Goal: Transaction & Acquisition: Purchase product/service

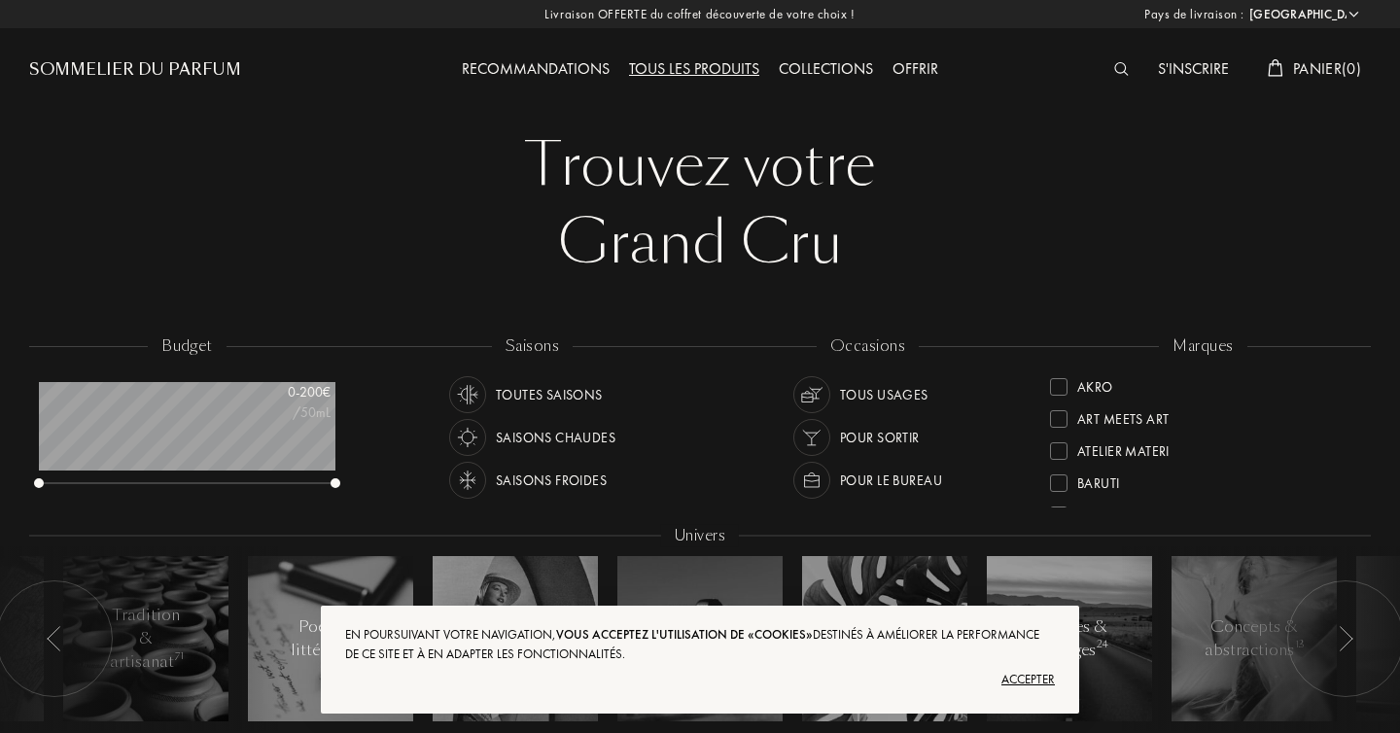
select select "FR"
click at [1108, 71] on img at bounding box center [1115, 69] width 15 height 14
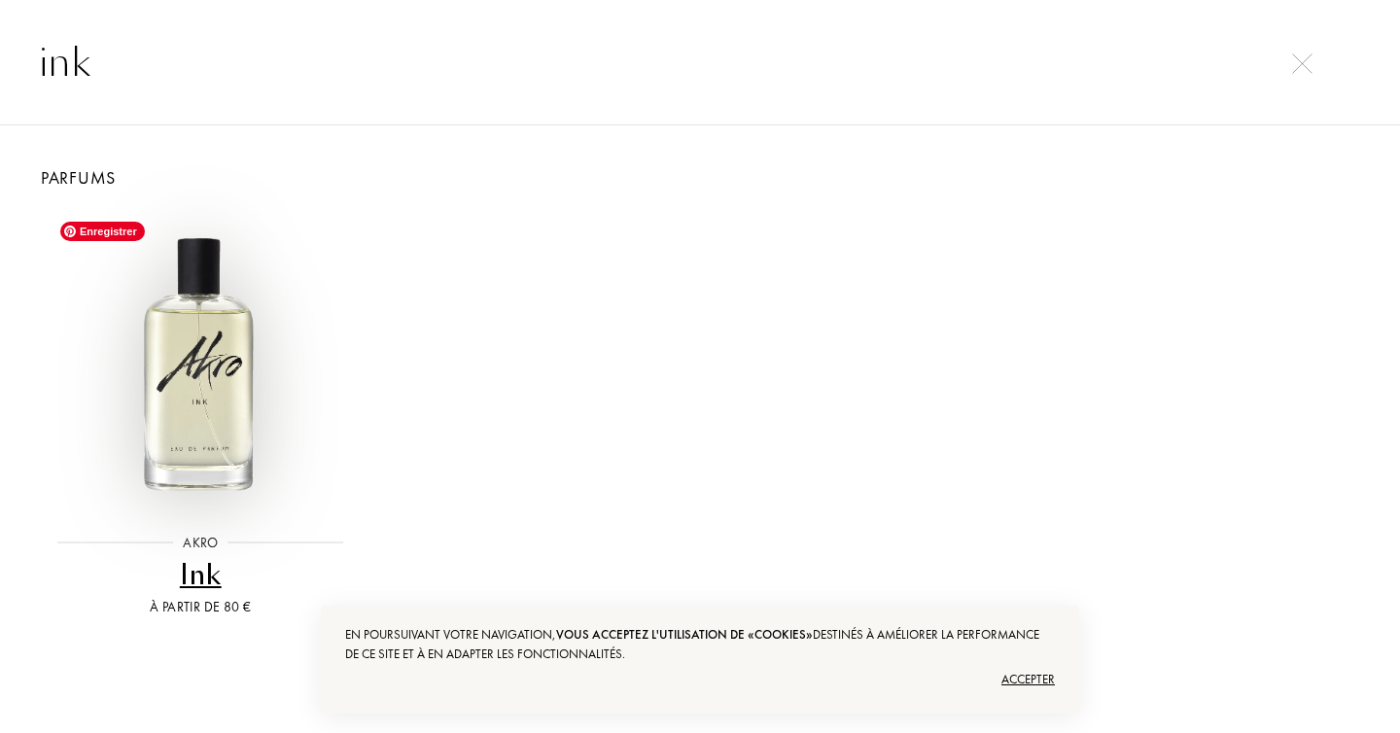
type input "ink"
click at [214, 378] on img at bounding box center [200, 361] width 299 height 299
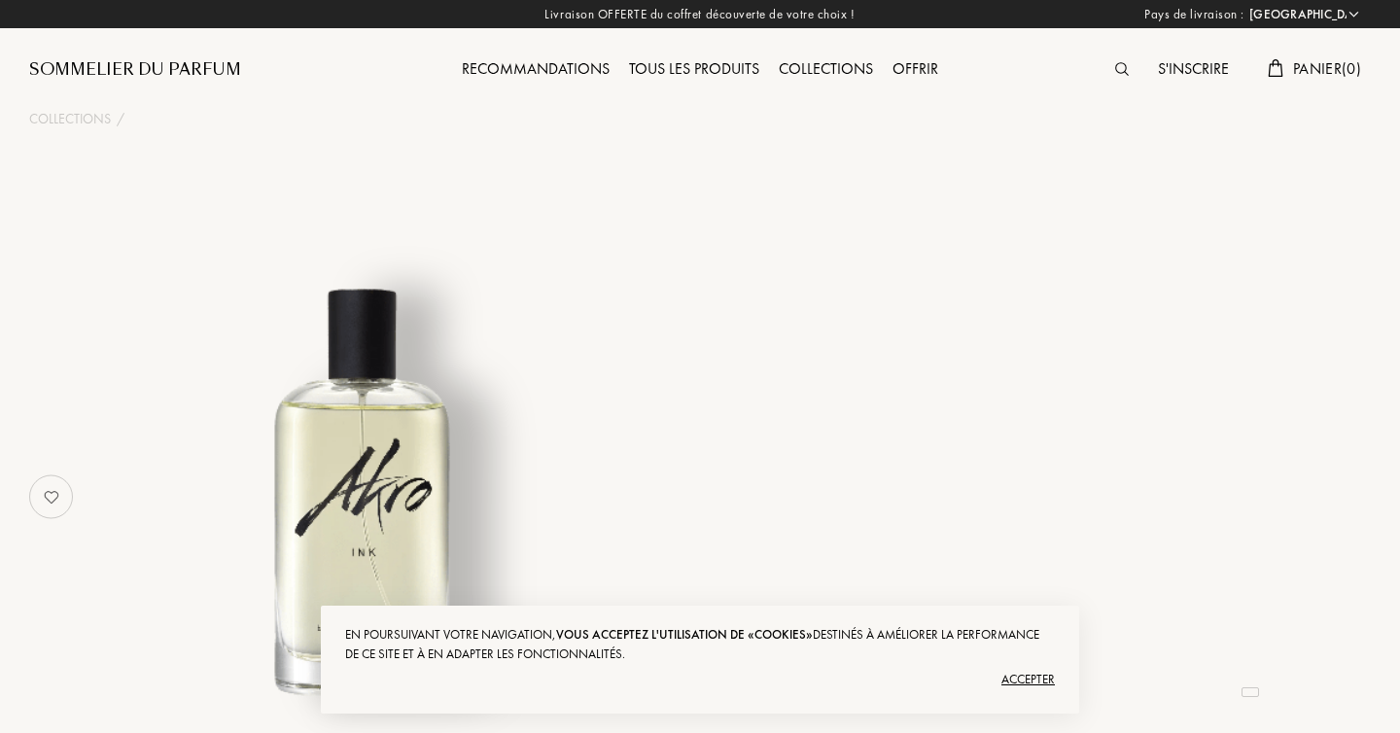
select select "FR"
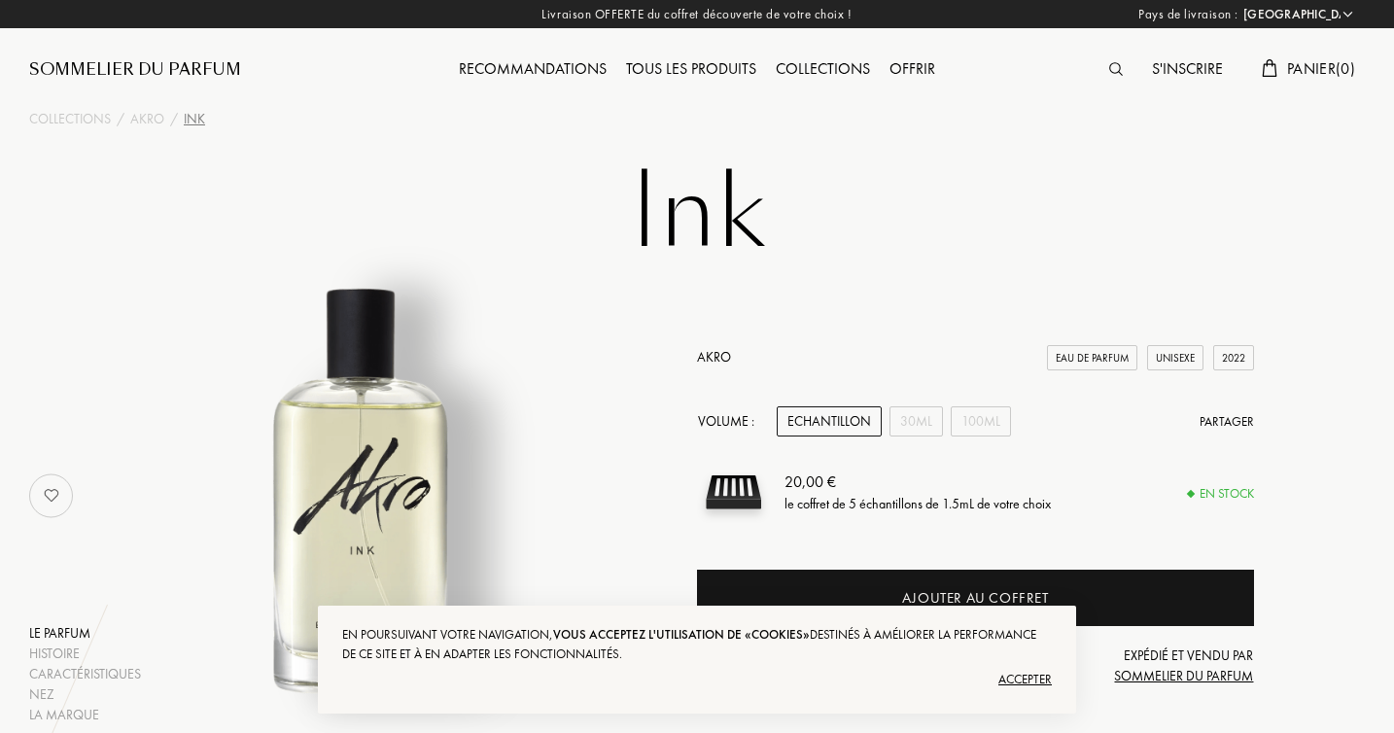
scroll to position [107, 0]
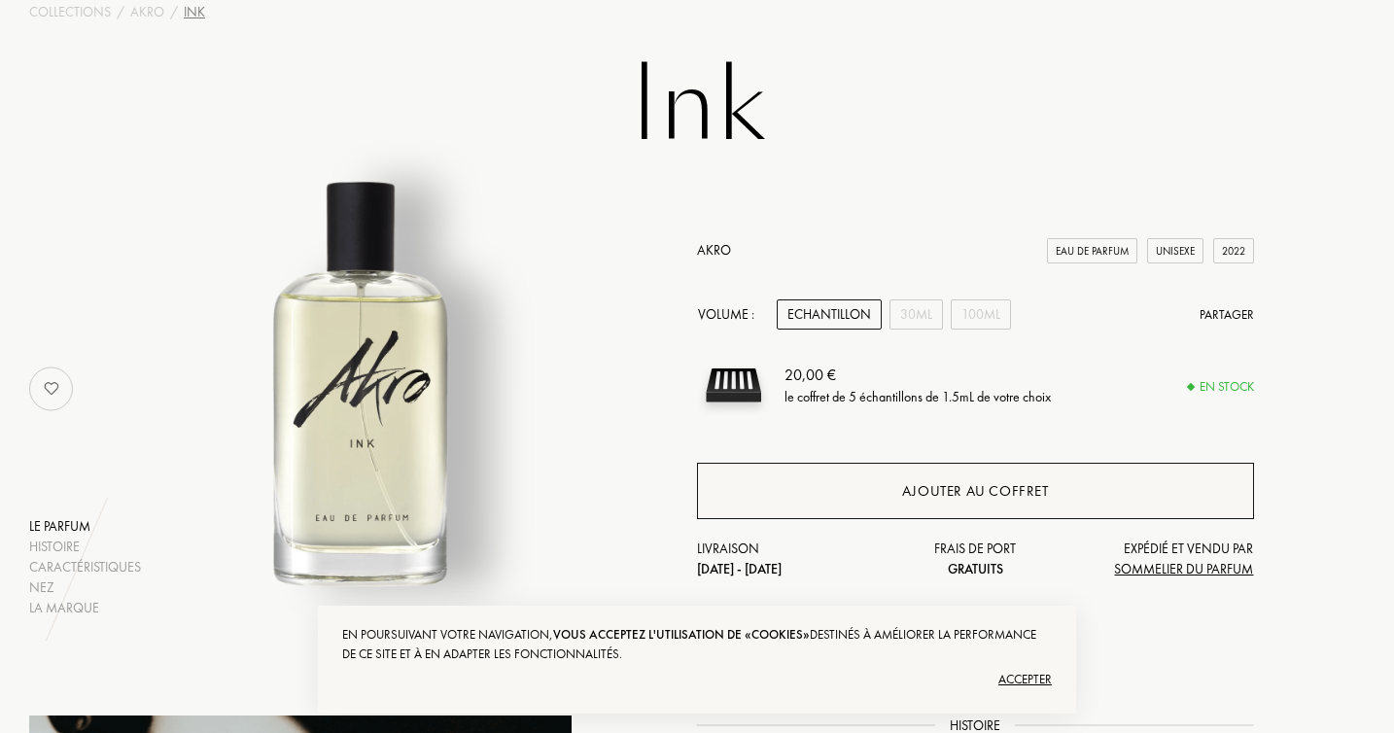
click at [991, 483] on div "Ajouter au coffret" at bounding box center [975, 491] width 147 height 22
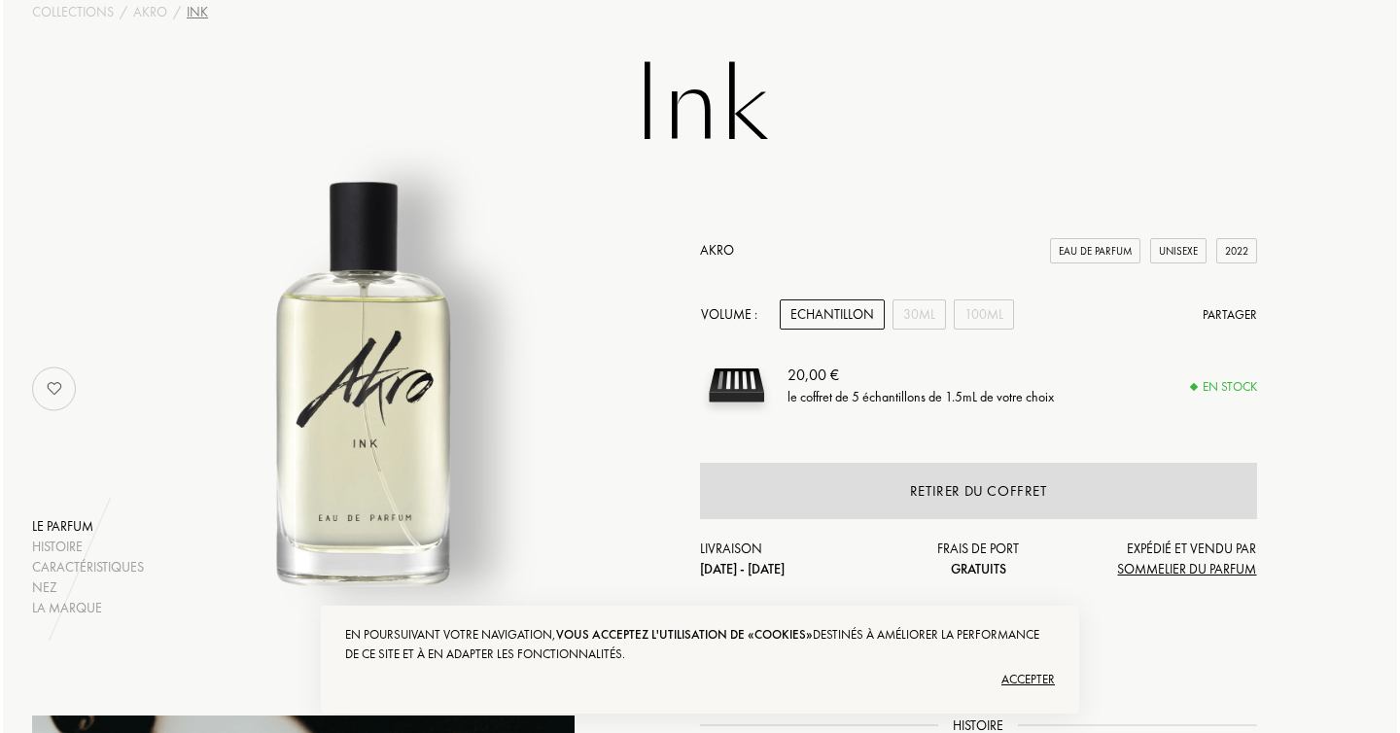
scroll to position [0, 0]
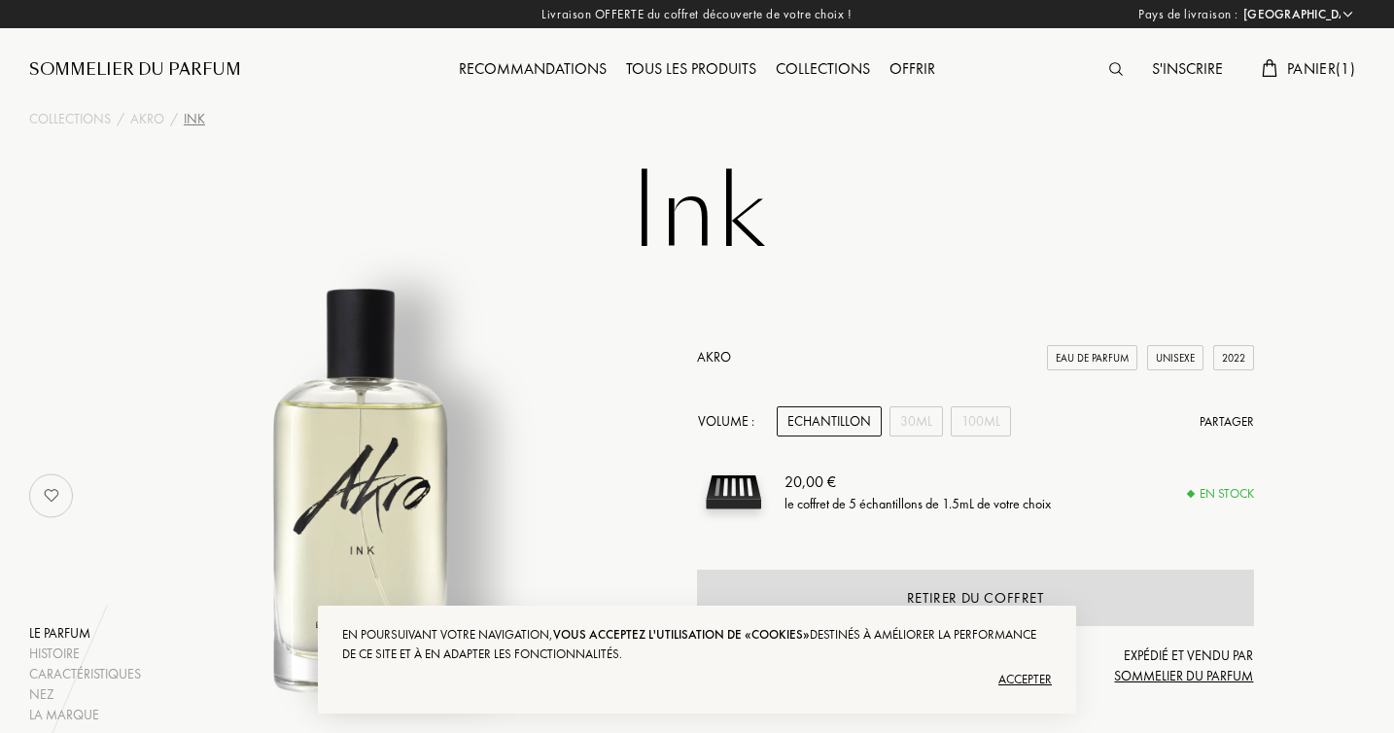
click at [1112, 65] on img at bounding box center [1116, 69] width 14 height 14
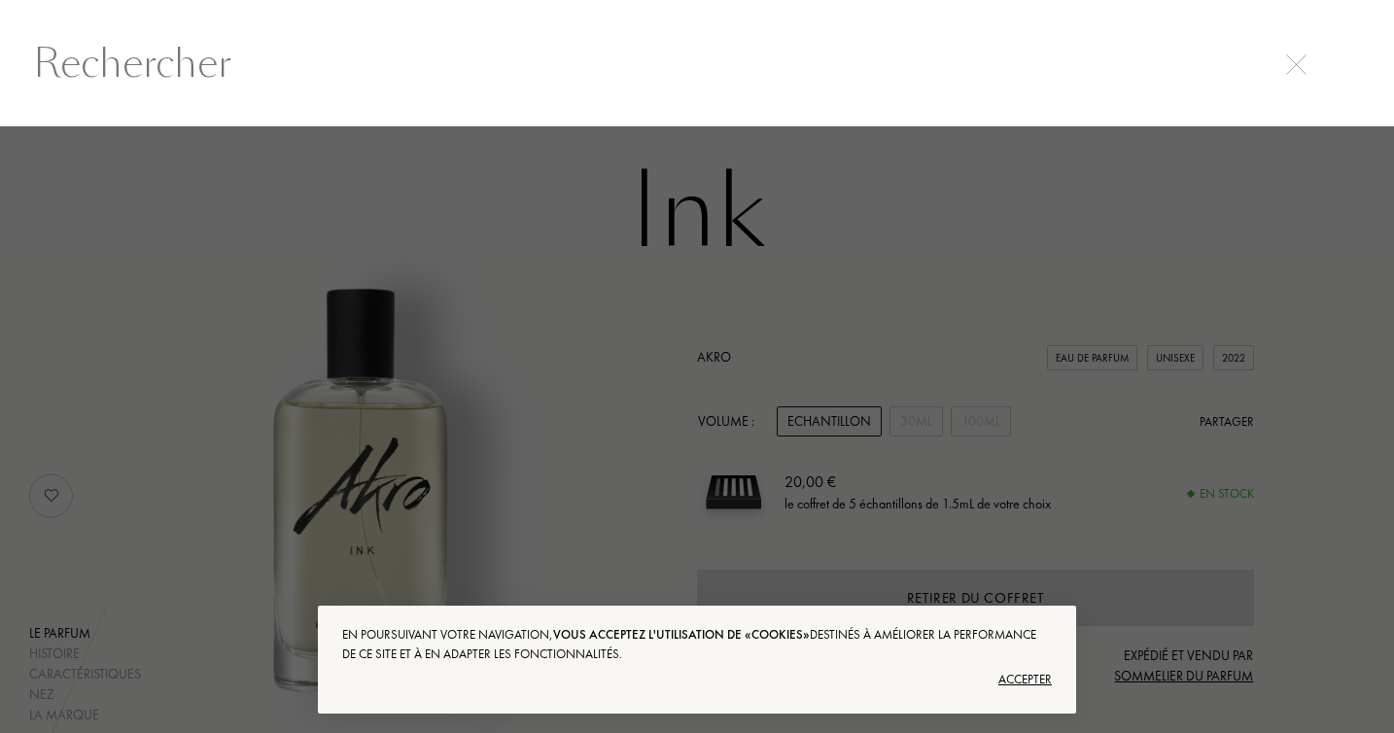
scroll to position [1, 0]
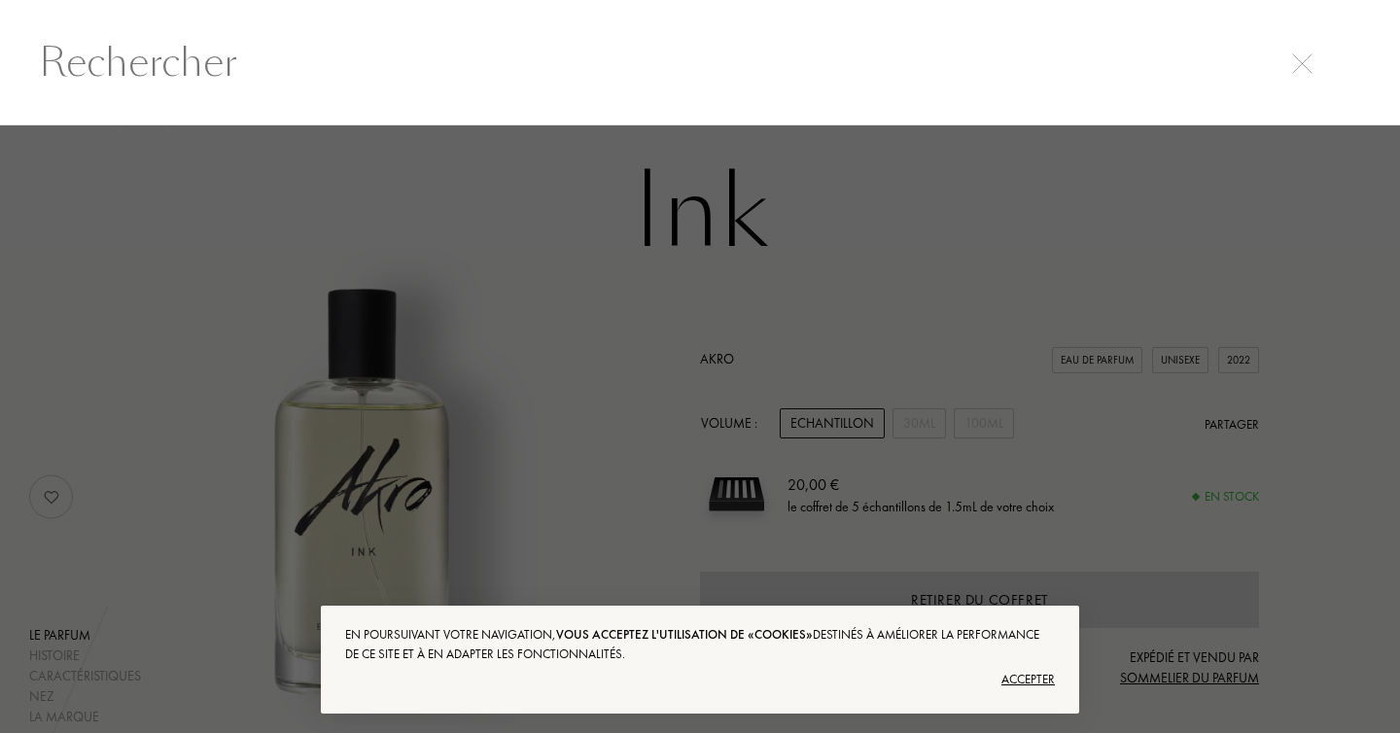
click at [1032, 75] on input "text" at bounding box center [700, 62] width 1400 height 58
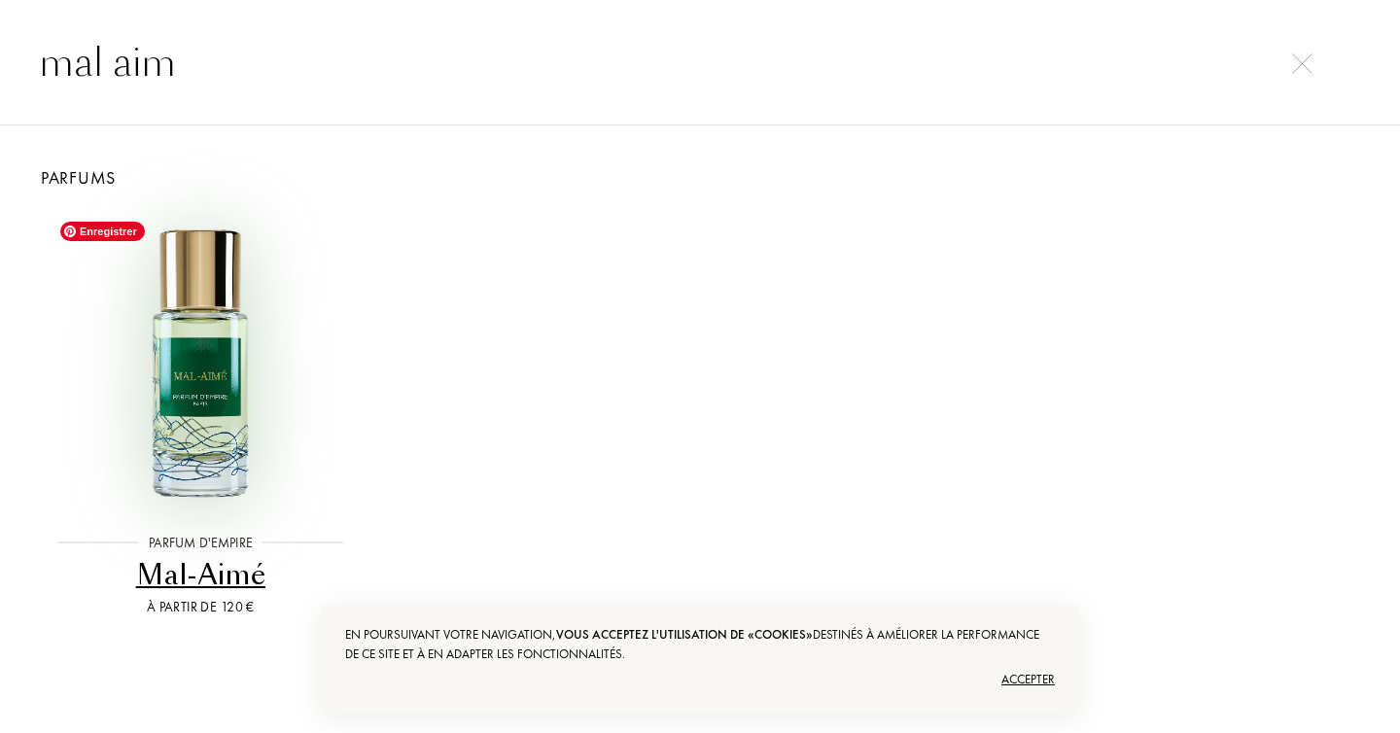
type input "mal aim"
click at [203, 340] on img at bounding box center [200, 361] width 299 height 299
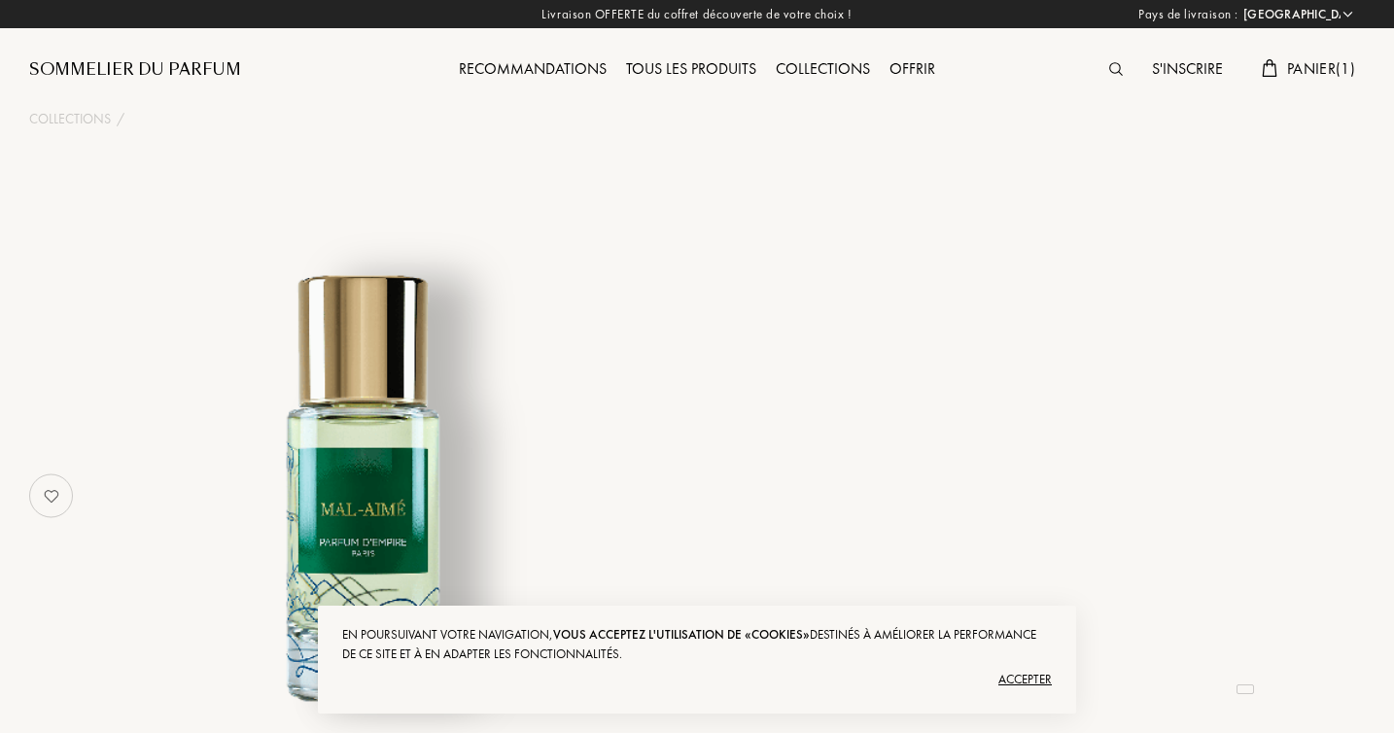
select select "FR"
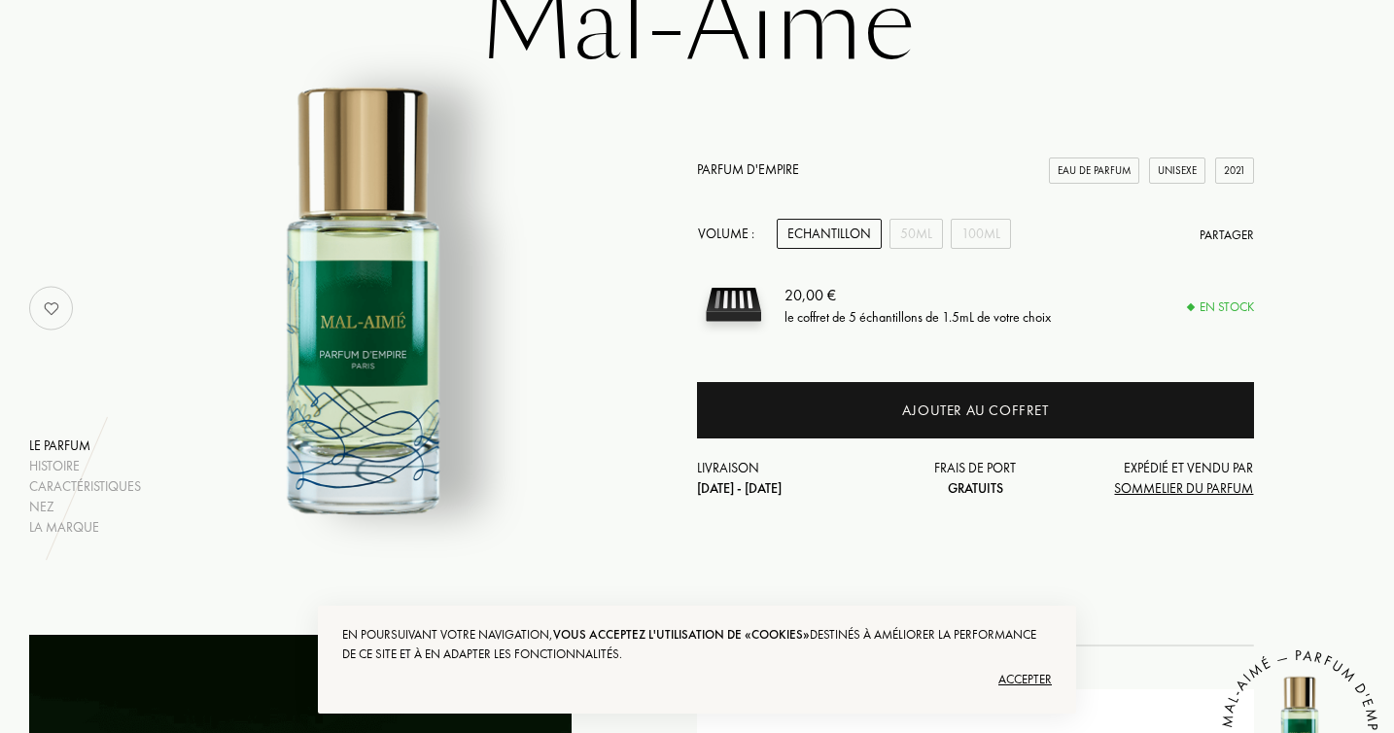
scroll to position [226, 0]
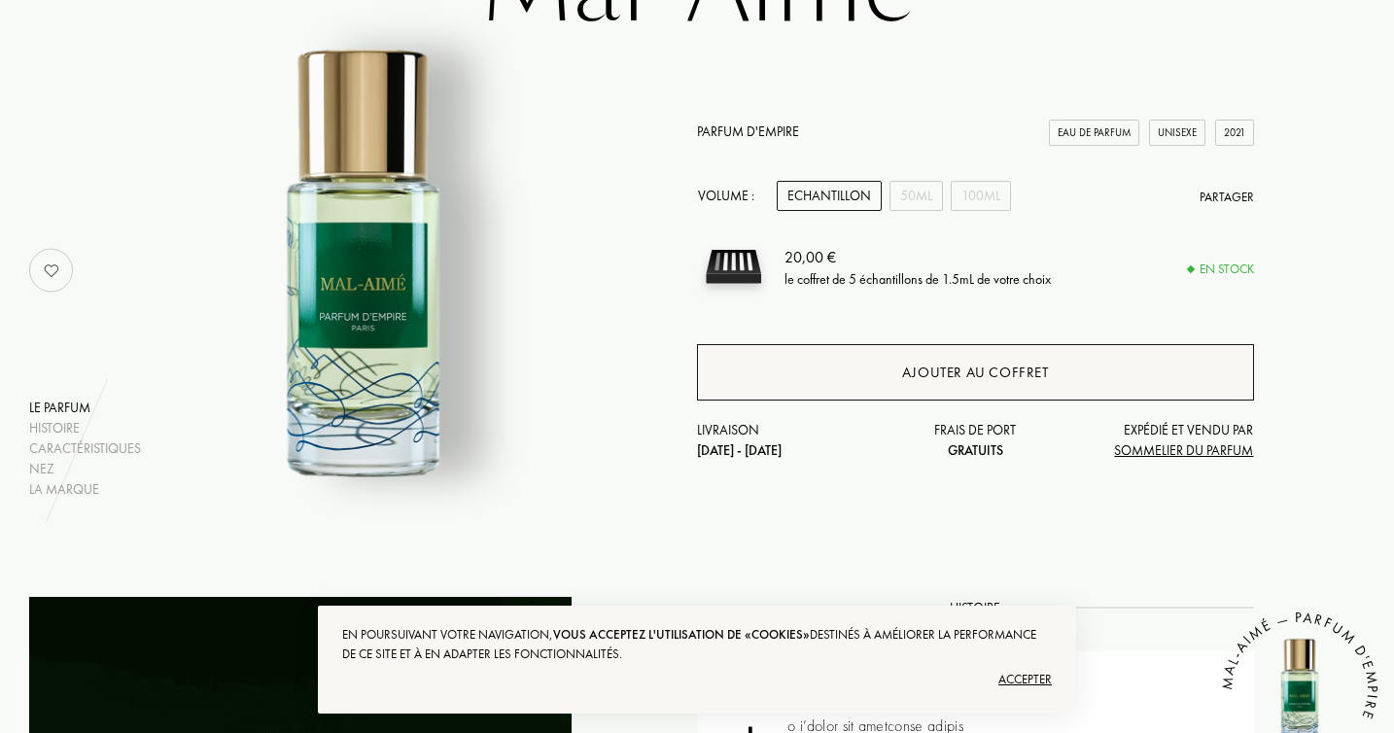
click at [952, 358] on div "Ajouter au coffret" at bounding box center [975, 372] width 557 height 56
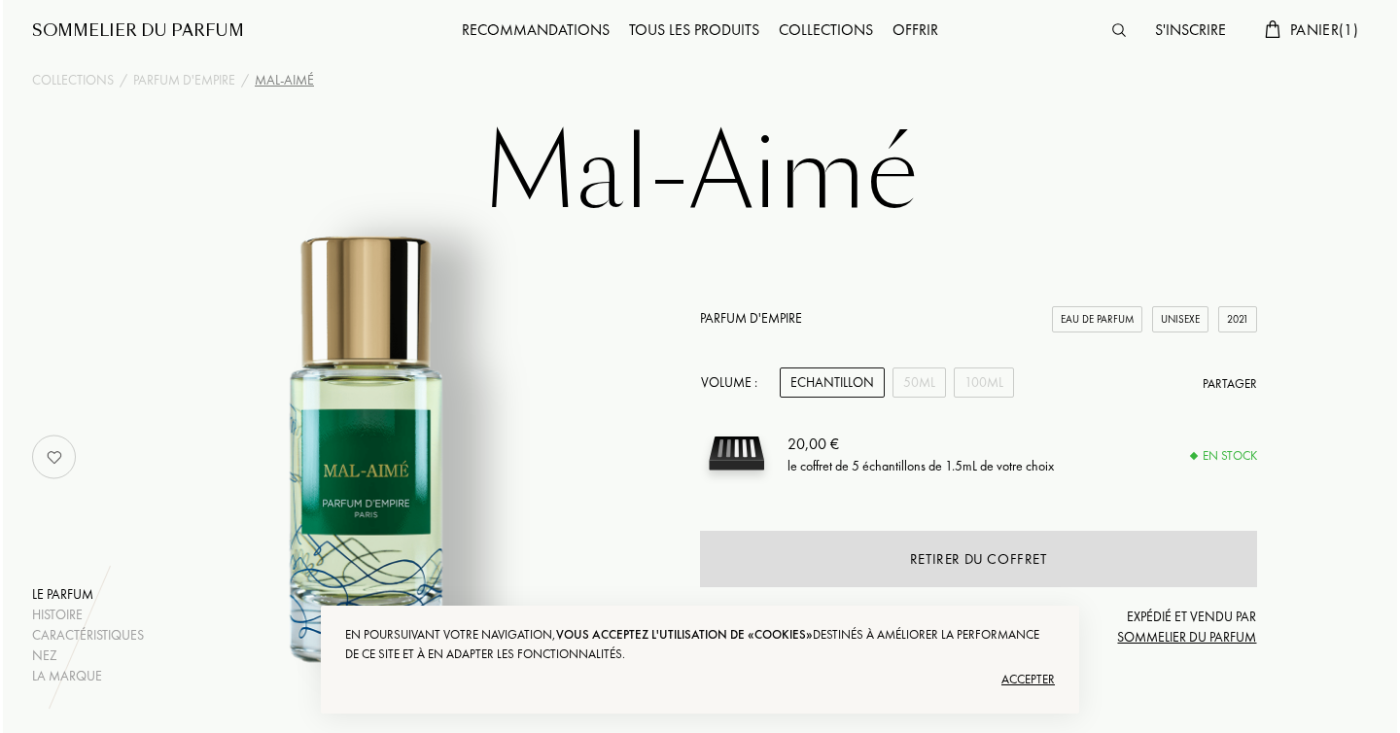
scroll to position [0, 0]
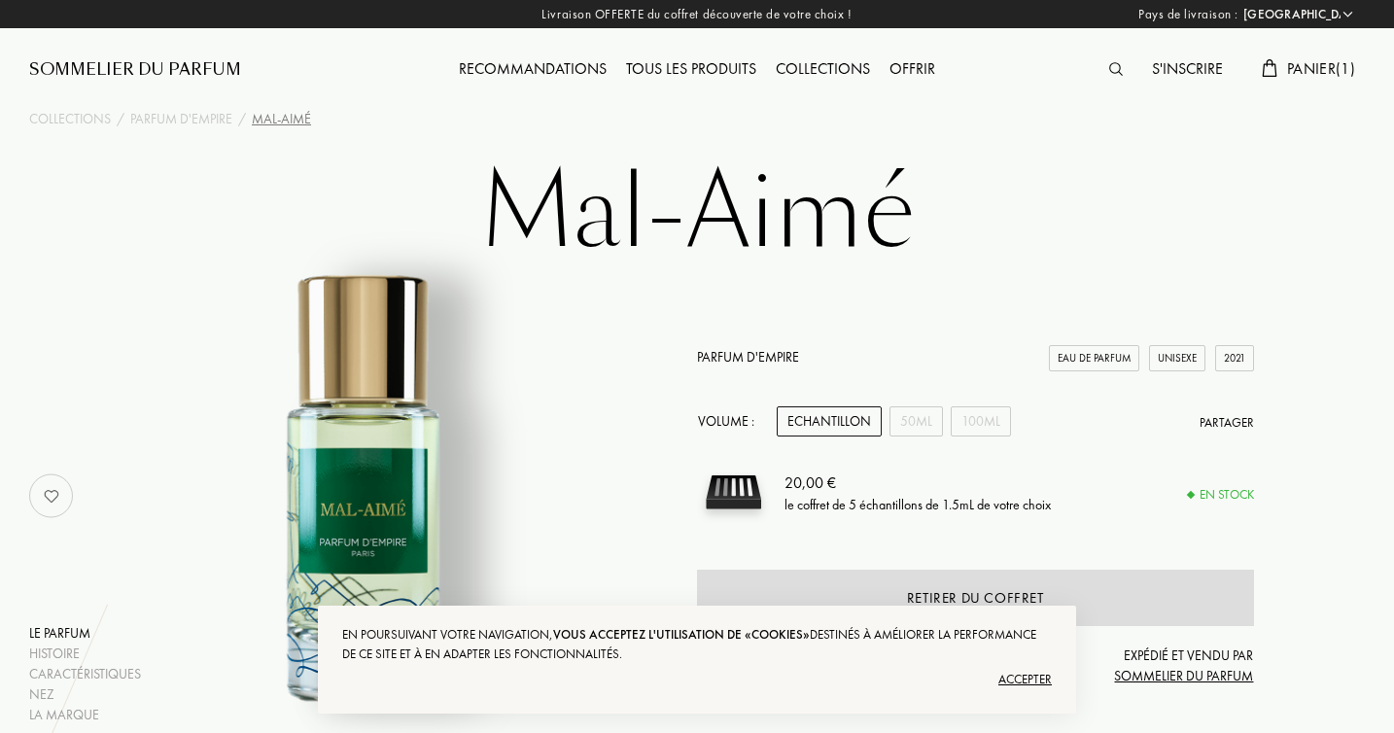
click at [1109, 62] on img at bounding box center [1116, 69] width 14 height 14
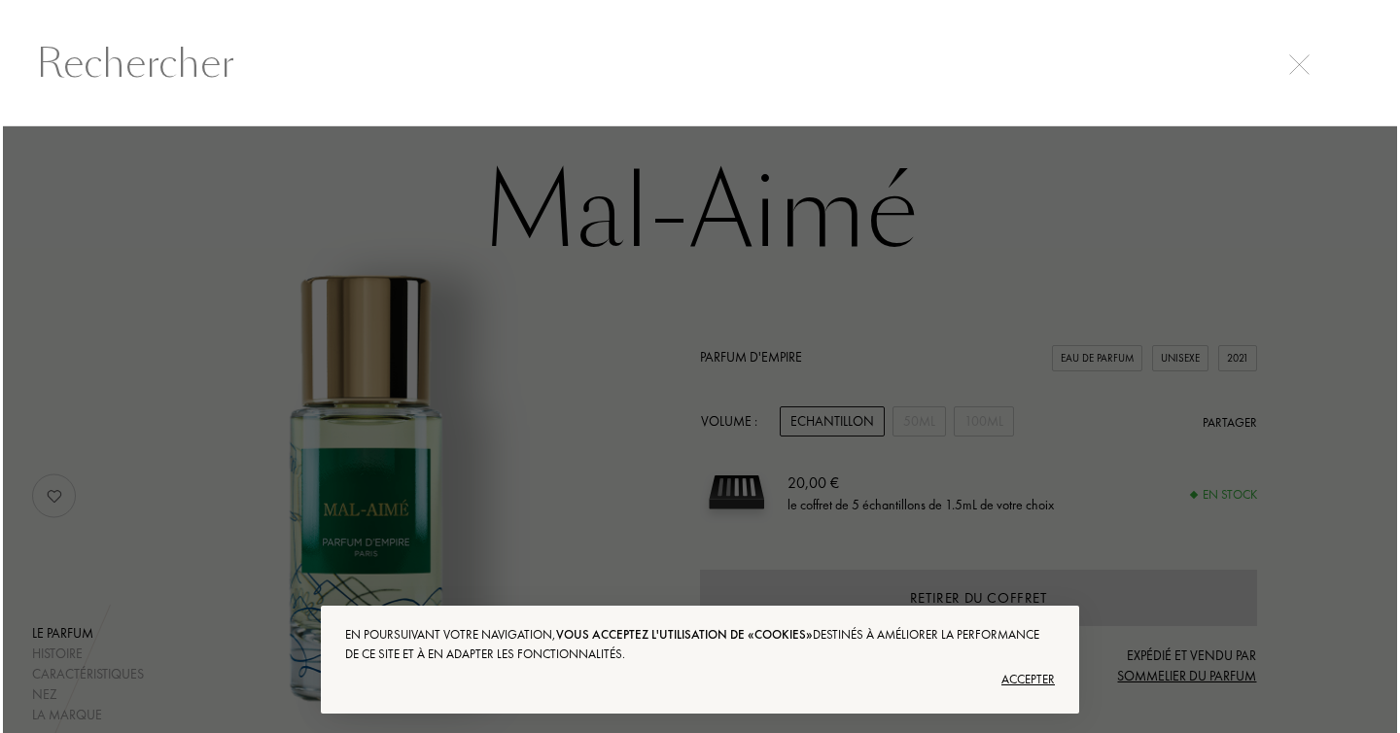
scroll to position [1, 0]
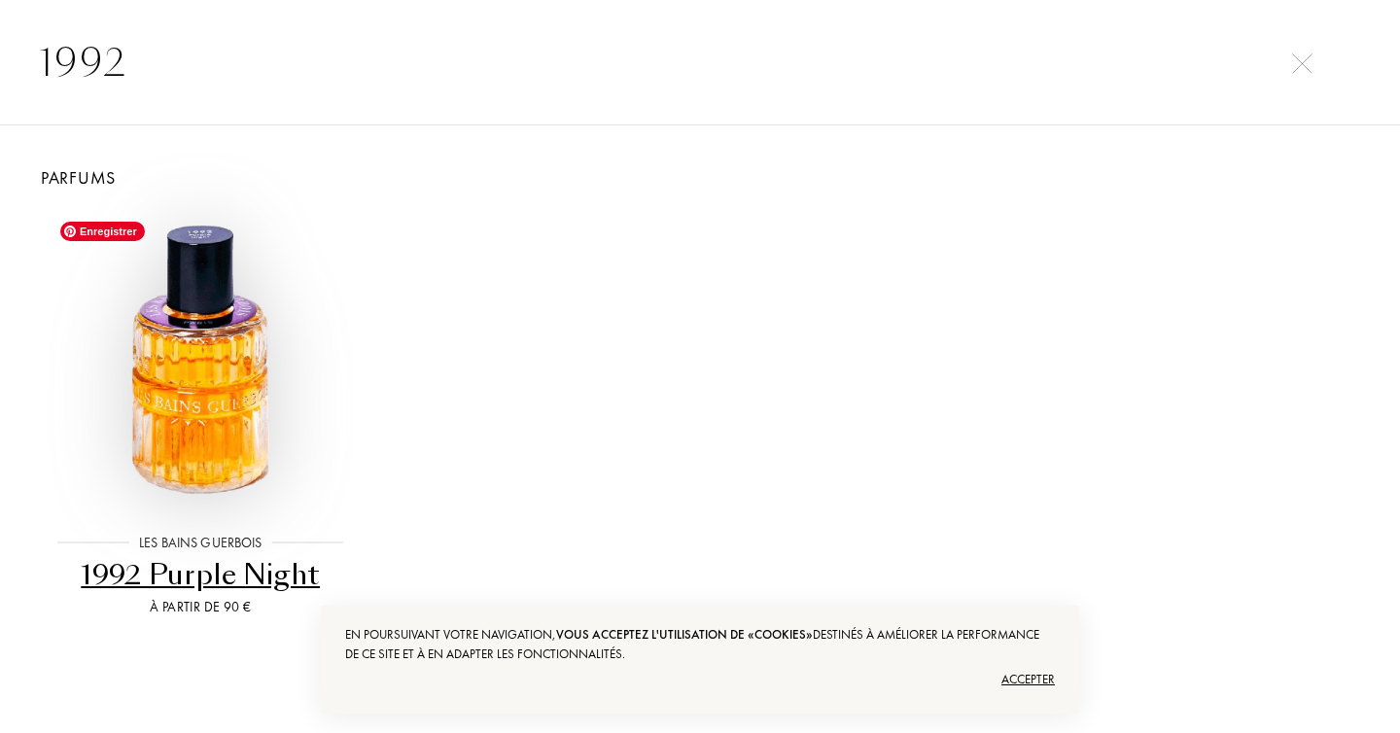
type input "1992"
click at [206, 429] on img at bounding box center [200, 361] width 299 height 299
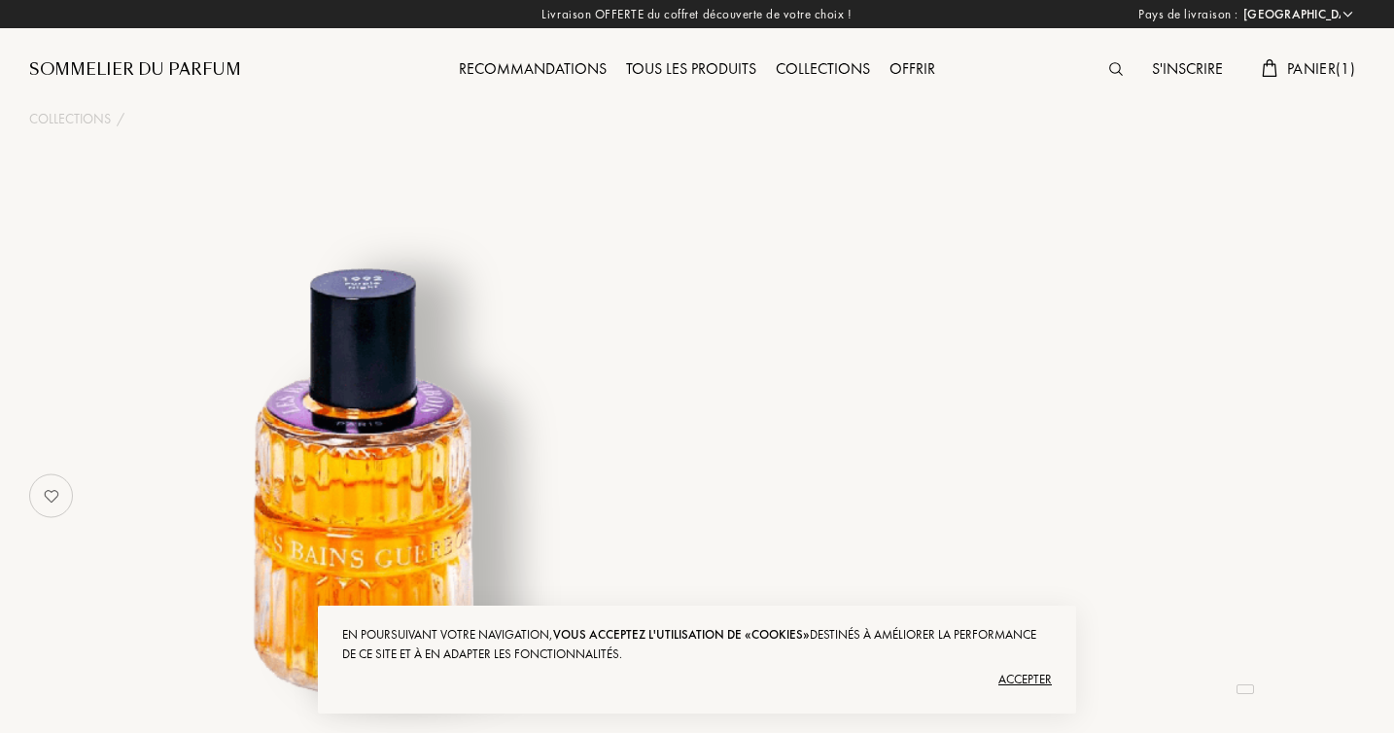
select select "FR"
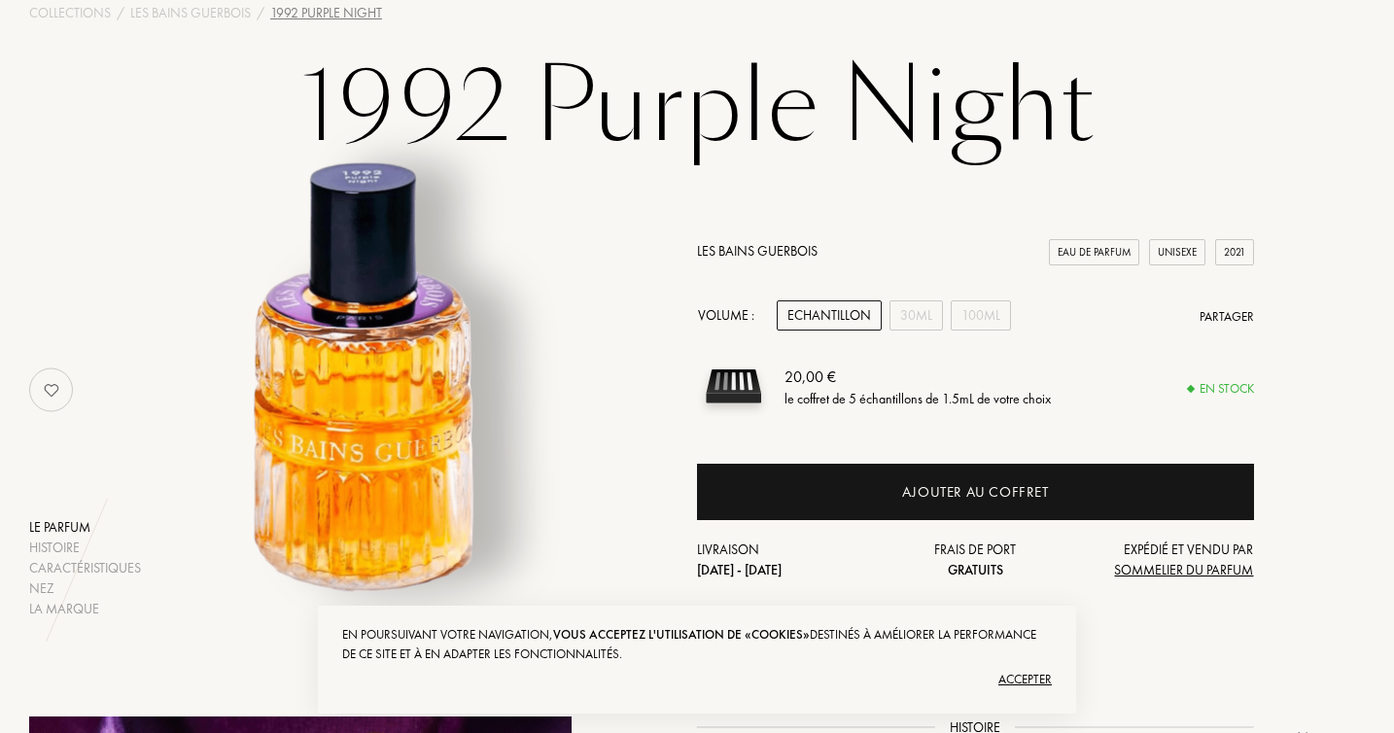
scroll to position [133, 0]
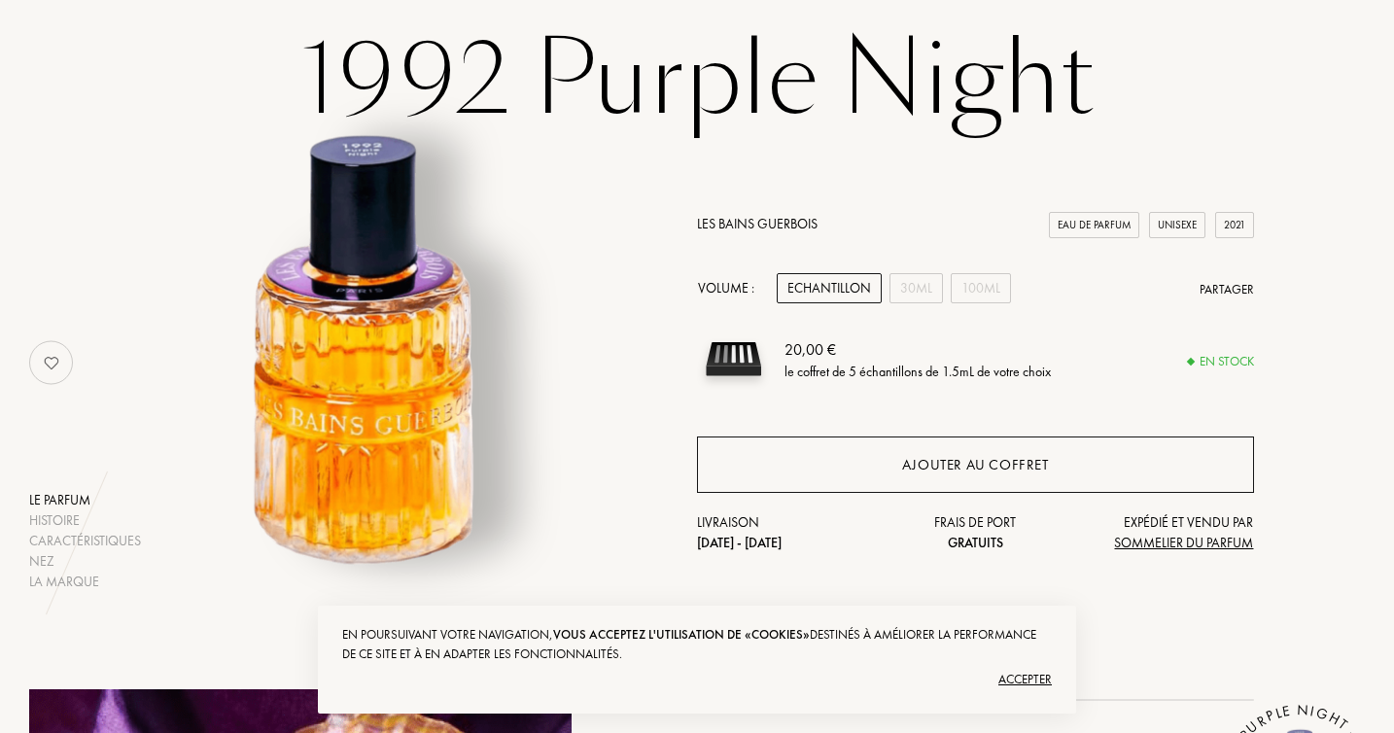
click at [1004, 469] on div "Ajouter au coffret" at bounding box center [975, 465] width 147 height 22
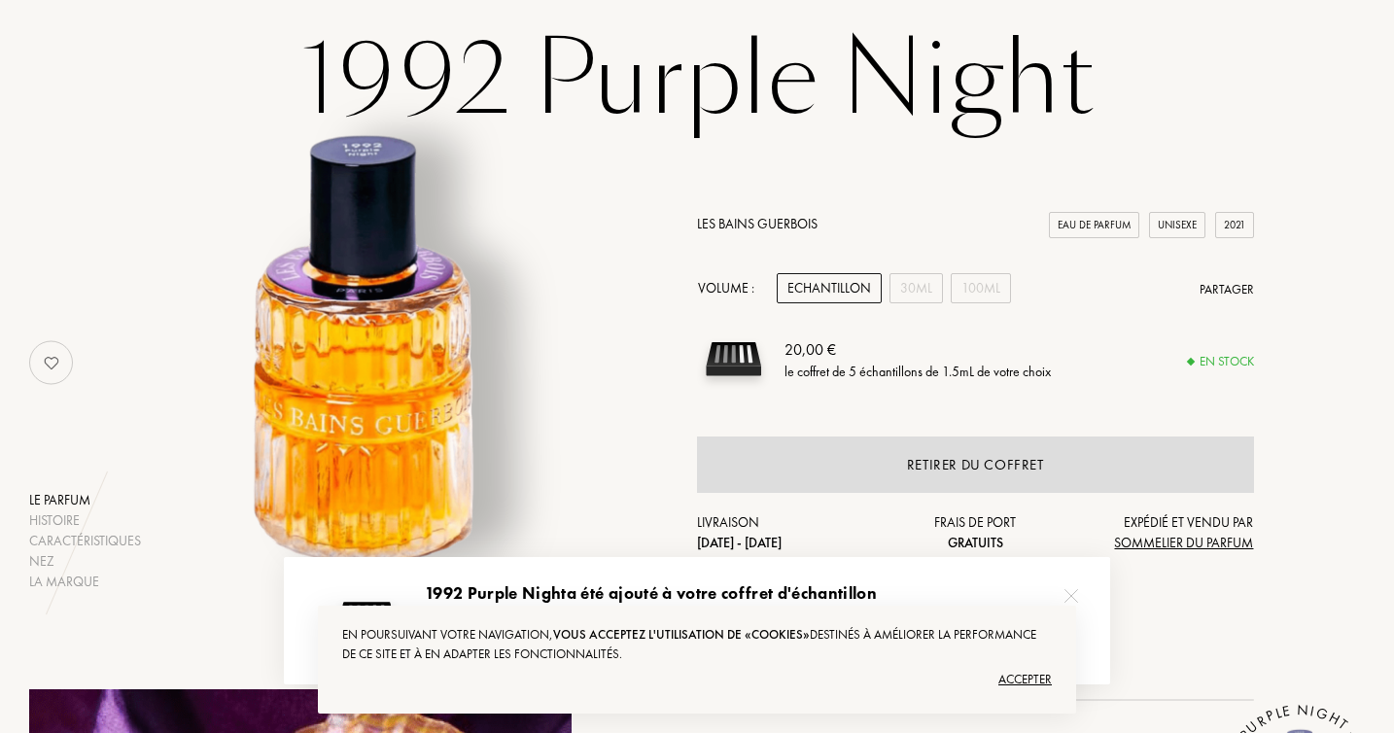
scroll to position [0, 0]
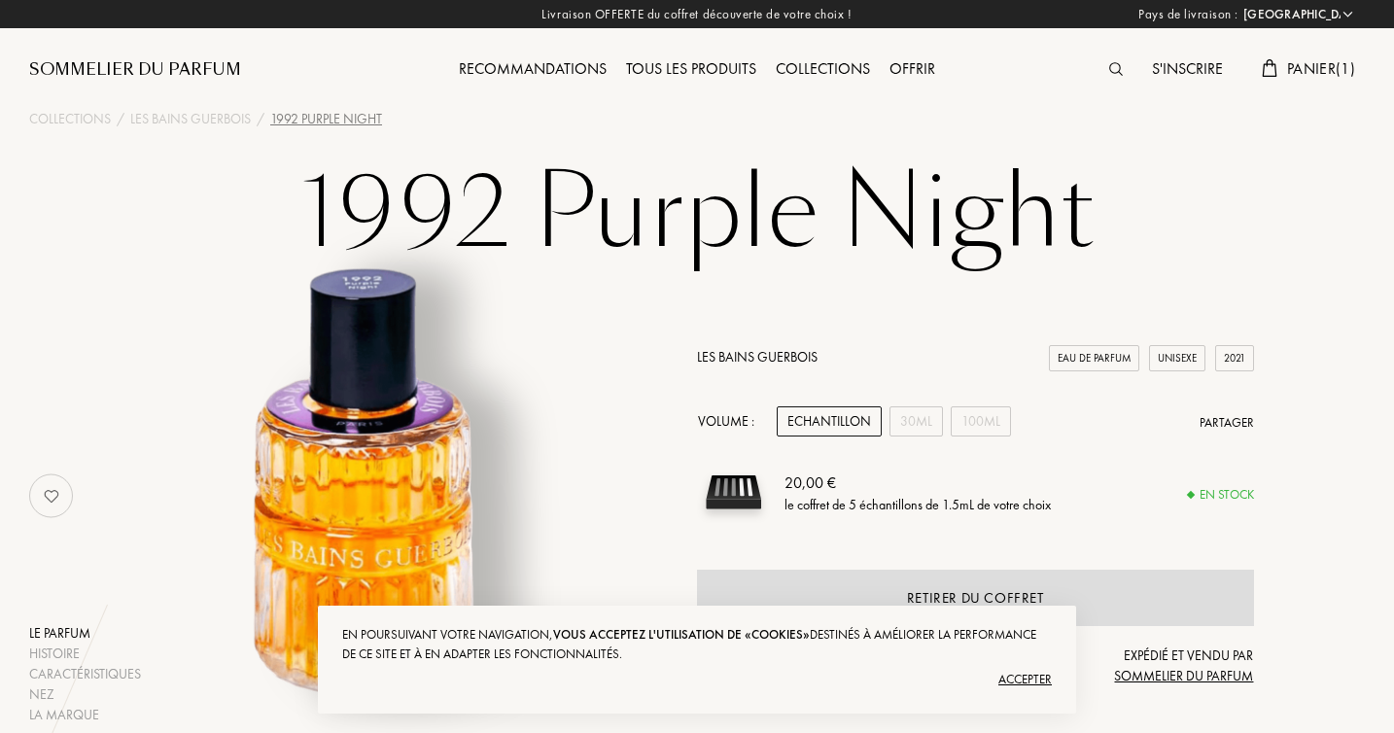
click at [1099, 67] on div at bounding box center [1120, 69] width 43 height 25
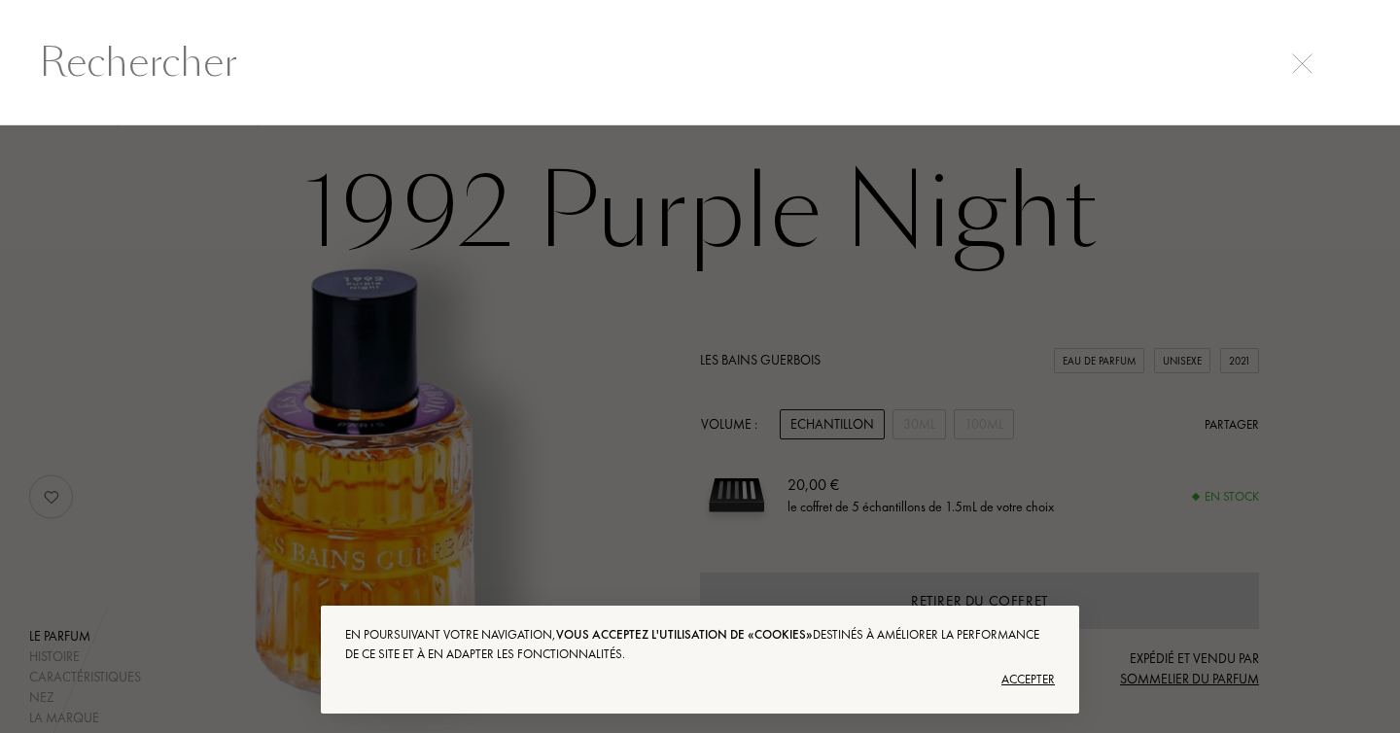
click at [1034, 72] on input "text" at bounding box center [700, 62] width 1400 height 58
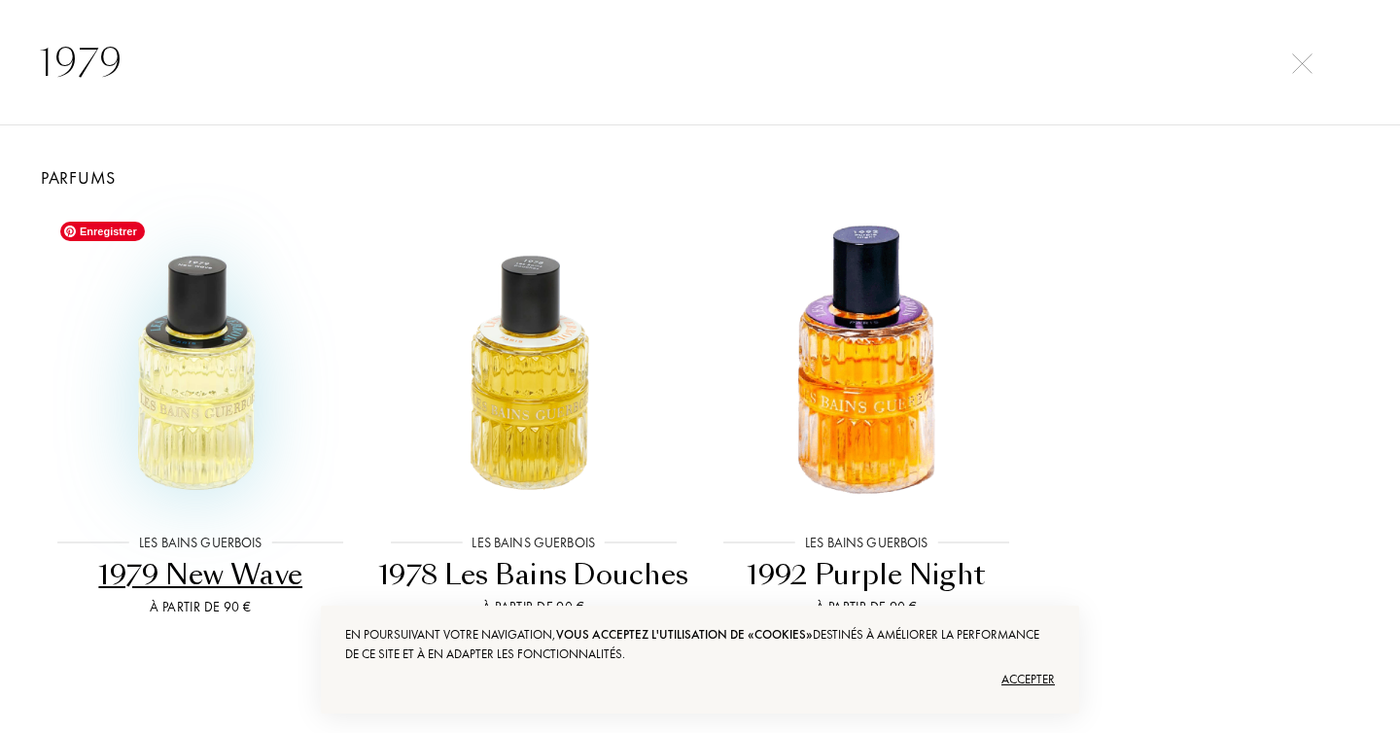
type input "1979"
click at [198, 381] on img at bounding box center [200, 361] width 299 height 299
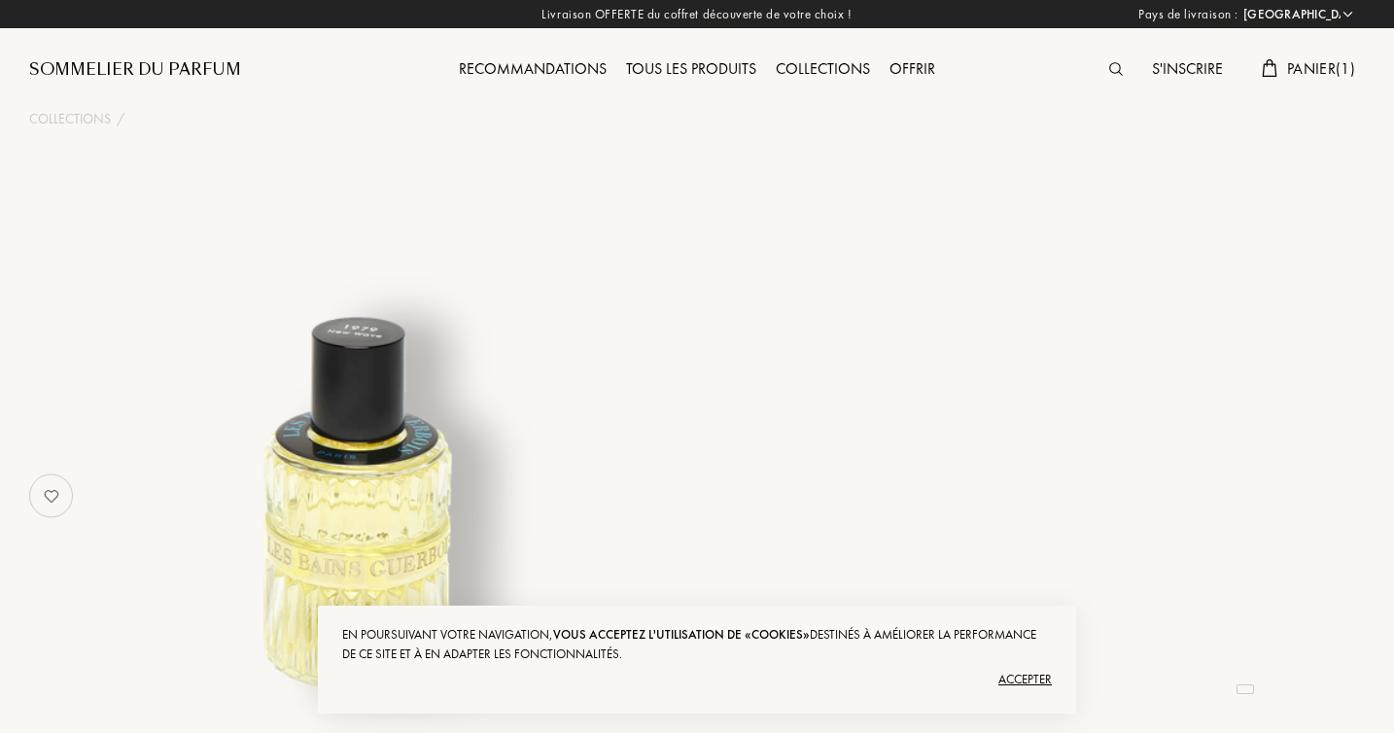
select select "FR"
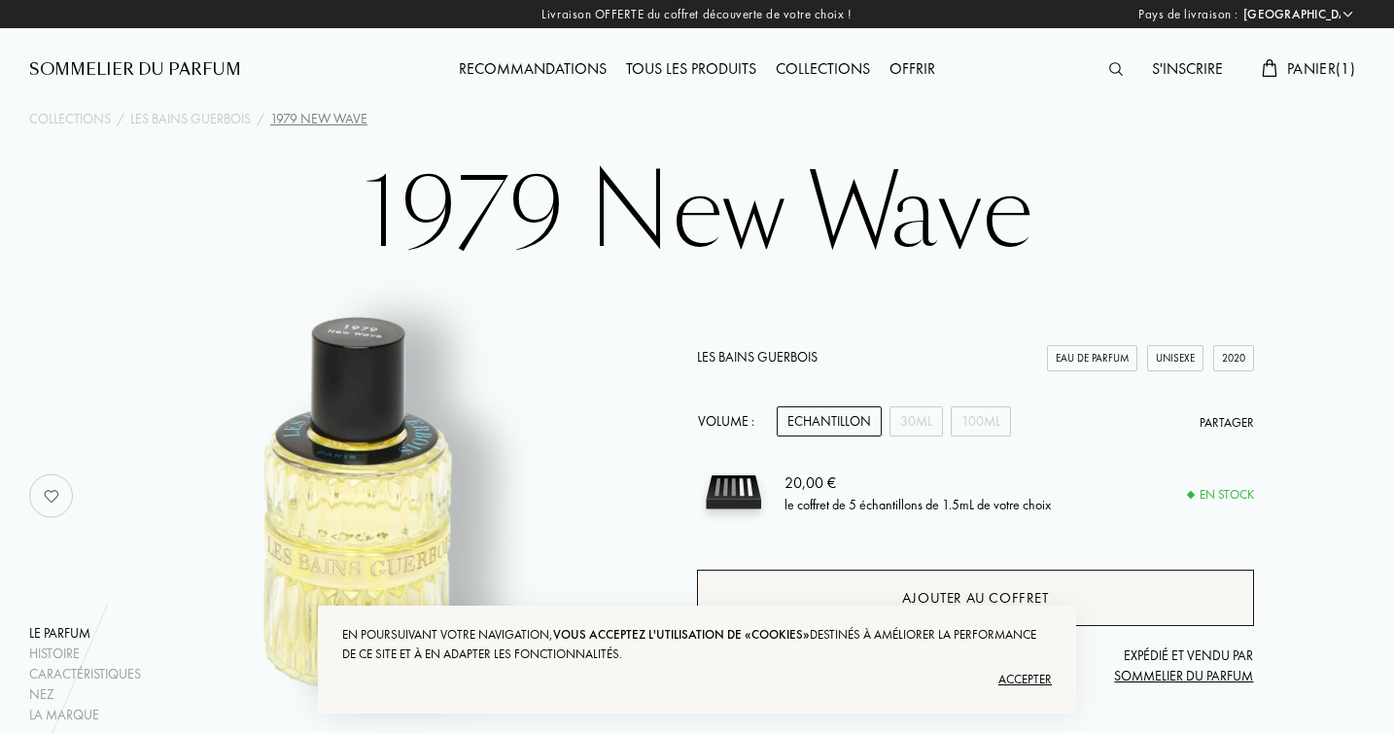
click at [970, 585] on div "Ajouter au coffret" at bounding box center [975, 598] width 557 height 56
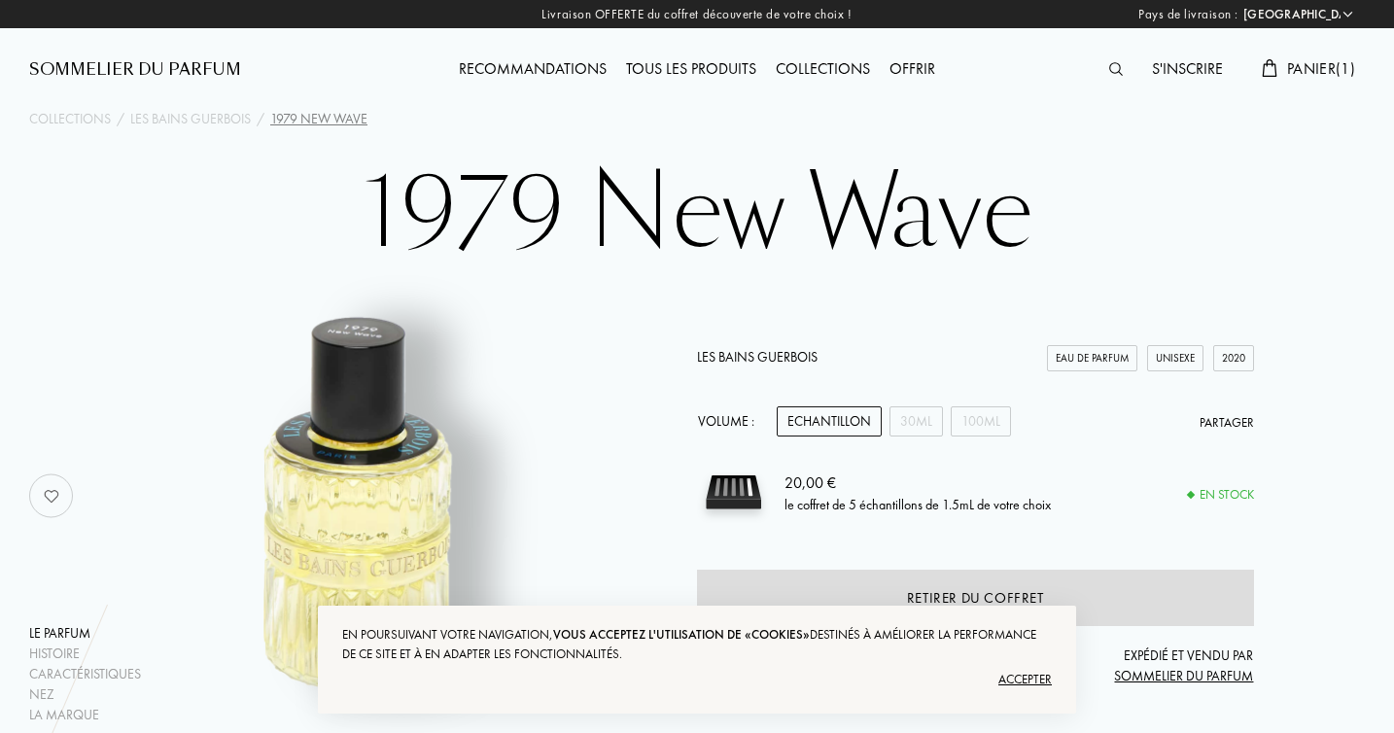
click at [1109, 64] on img at bounding box center [1116, 69] width 14 height 14
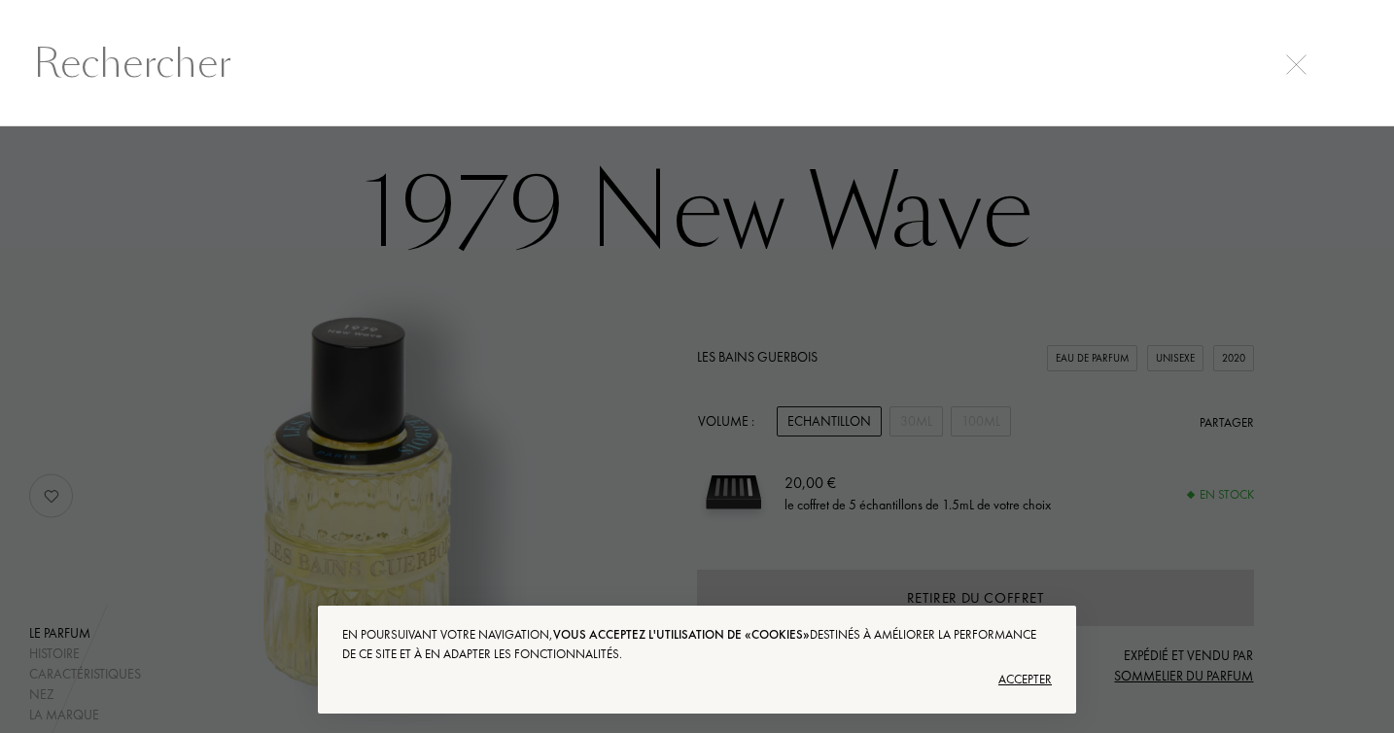
scroll to position [1, 0]
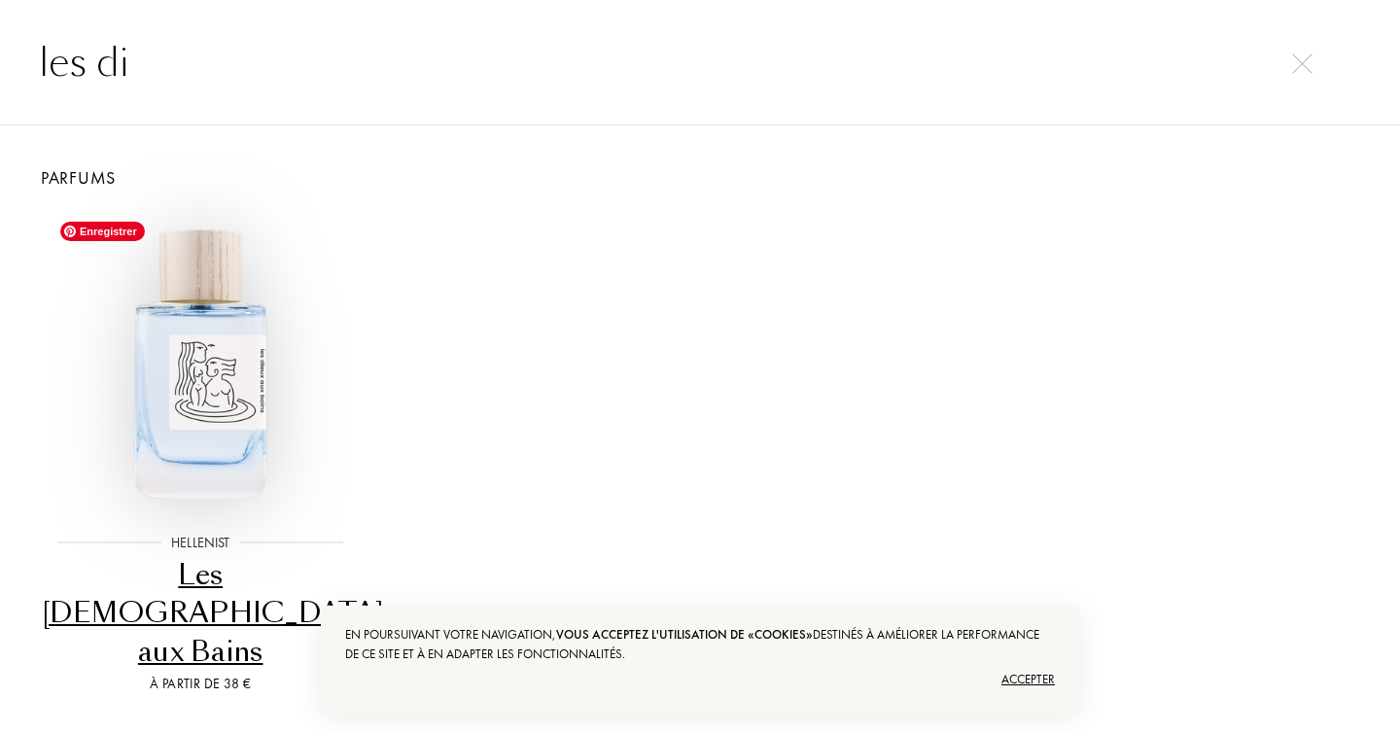
type input "les di"
click at [202, 373] on img at bounding box center [200, 361] width 299 height 299
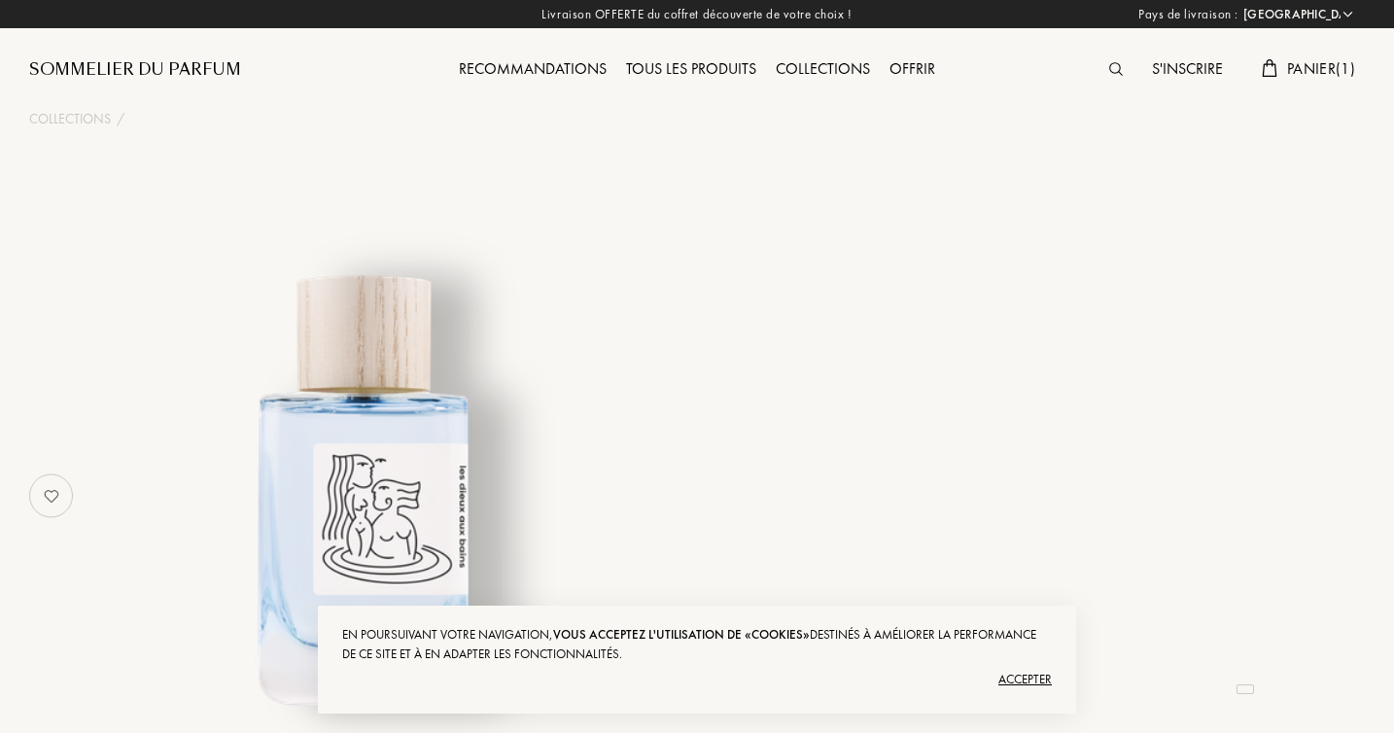
select select "FR"
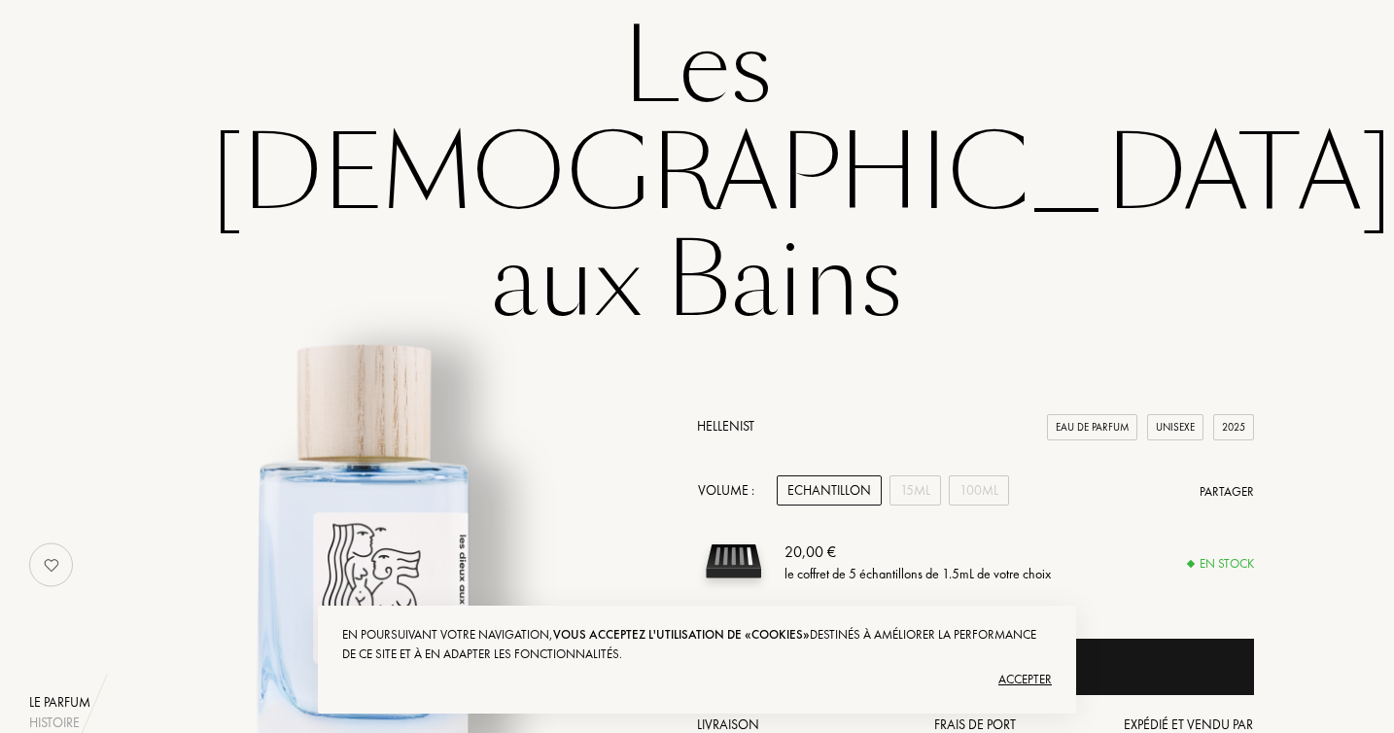
scroll to position [172, 0]
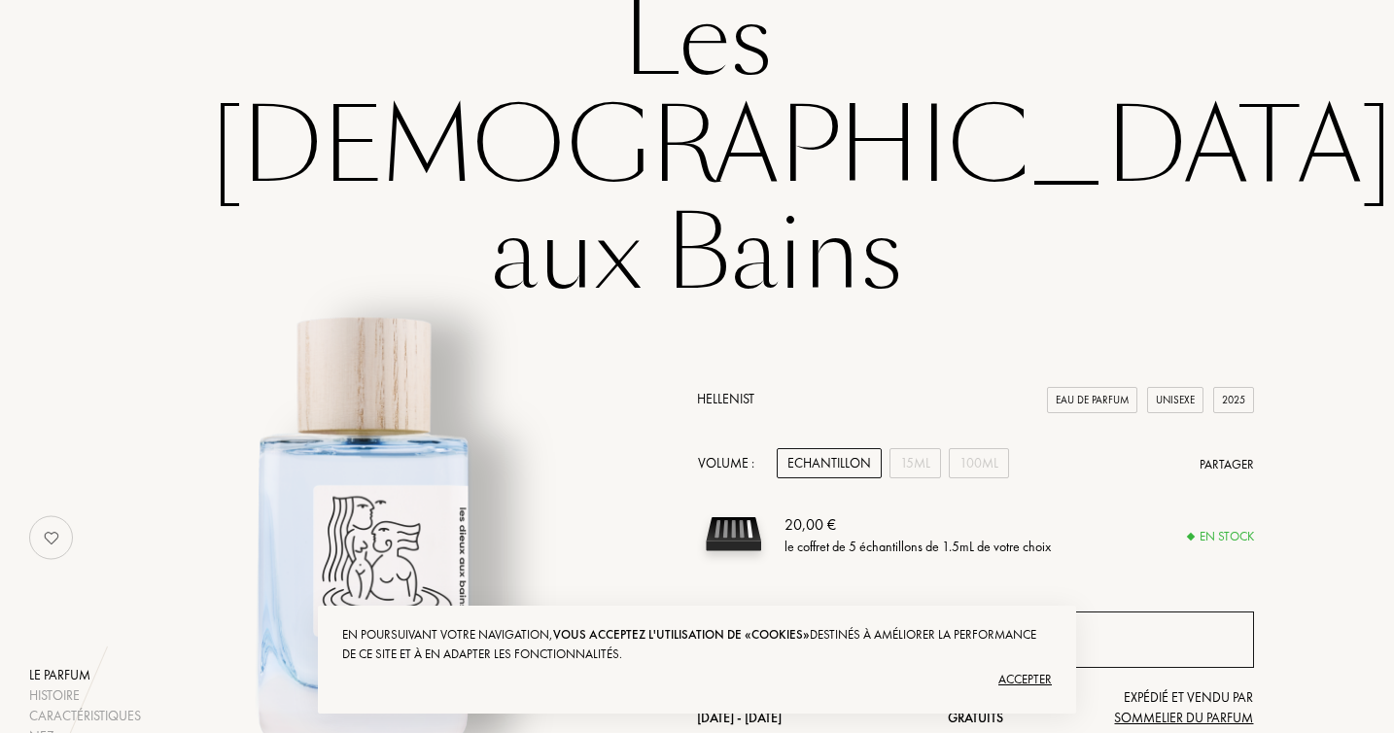
click at [932, 629] on div "Ajouter au coffret" at bounding box center [975, 640] width 147 height 22
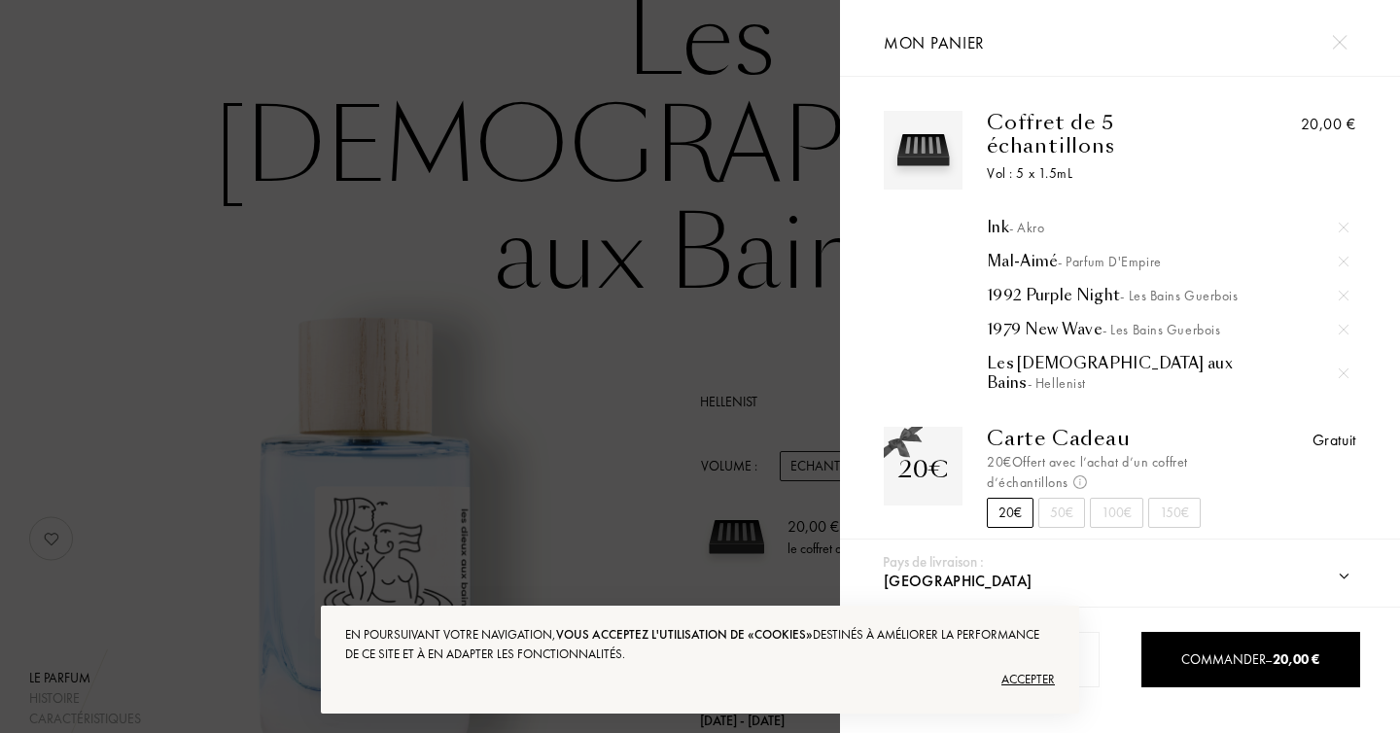
click at [1015, 683] on div "Accepter" at bounding box center [700, 679] width 710 height 31
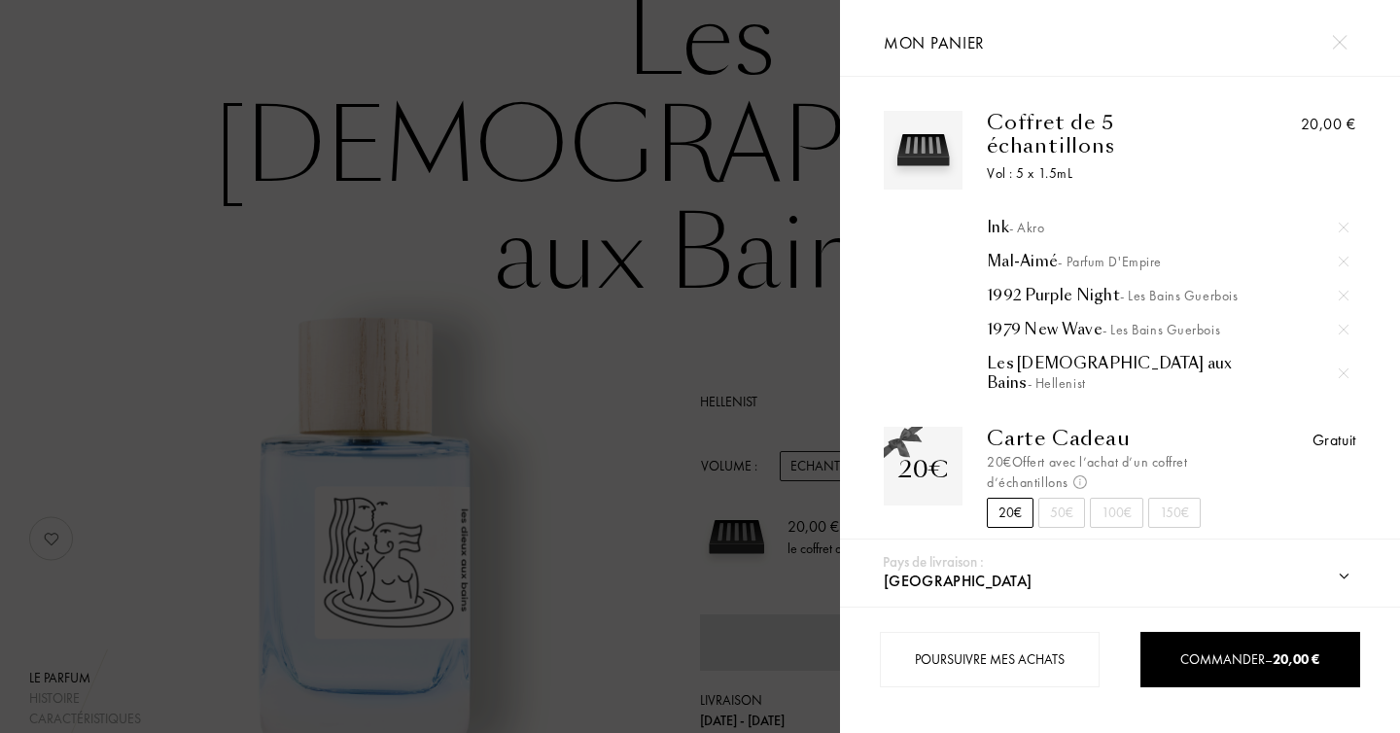
click at [718, 143] on div at bounding box center [420, 366] width 840 height 733
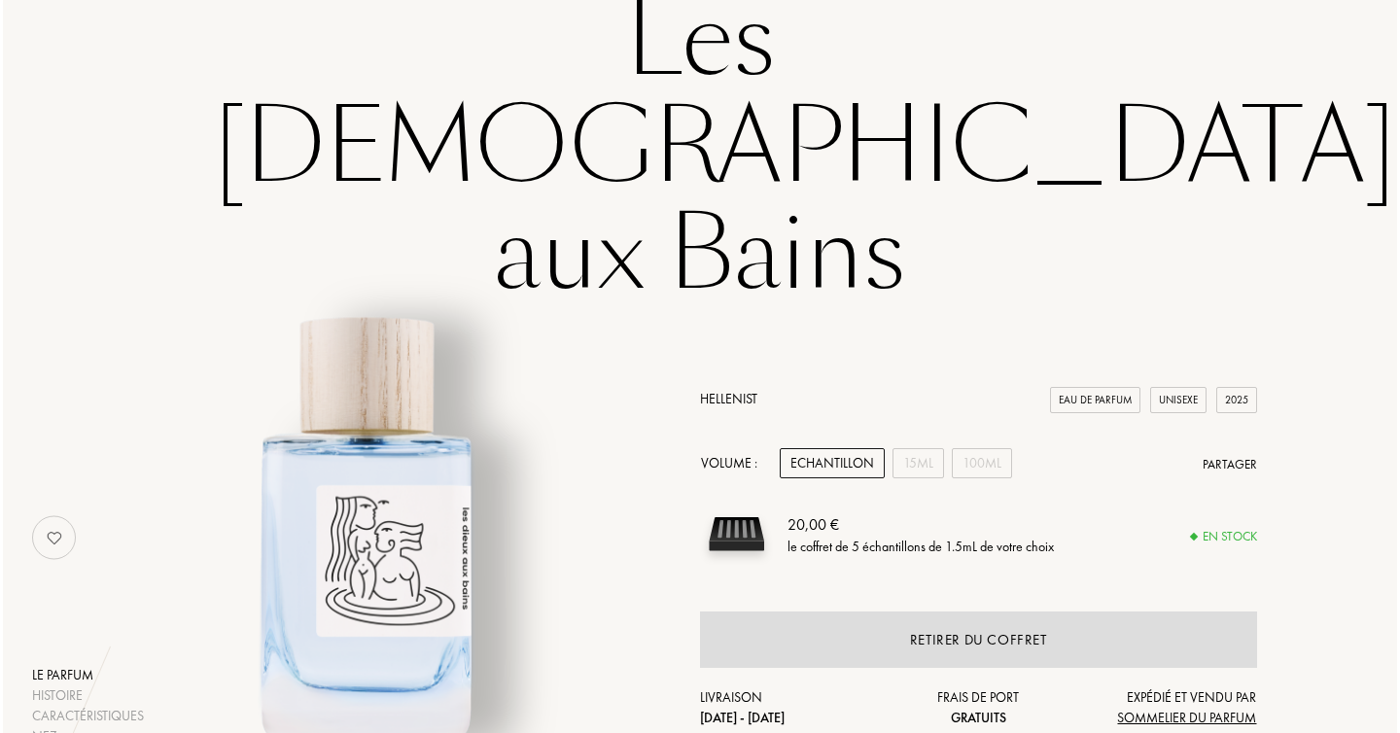
scroll to position [0, 0]
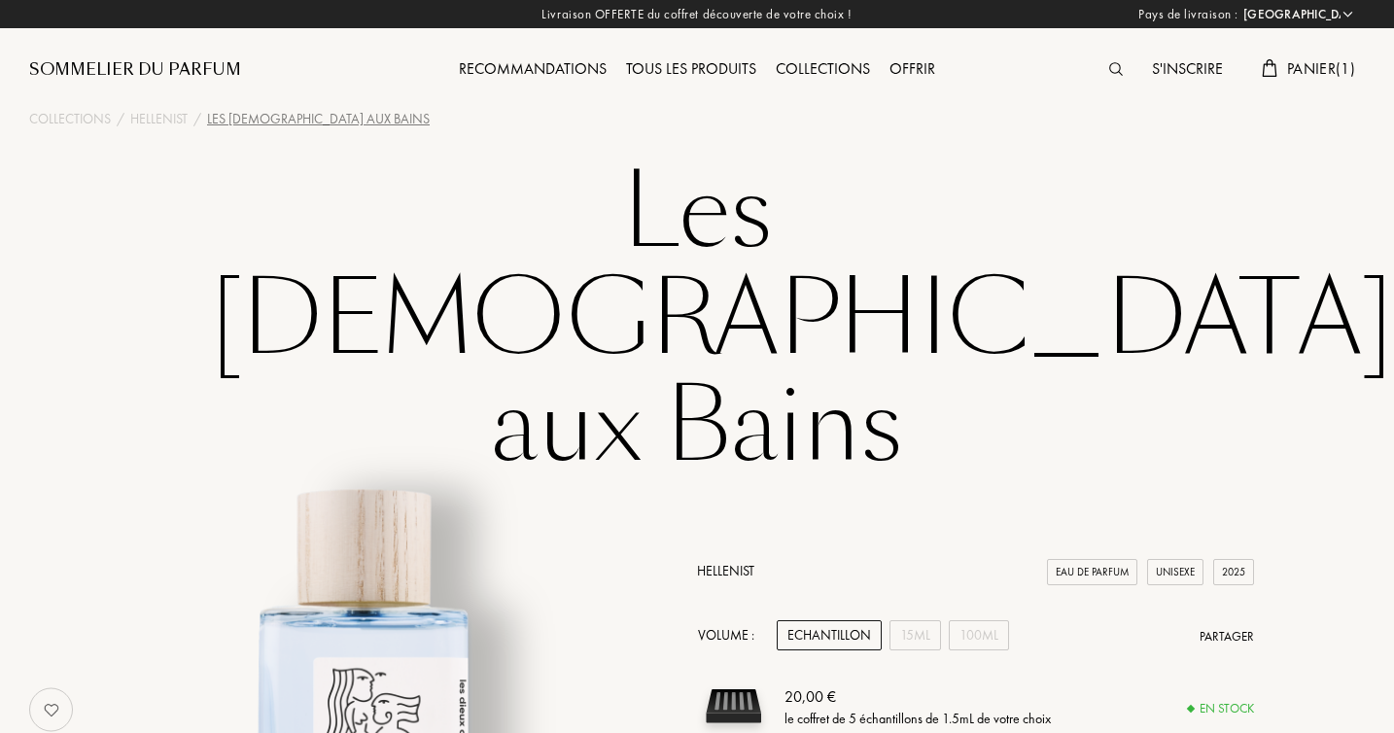
click at [1109, 64] on img at bounding box center [1116, 69] width 14 height 14
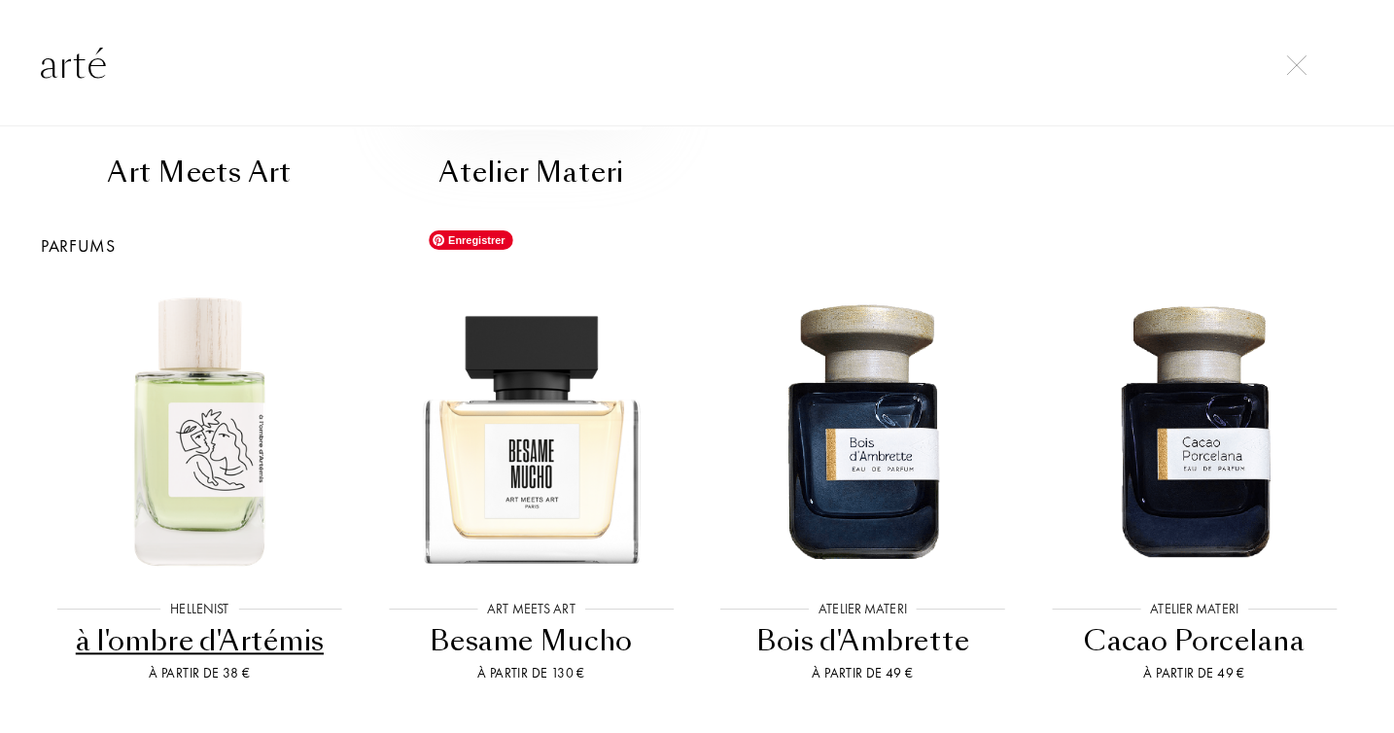
scroll to position [331, 0]
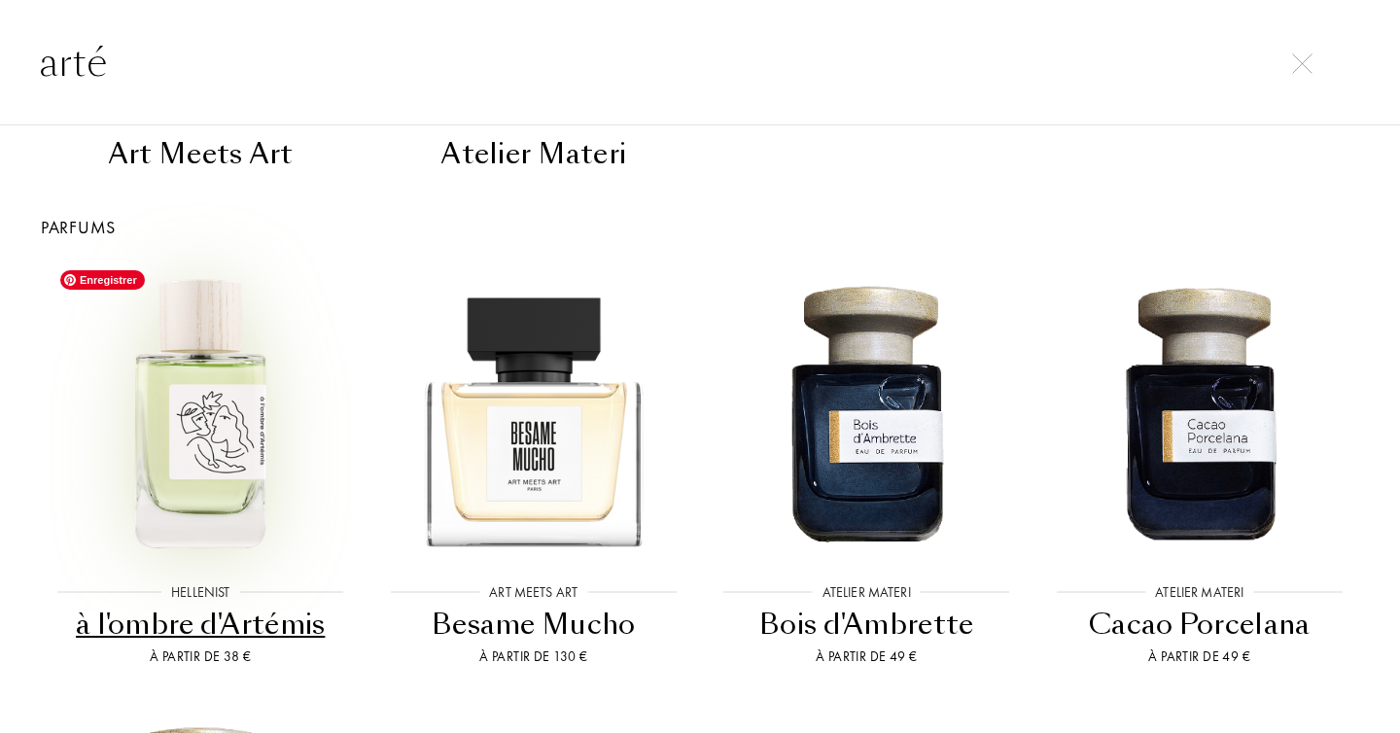
type input "arté"
click at [204, 461] on img at bounding box center [200, 410] width 299 height 299
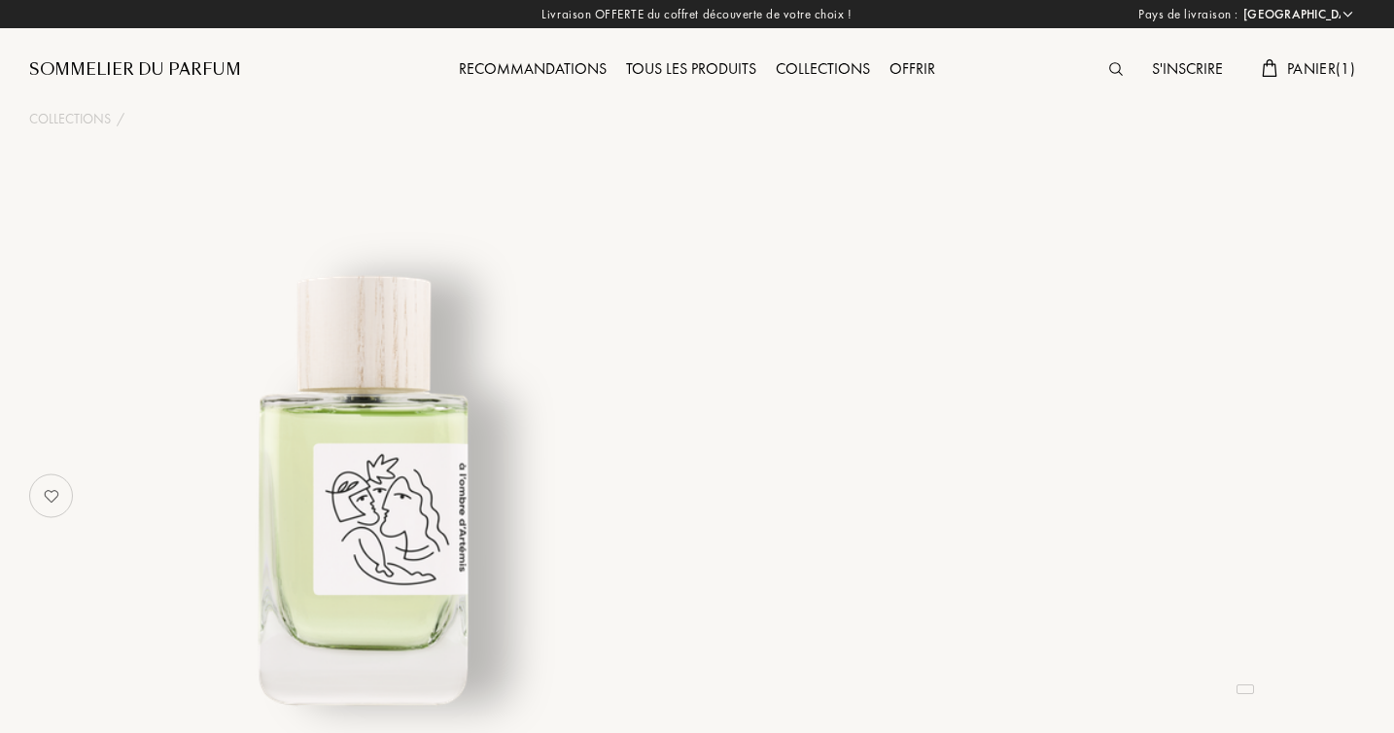
select select "FR"
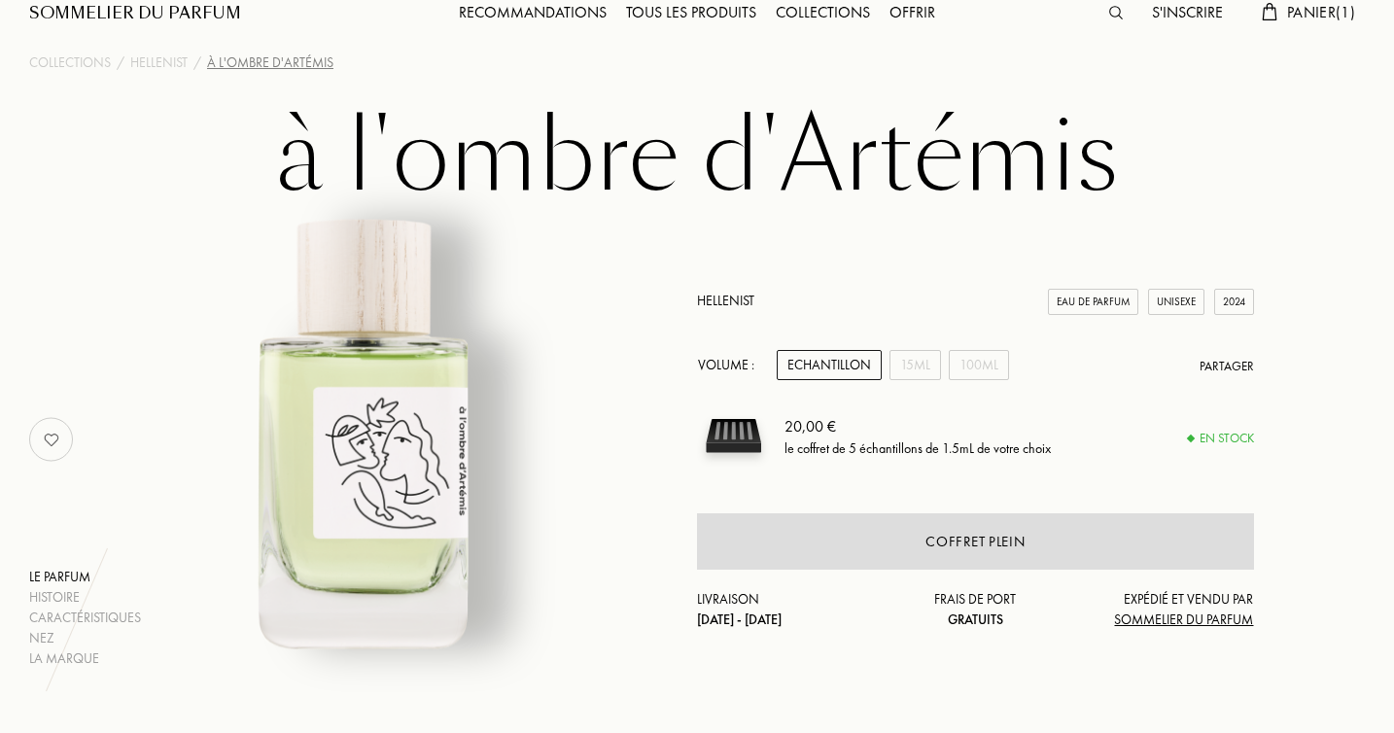
scroll to position [61, 0]
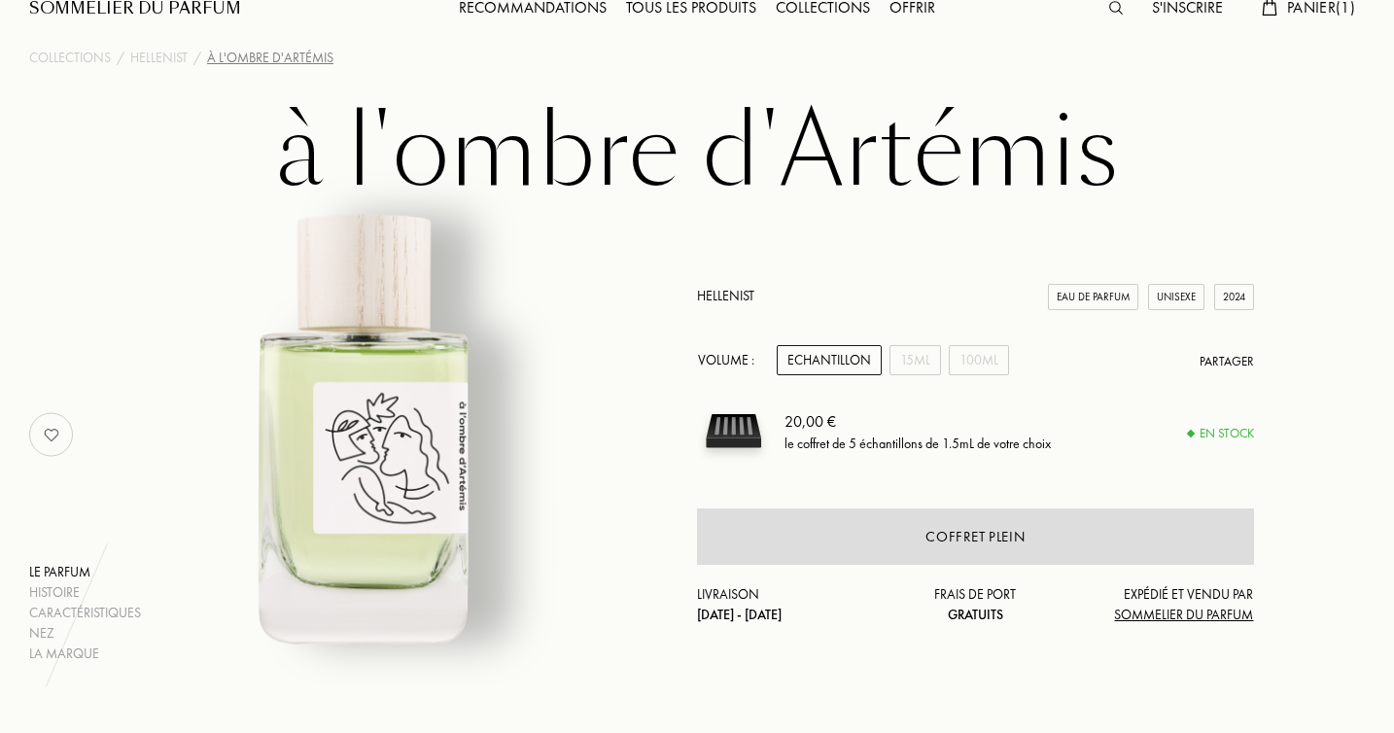
click at [838, 364] on div "Echantillon" at bounding box center [829, 360] width 105 height 30
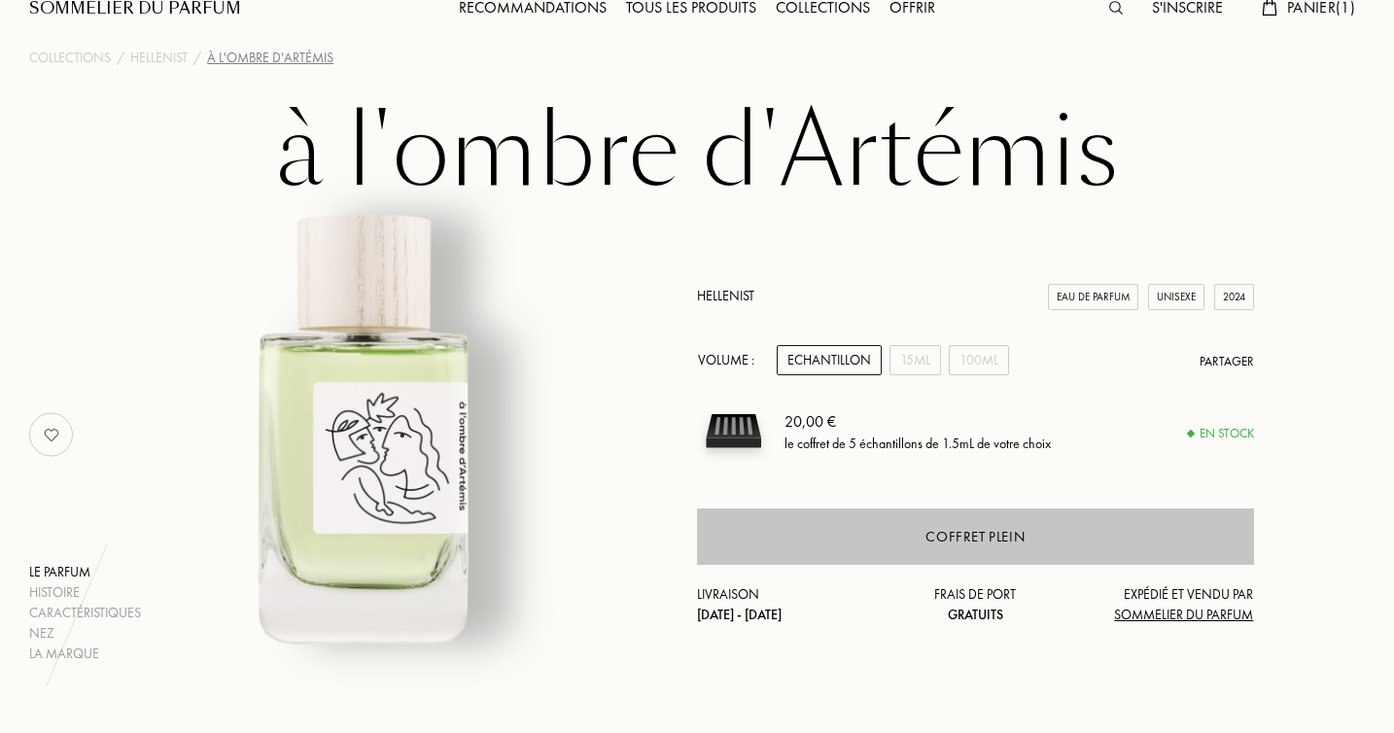
click at [944, 546] on div "Coffret plein" at bounding box center [974, 537] width 99 height 22
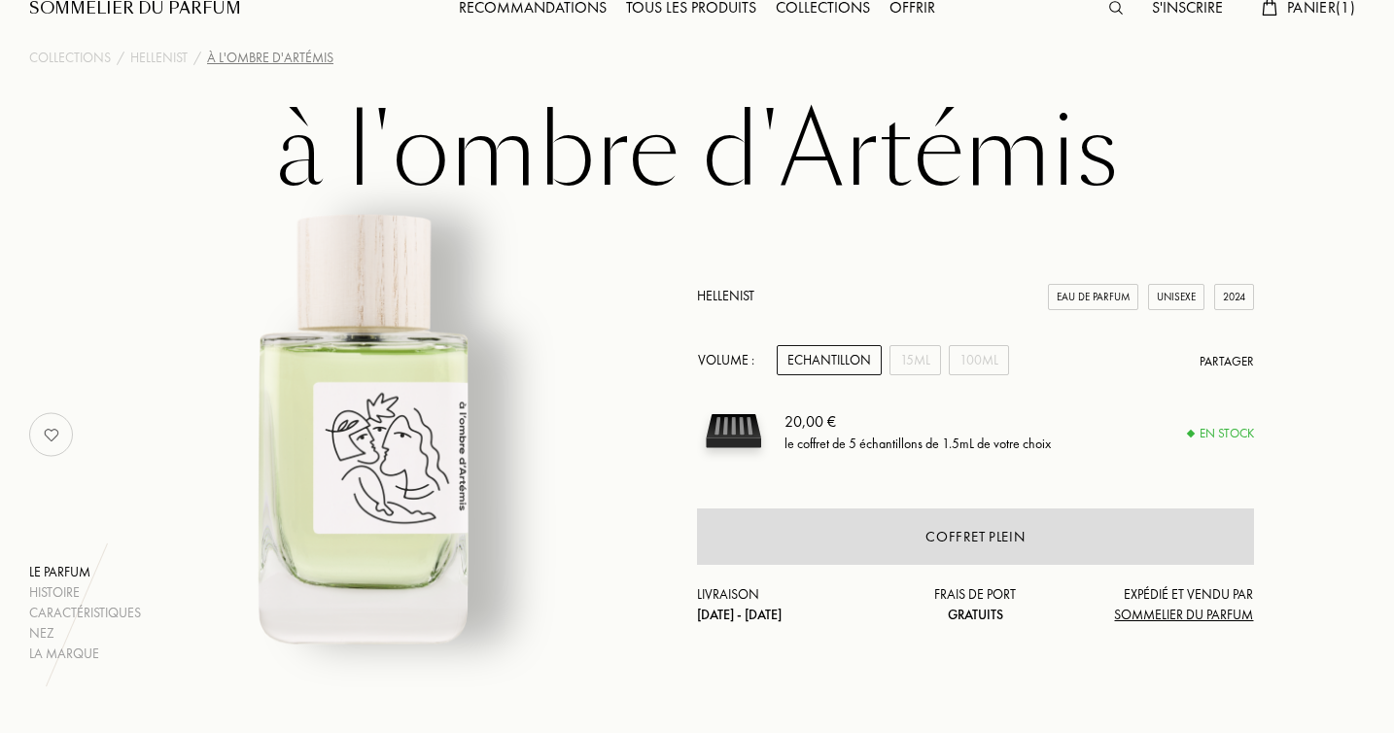
click at [1068, 416] on div "20,00 € le coffret de 5 échantillons de 1.5mL de votre choix" at bounding box center [1018, 431] width 469 height 73
click at [912, 368] on div "15mL" at bounding box center [915, 360] width 52 height 30
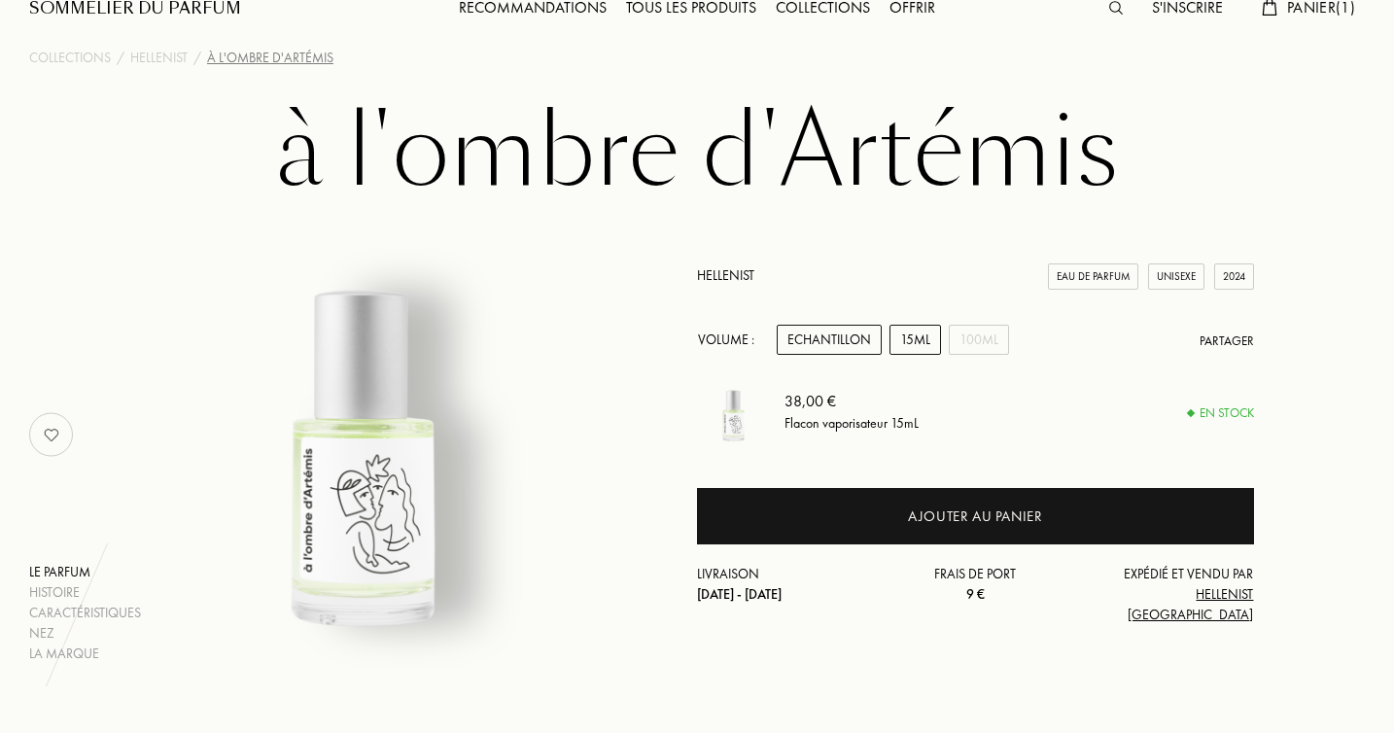
click at [832, 355] on div "Echantillon" at bounding box center [829, 340] width 105 height 30
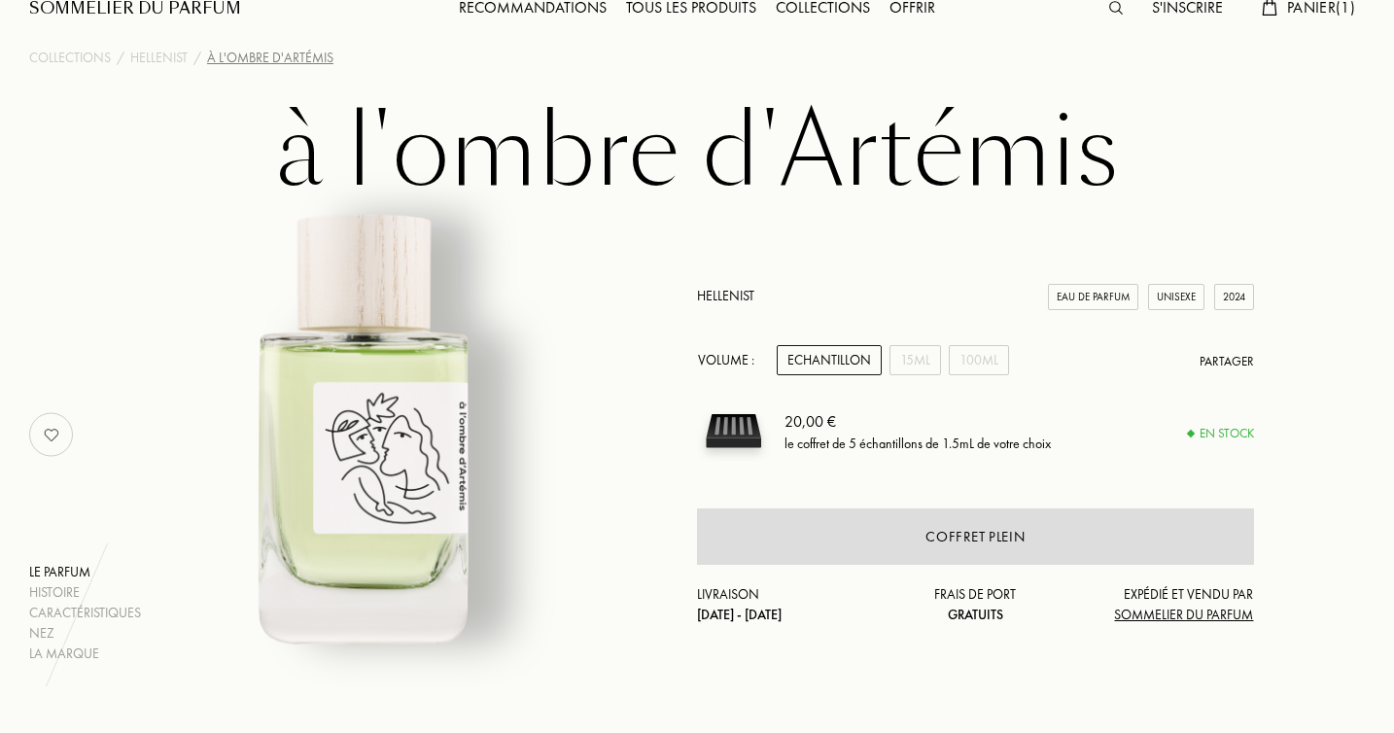
click at [1045, 423] on div "20,00 €" at bounding box center [917, 420] width 266 height 23
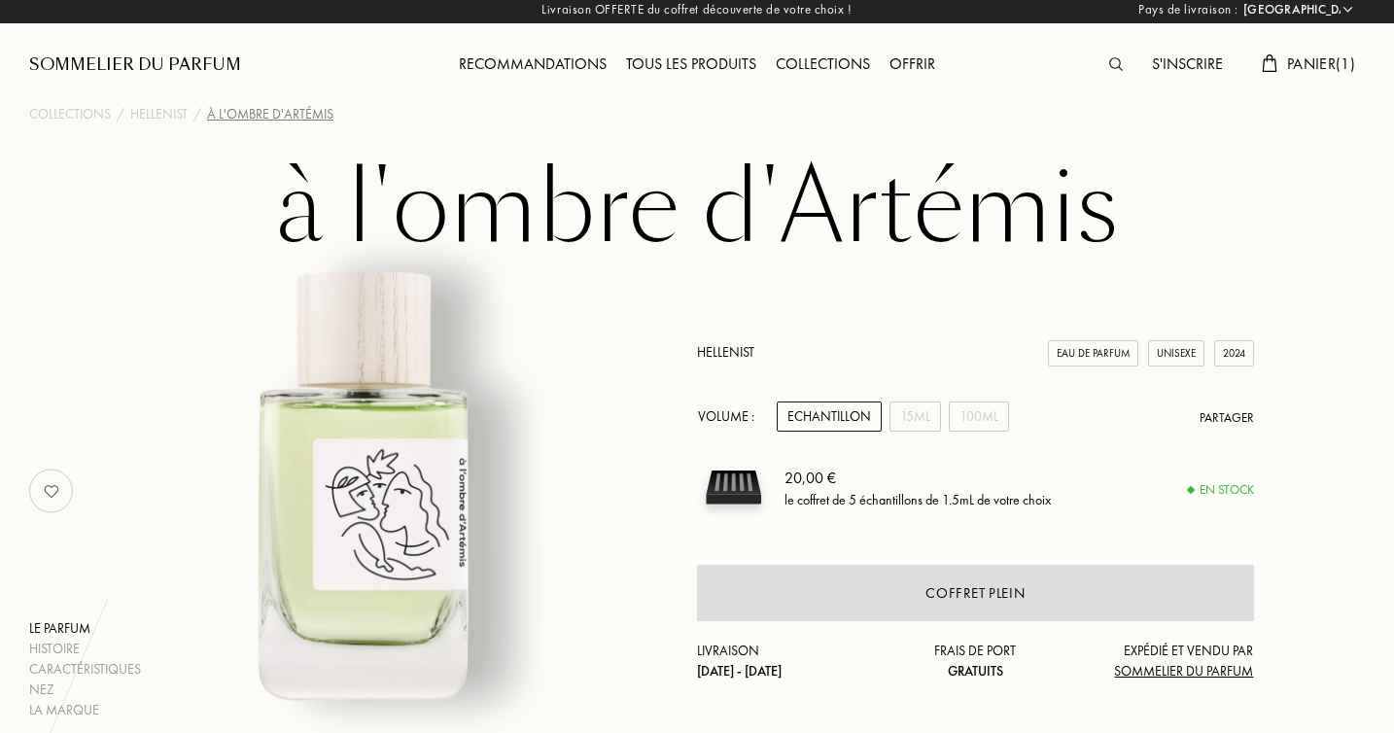
scroll to position [0, 0]
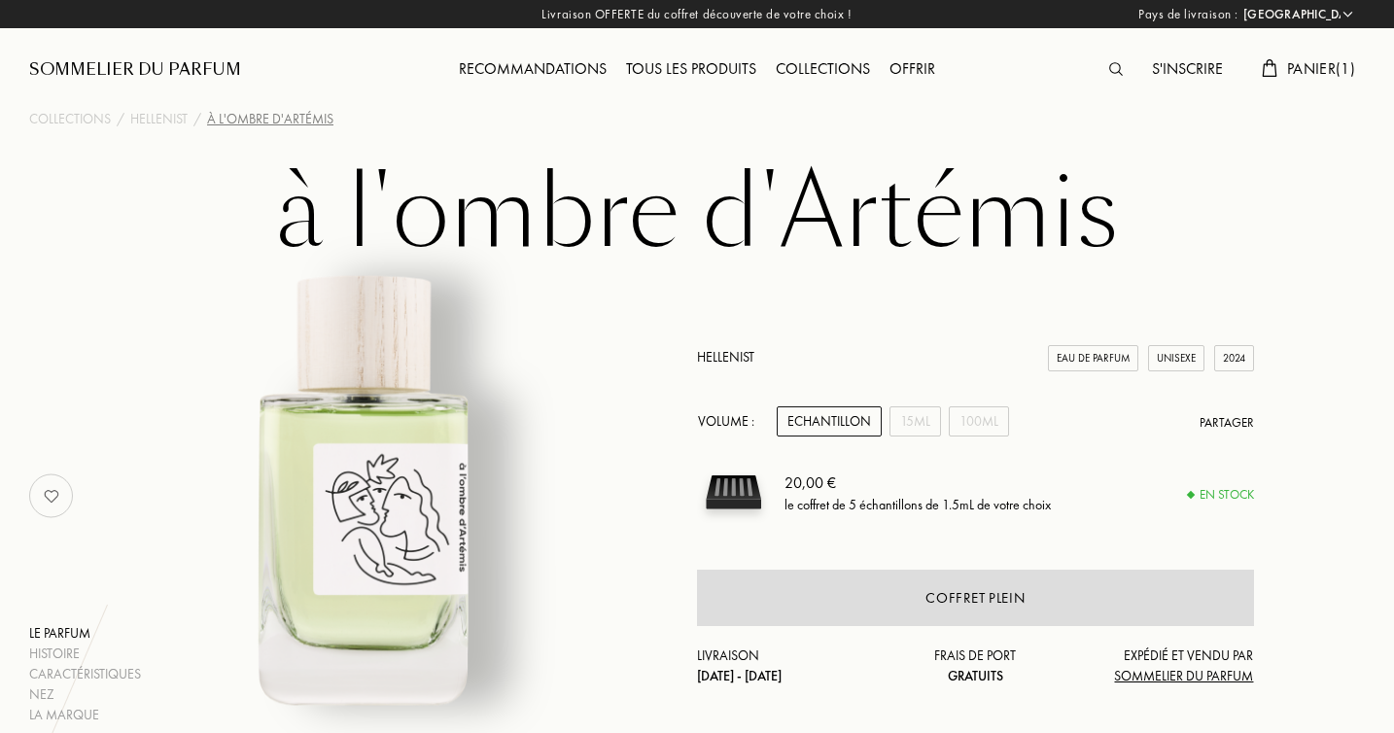
click at [1307, 79] on div "Panier ( 1 )" at bounding box center [1308, 69] width 113 height 25
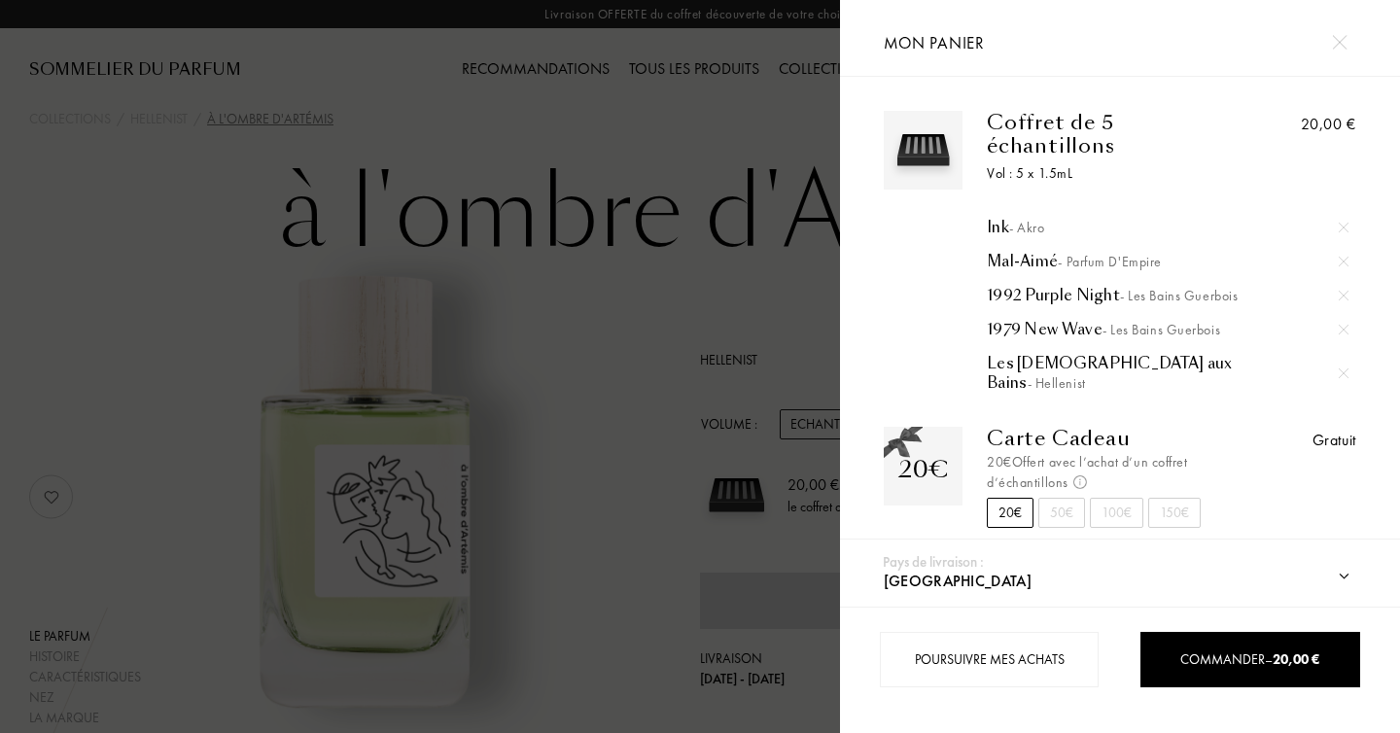
click at [1338, 223] on img at bounding box center [1343, 228] width 10 height 10
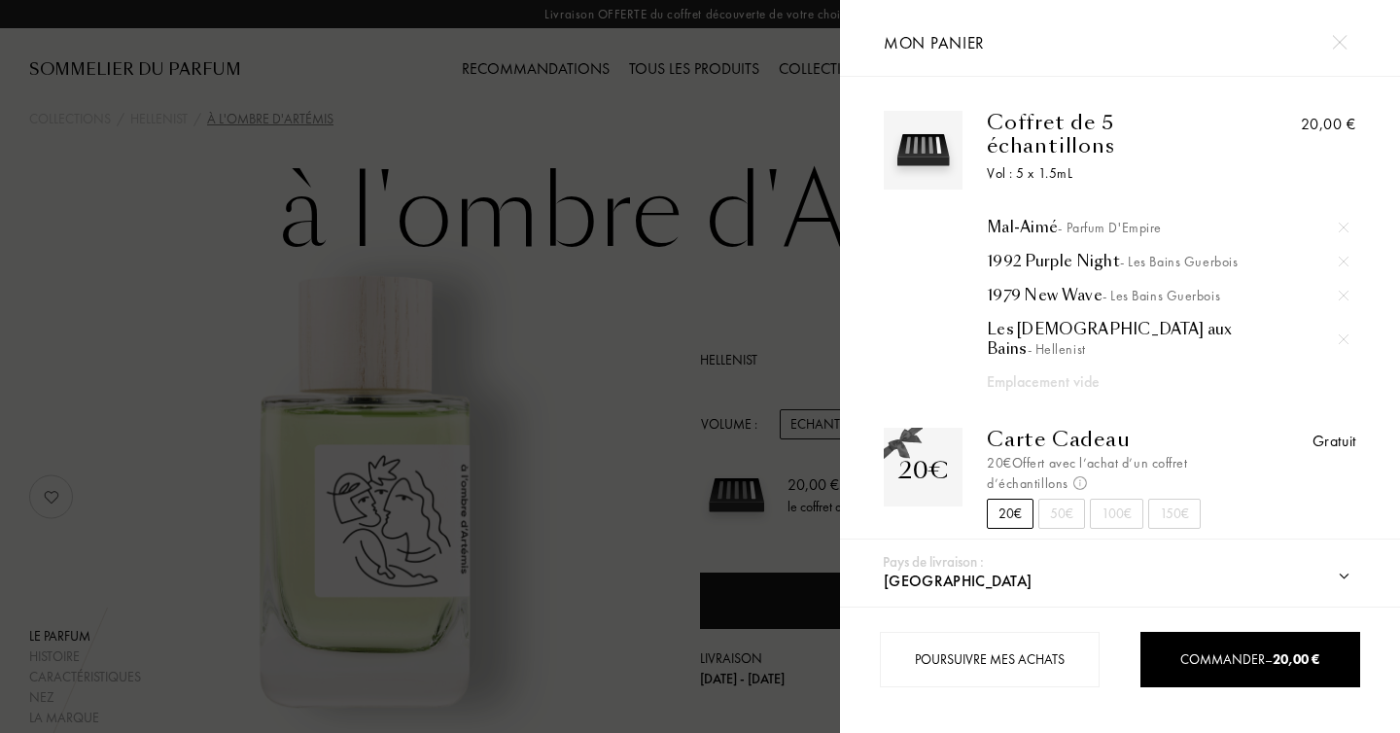
click at [752, 292] on div at bounding box center [420, 366] width 840 height 733
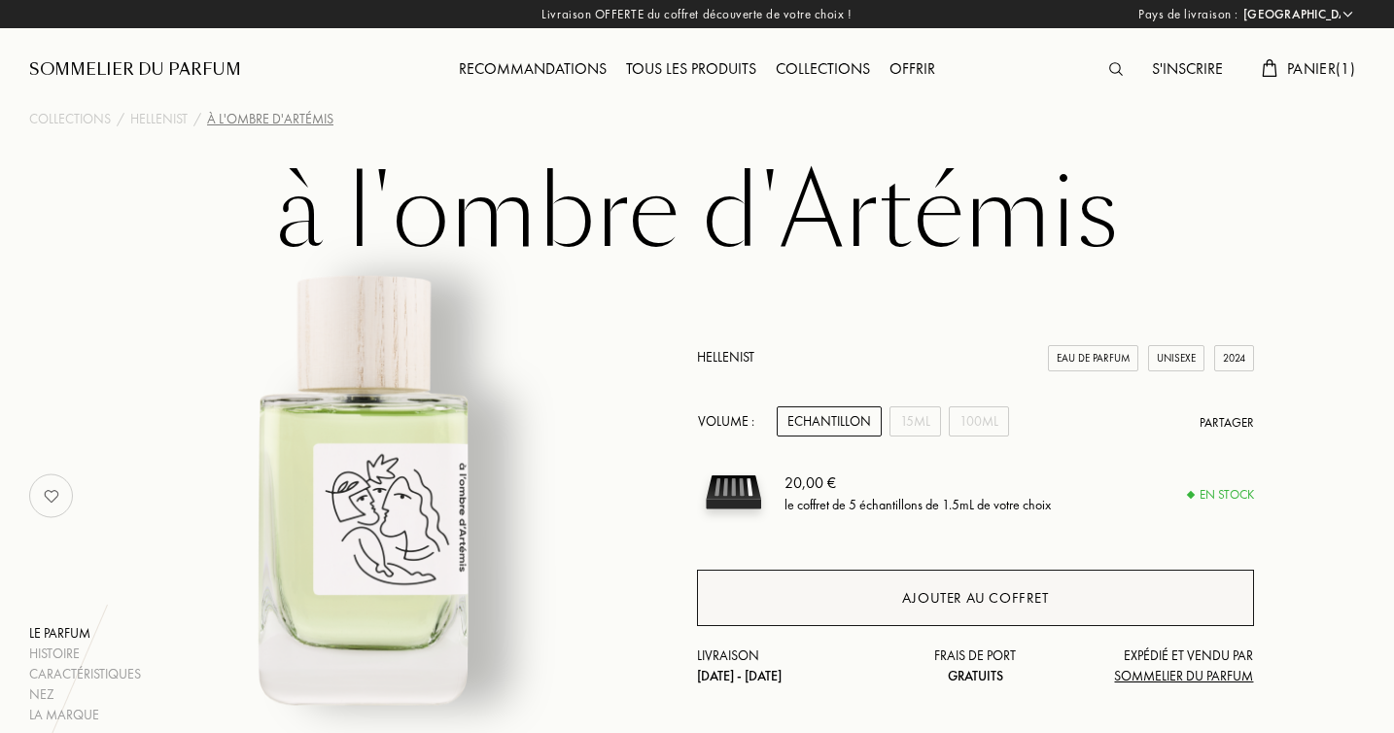
click at [920, 603] on div "Ajouter au coffret" at bounding box center [975, 598] width 147 height 22
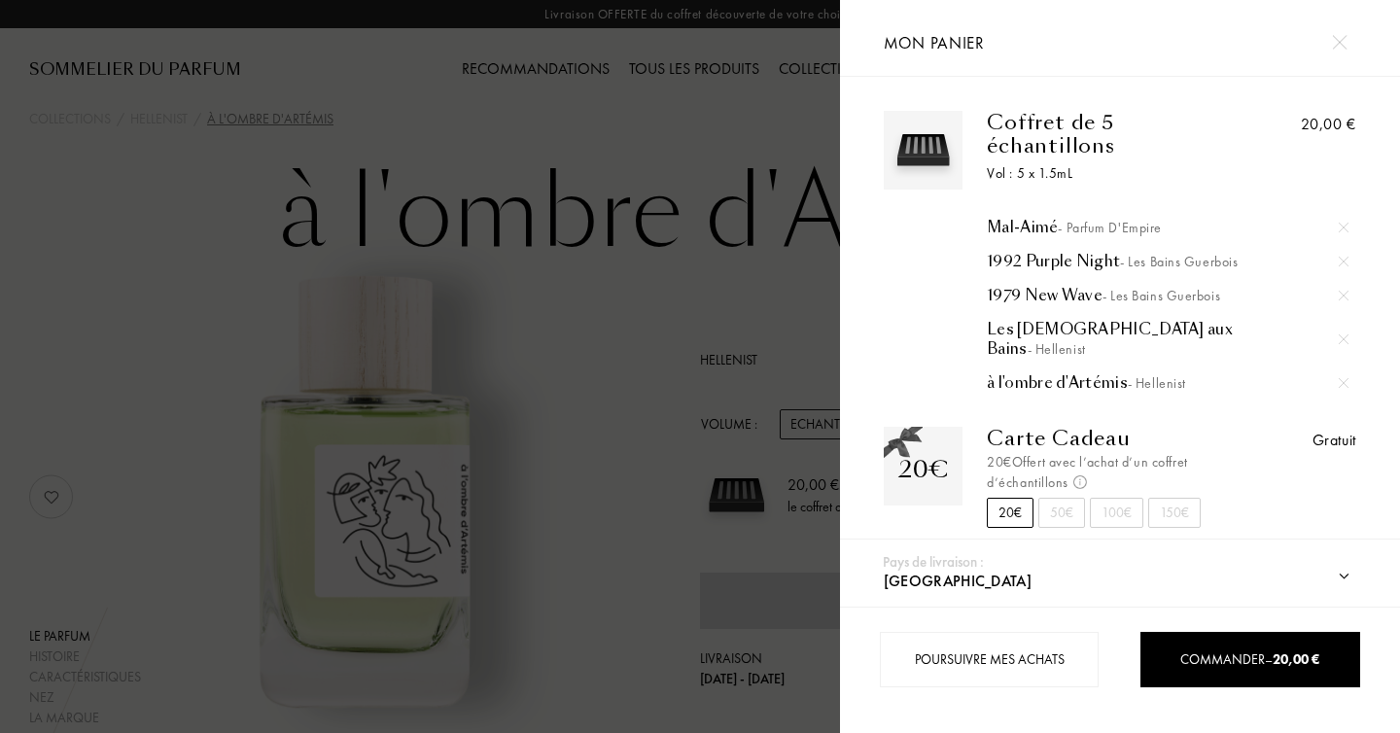
click at [1062, 498] on div "50€" at bounding box center [1061, 513] width 47 height 30
click at [1170, 498] on div "150€" at bounding box center [1174, 513] width 52 height 30
click at [1018, 498] on div "20€" at bounding box center [1010, 513] width 47 height 30
click at [794, 326] on div at bounding box center [420, 366] width 840 height 733
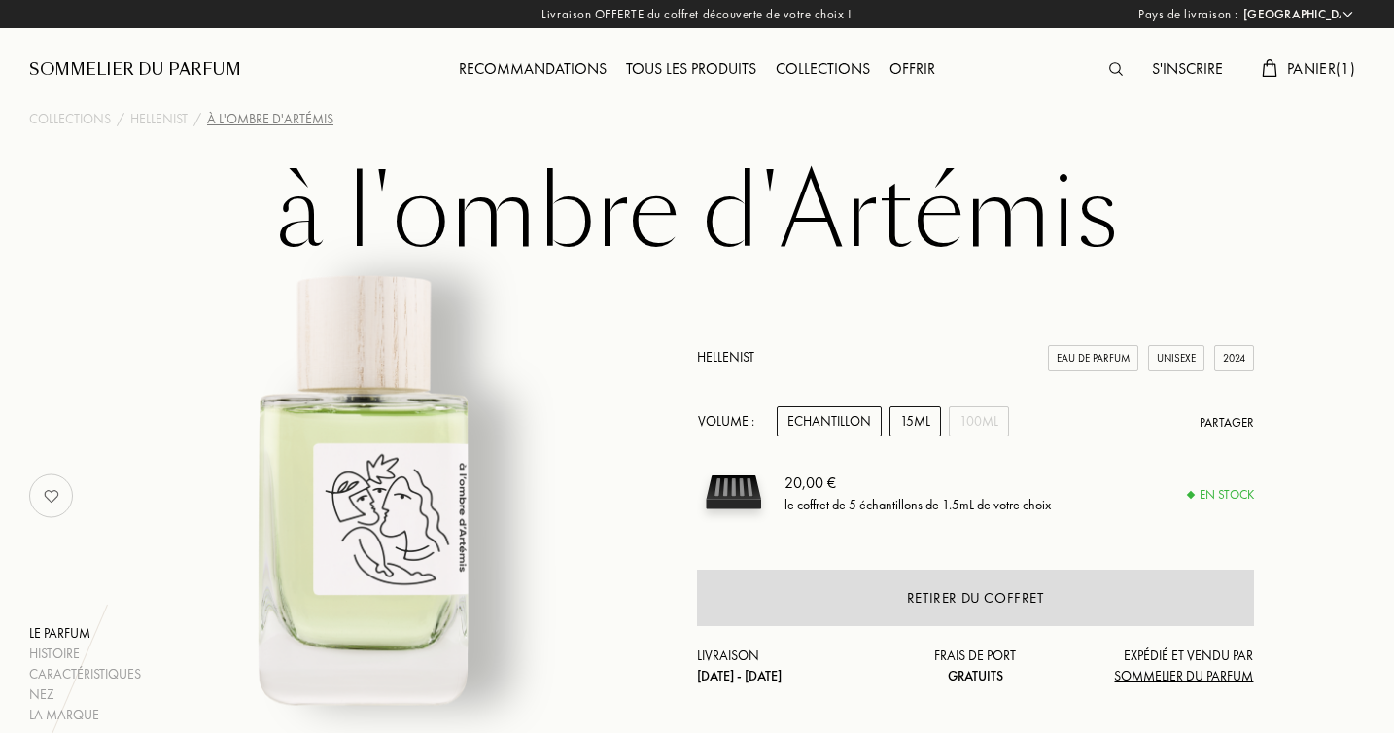
click at [915, 417] on div "15mL" at bounding box center [915, 421] width 52 height 30
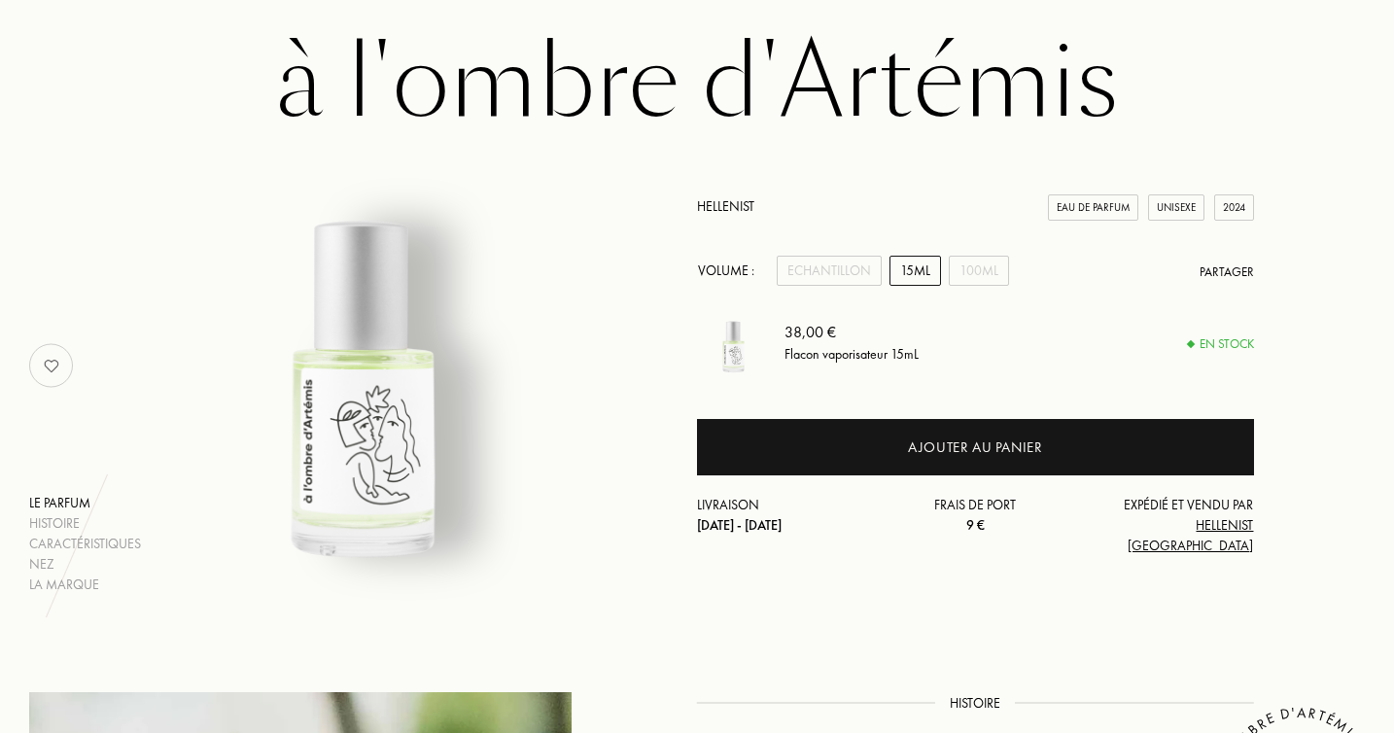
scroll to position [136, 0]
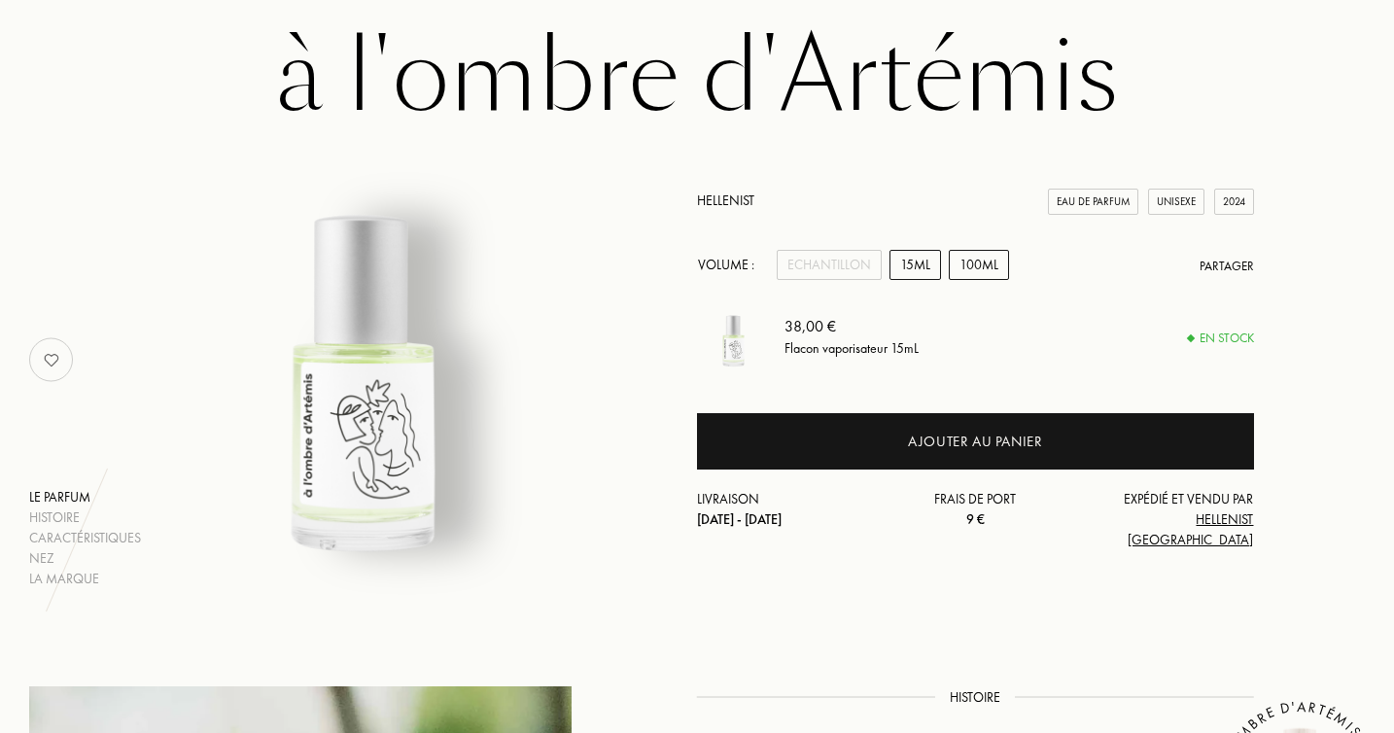
click at [971, 280] on div "100mL" at bounding box center [979, 265] width 60 height 30
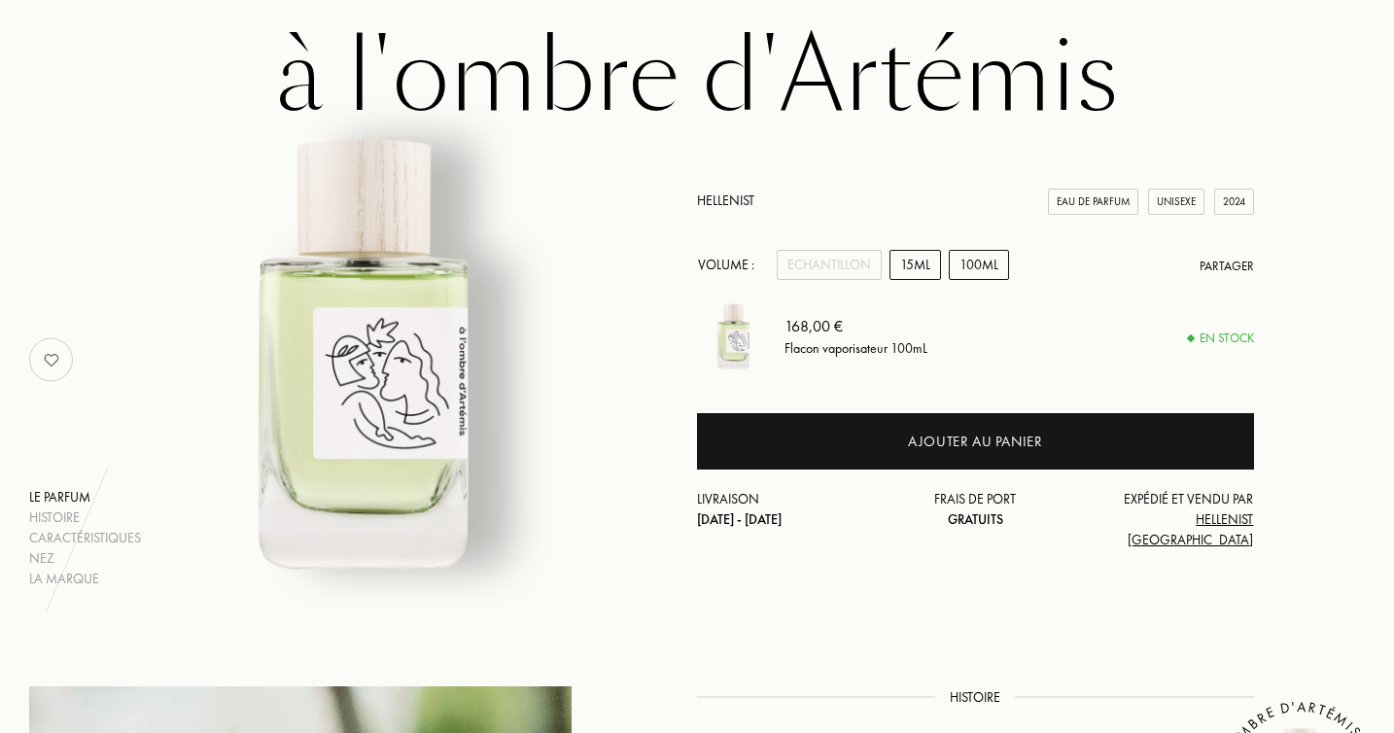
click at [933, 280] on div "15mL" at bounding box center [915, 265] width 52 height 30
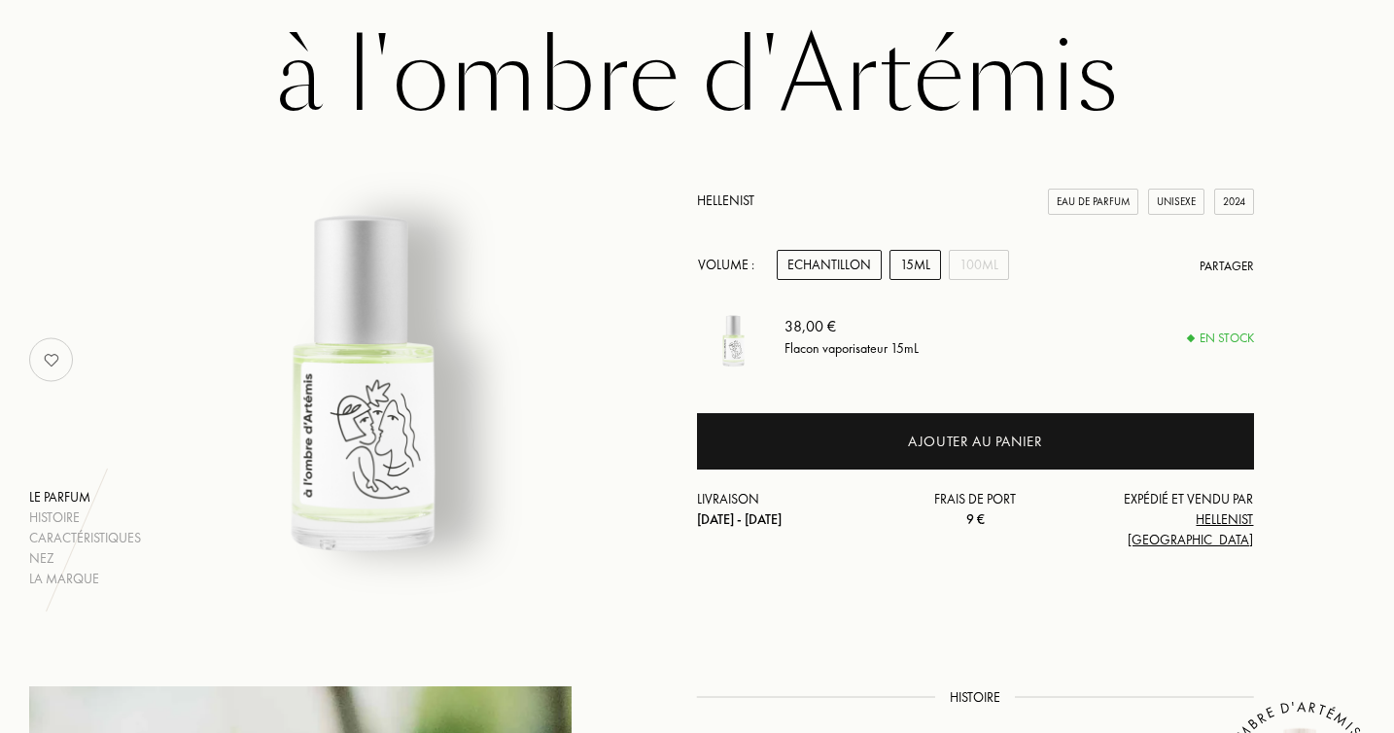
click at [852, 280] on div "Echantillon" at bounding box center [829, 265] width 105 height 30
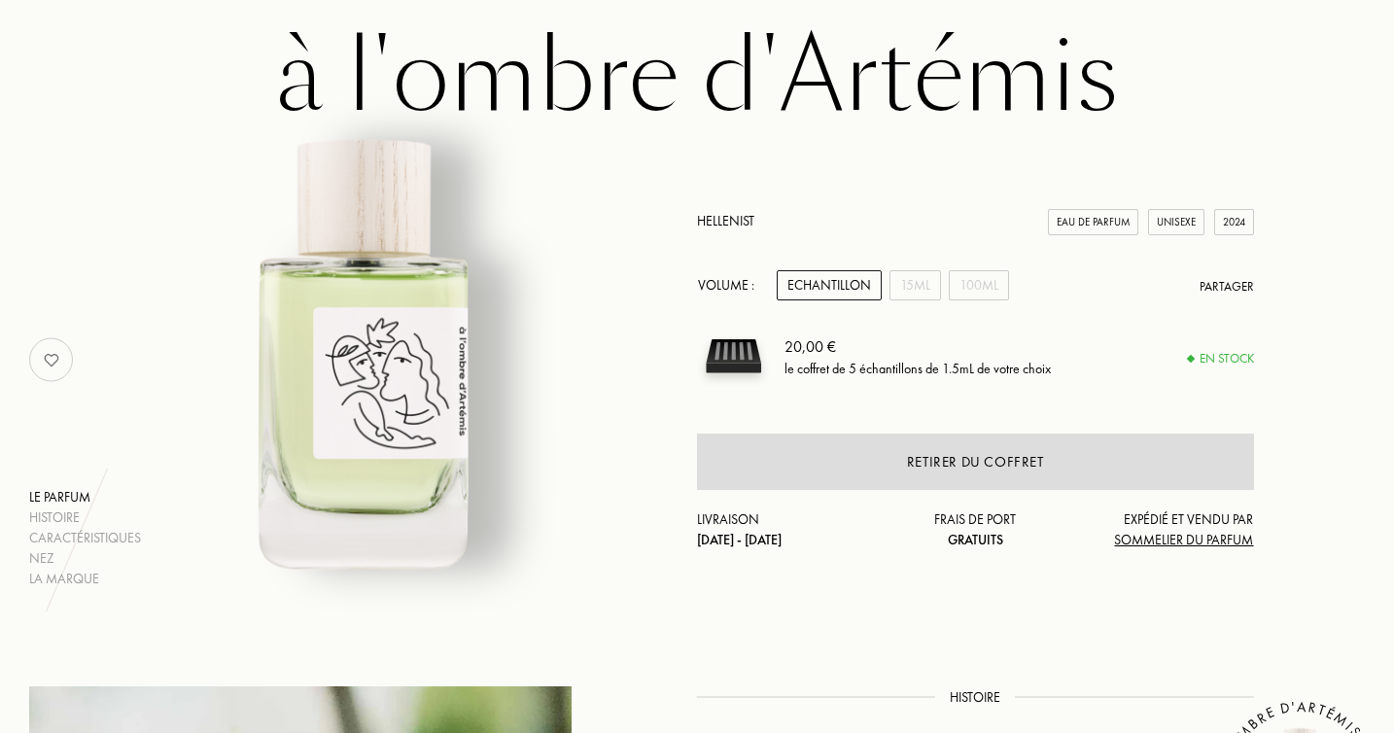
click at [855, 215] on div "Hellenist Eau de Parfum Unisexe 2024" at bounding box center [975, 221] width 557 height 20
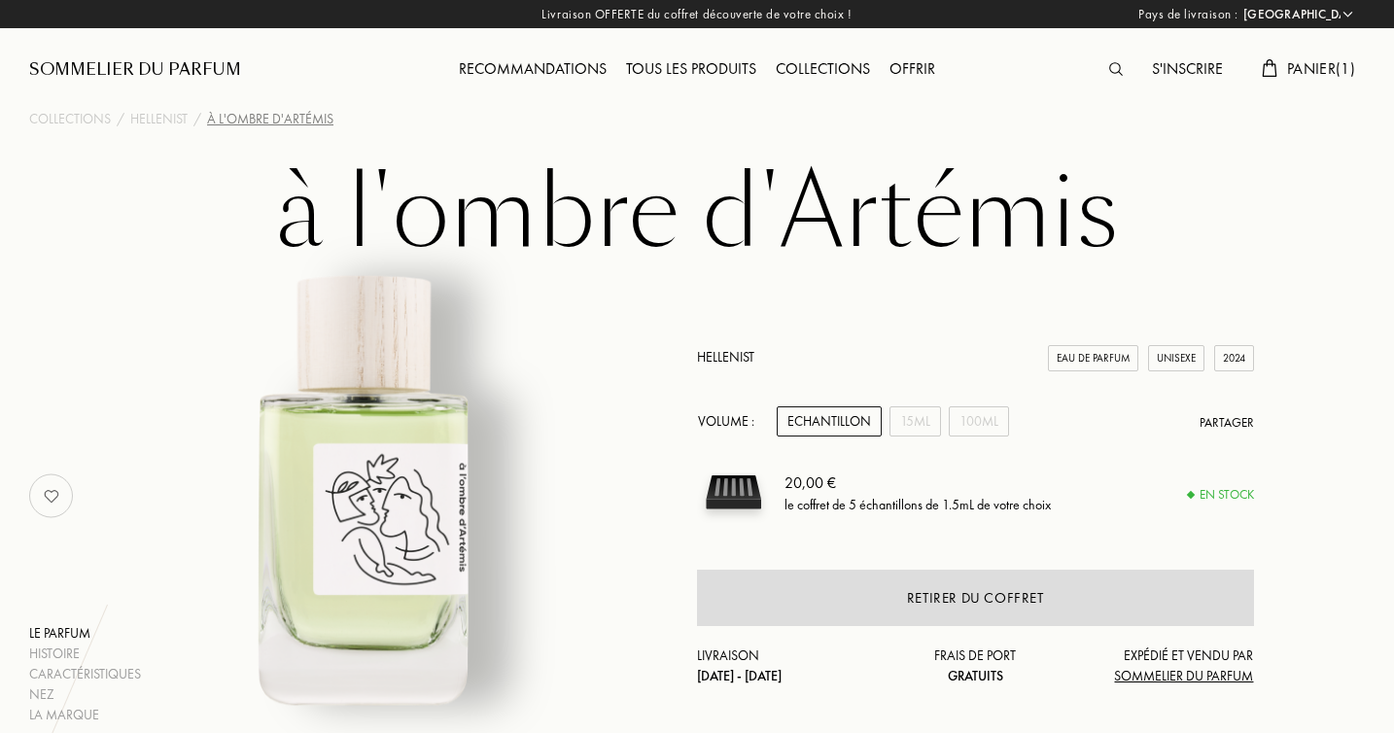
click at [1287, 67] on span "Panier ( 1 )" at bounding box center [1321, 68] width 68 height 20
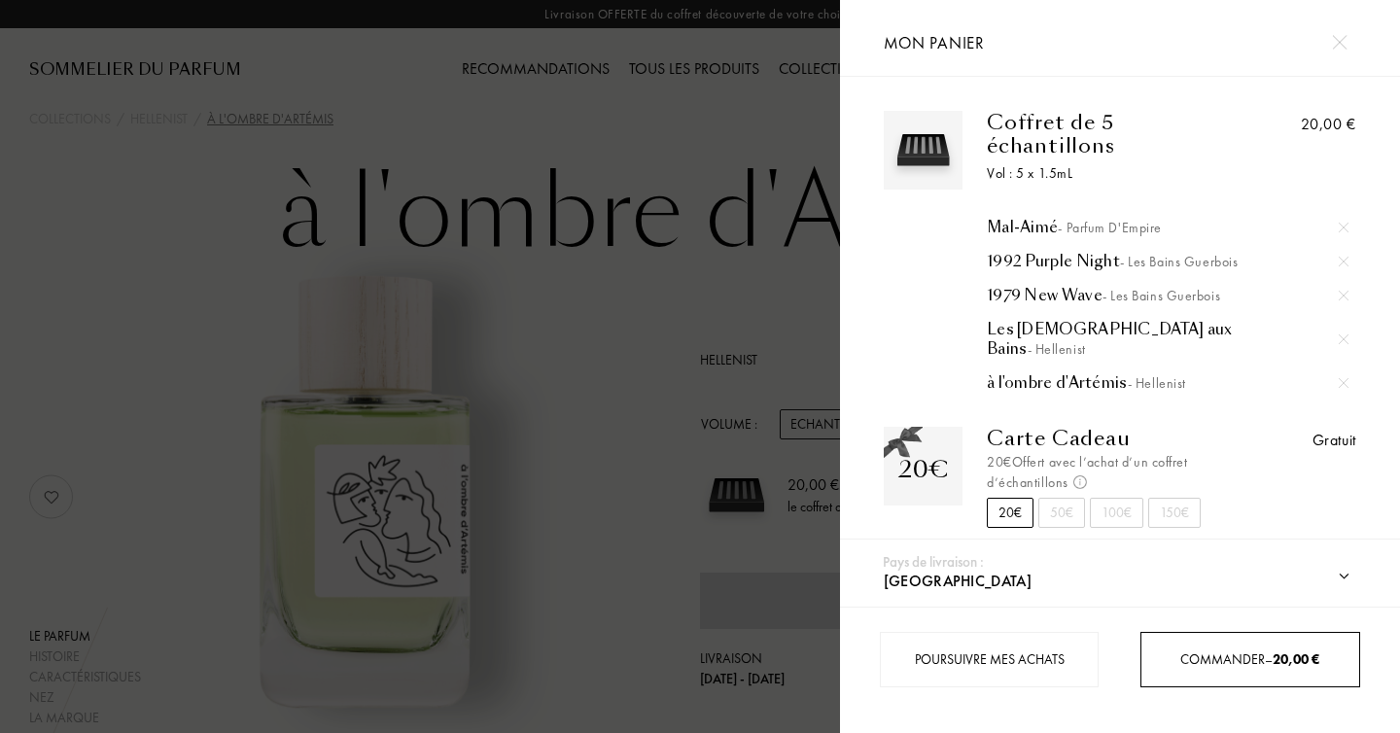
click at [1229, 666] on span "Commander – 20,00 €" at bounding box center [1249, 658] width 139 height 17
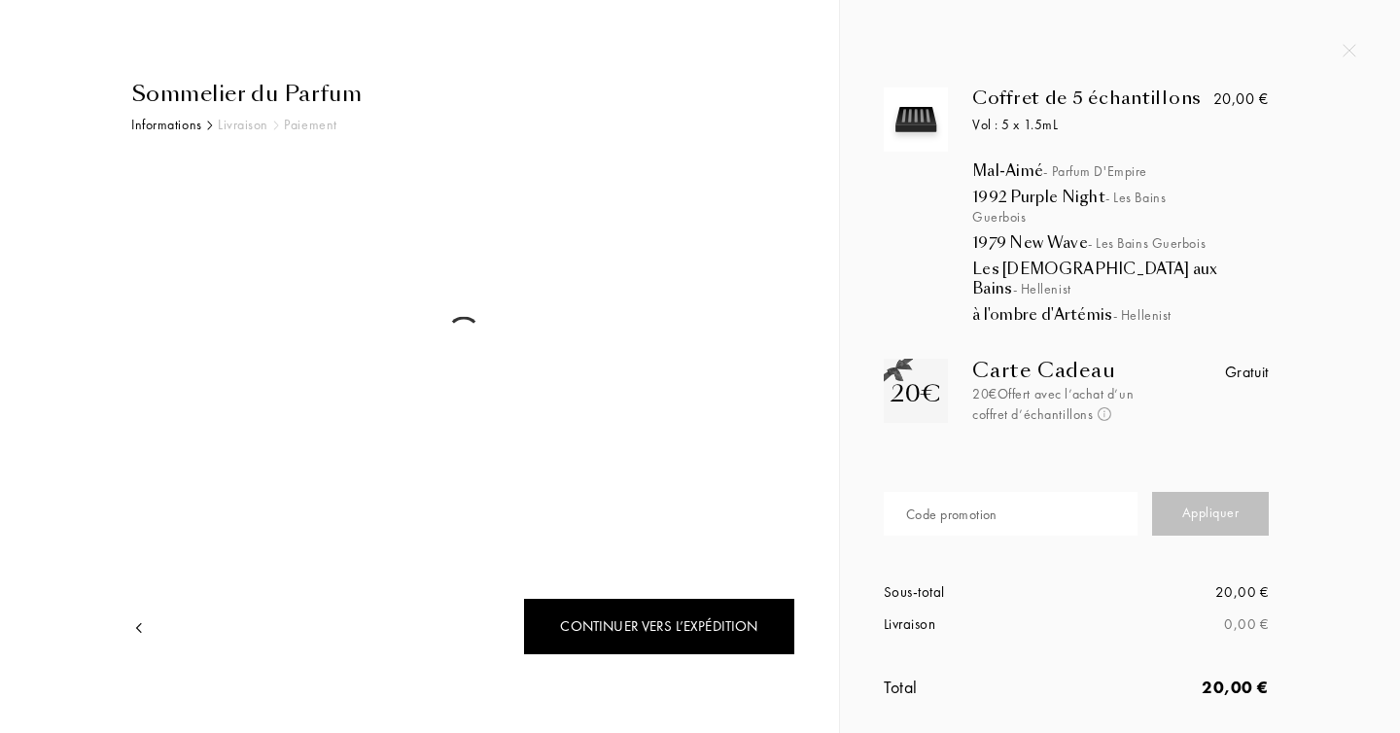
select select "FR"
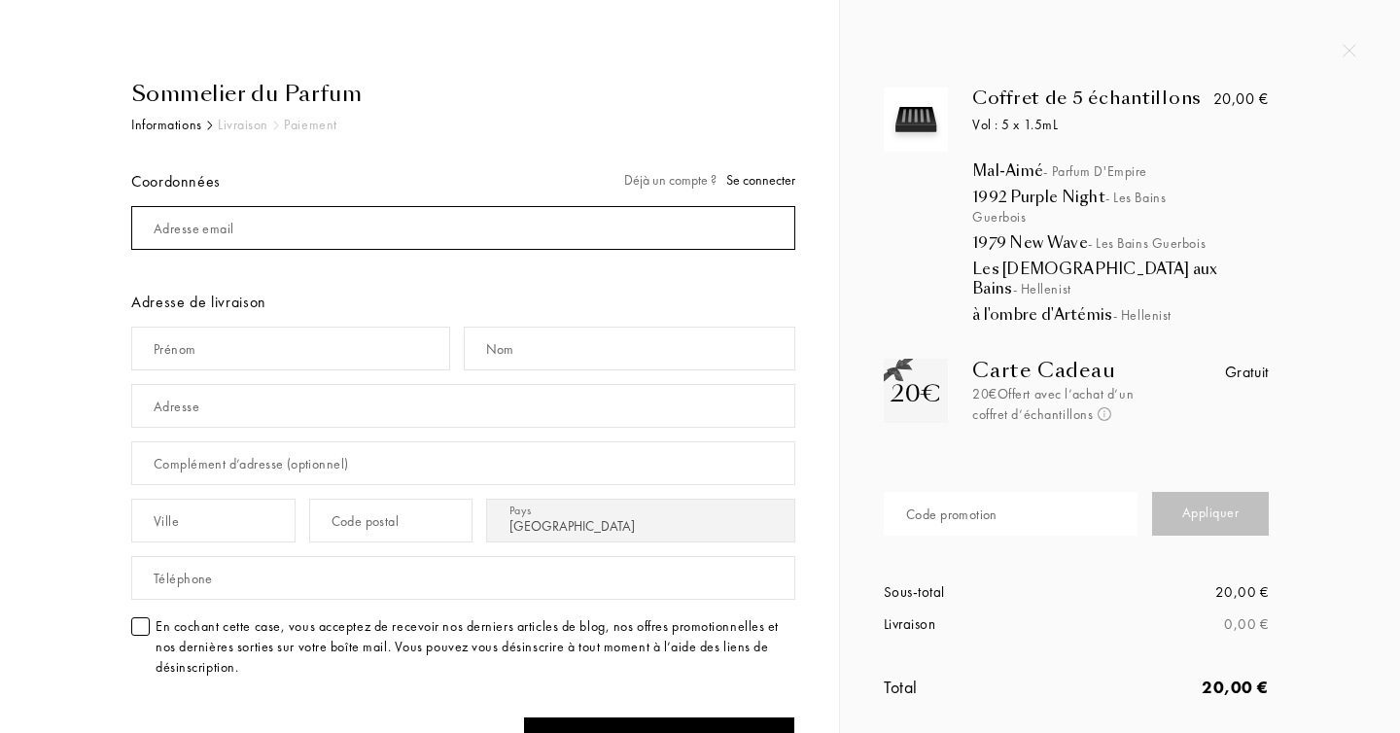
click at [258, 229] on input "mail" at bounding box center [463, 228] width 664 height 44
type input "marion.lanfranchi@live.fr"
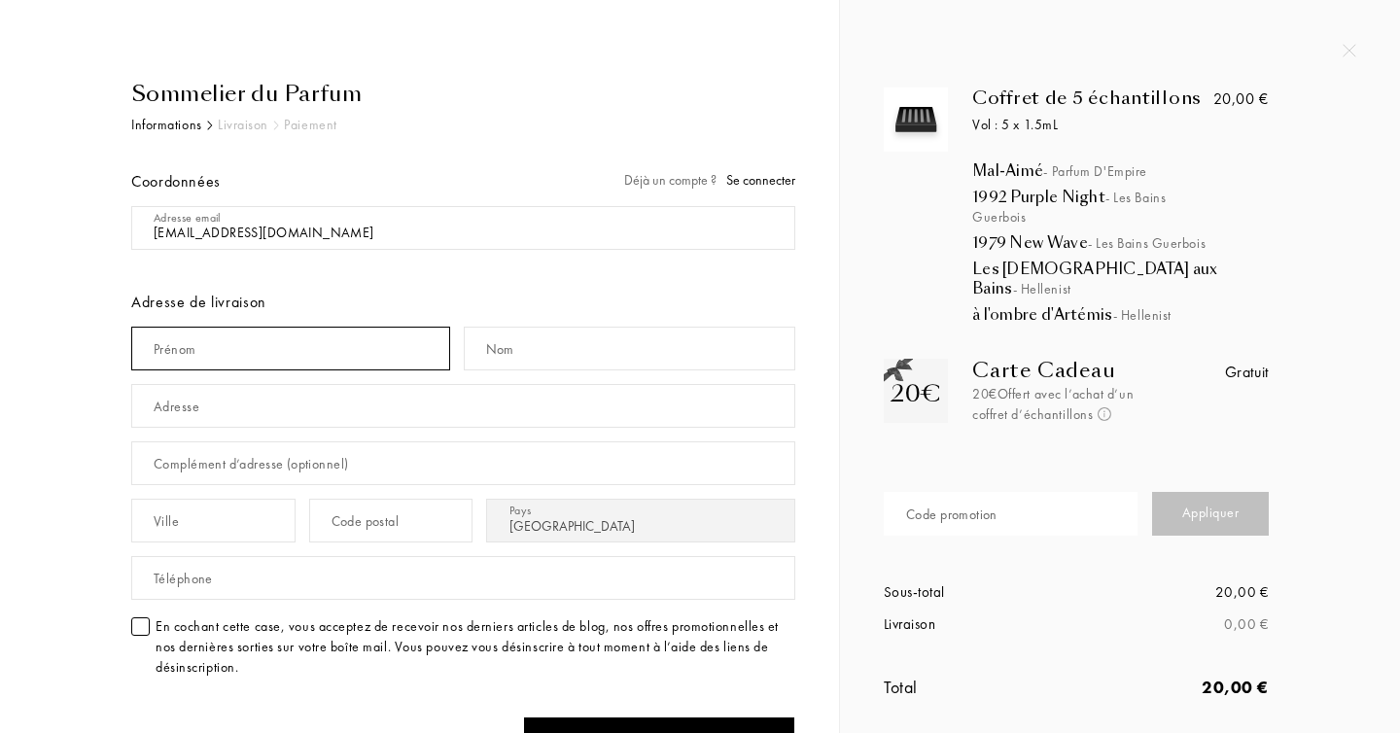
type input "Marion"
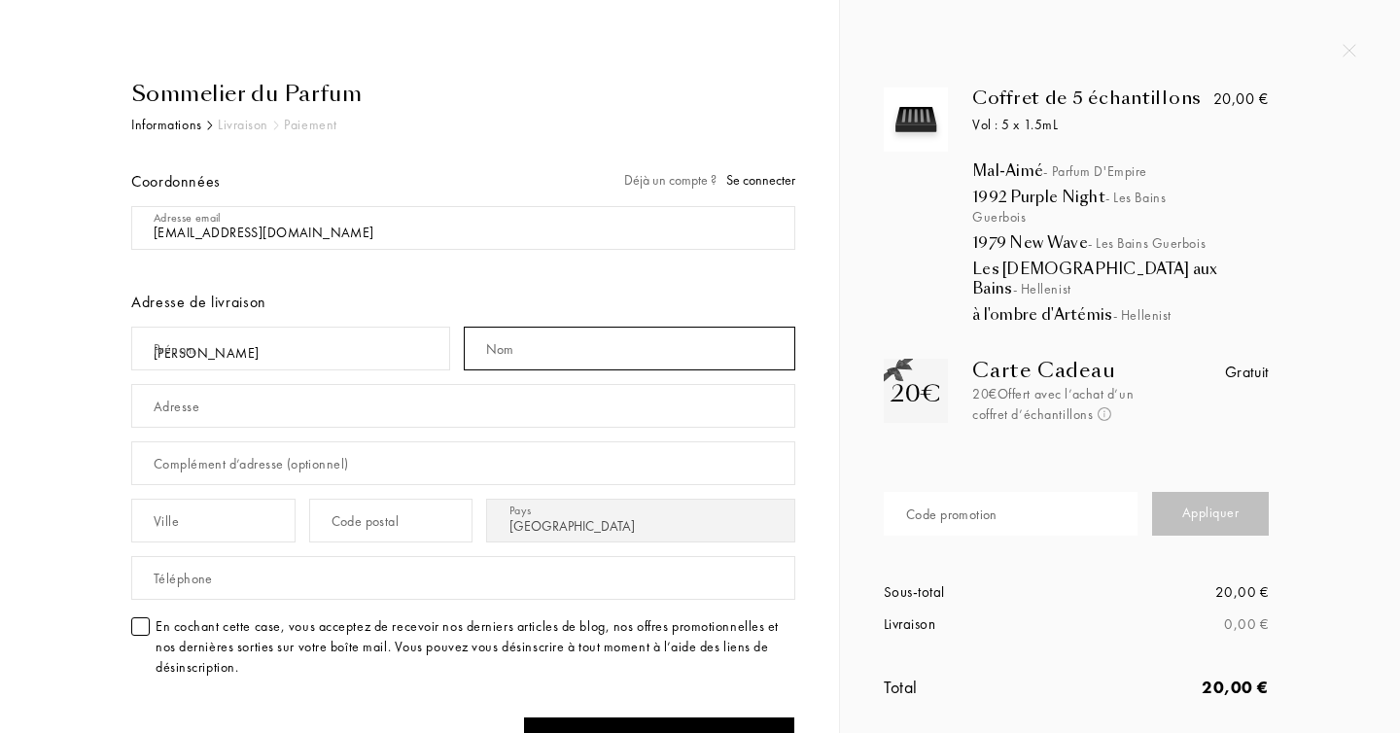
type input "Lanfranchi"
type input "quai Charles-Page 43"
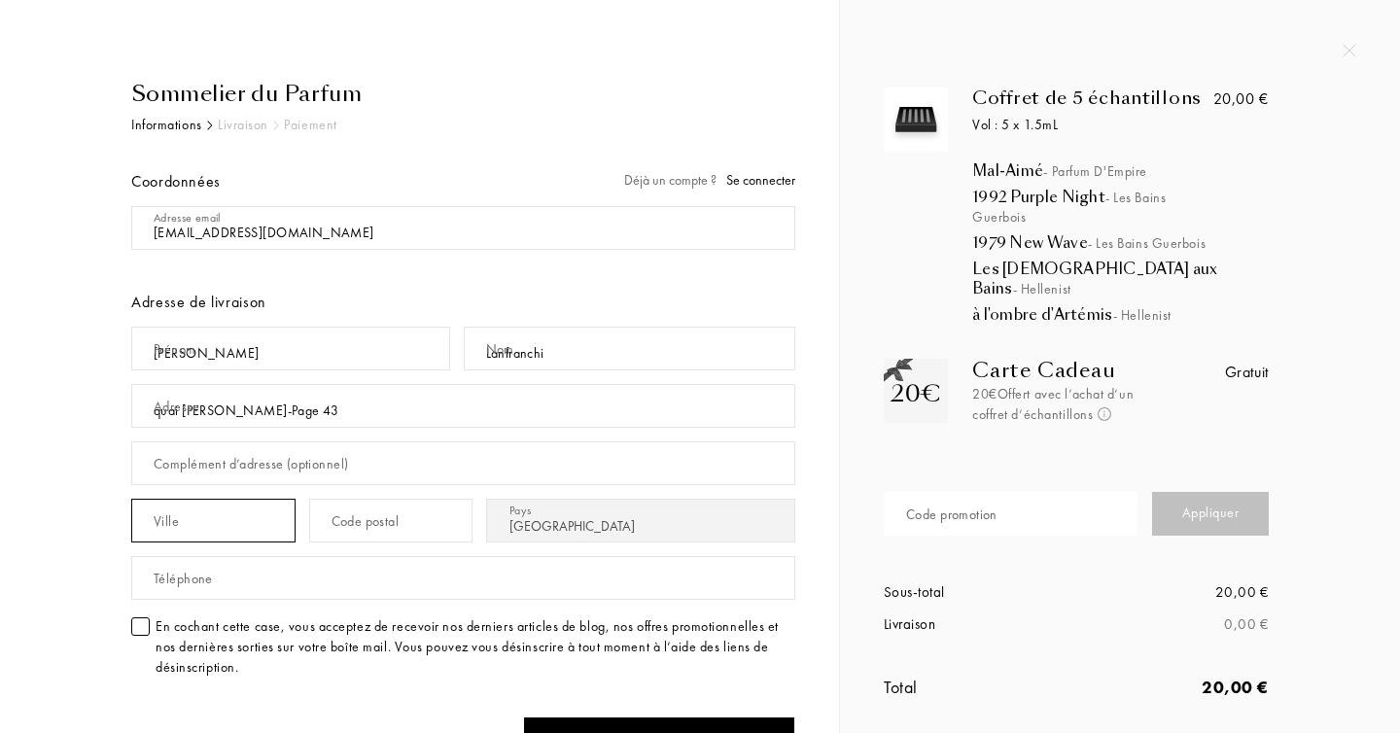
type input "Genève"
type input "1205"
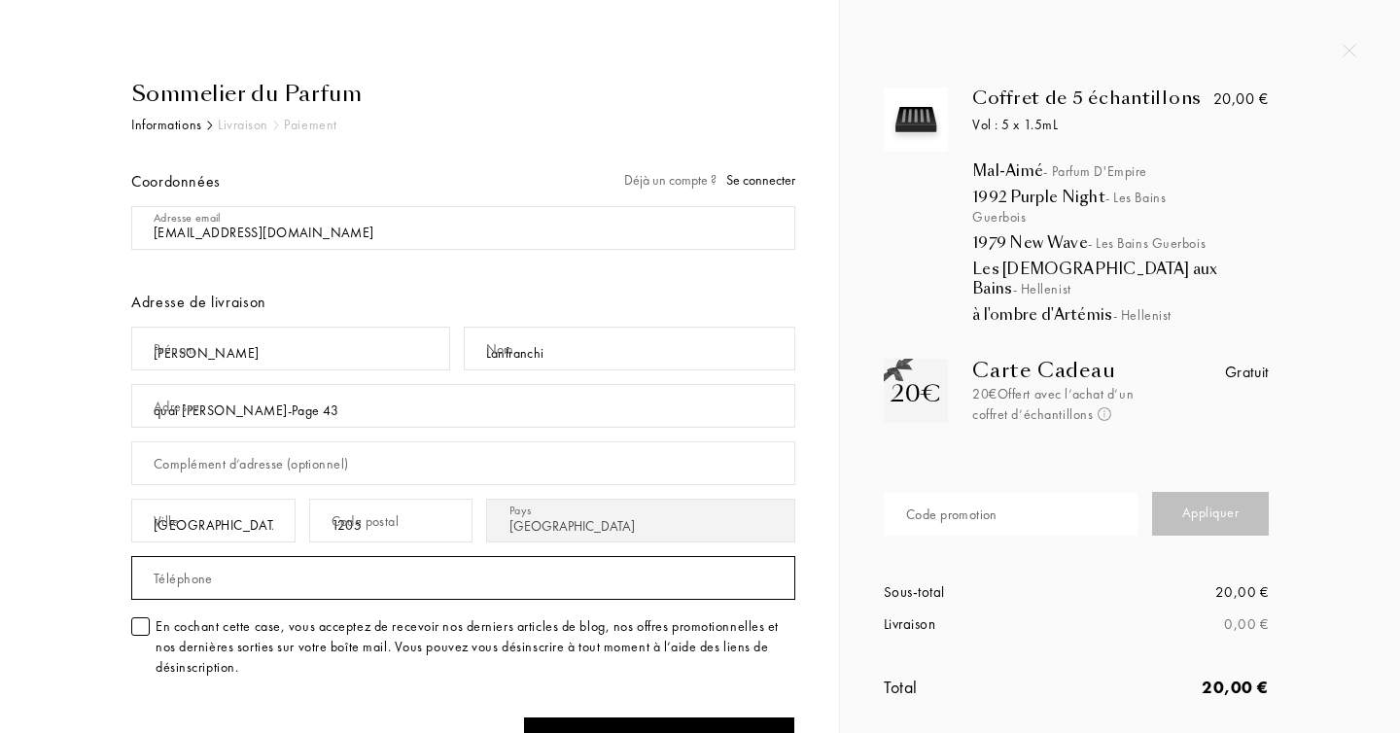
type input "0782066902"
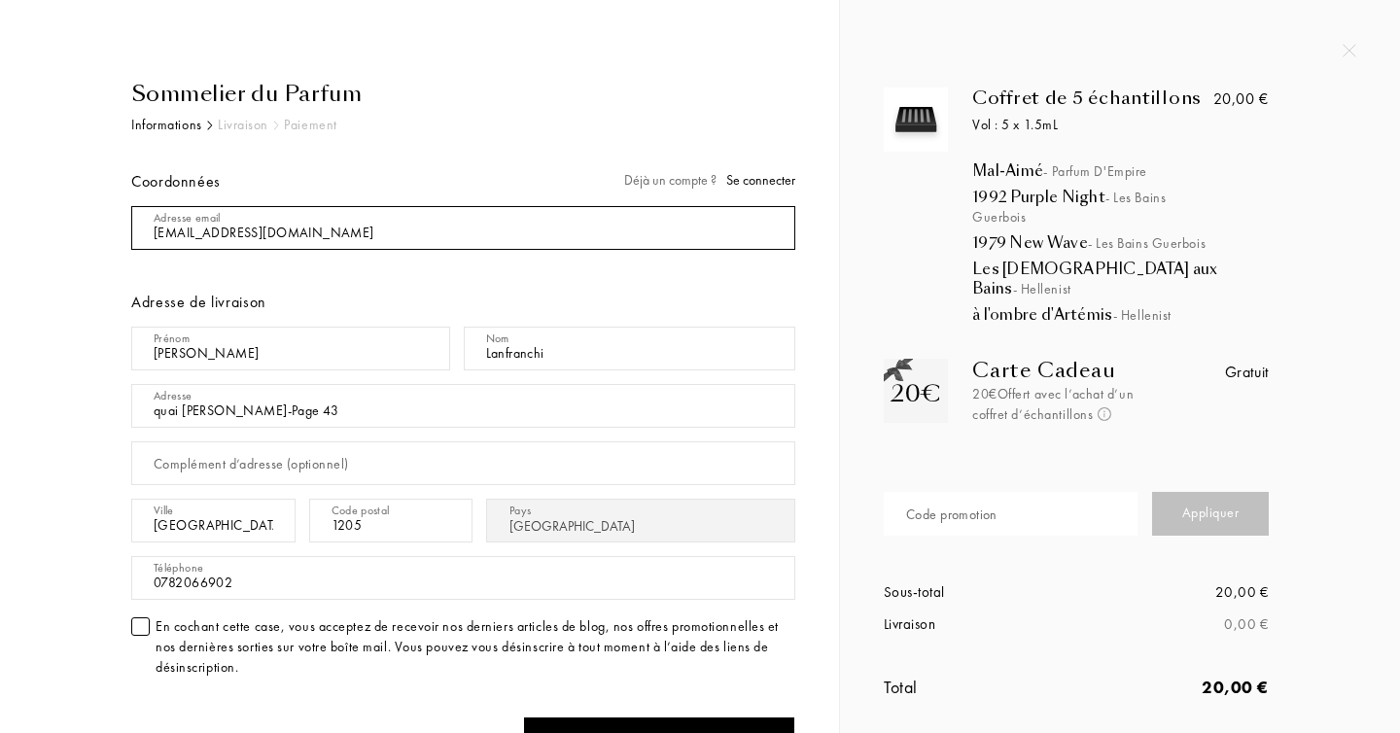
scroll to position [134, 0]
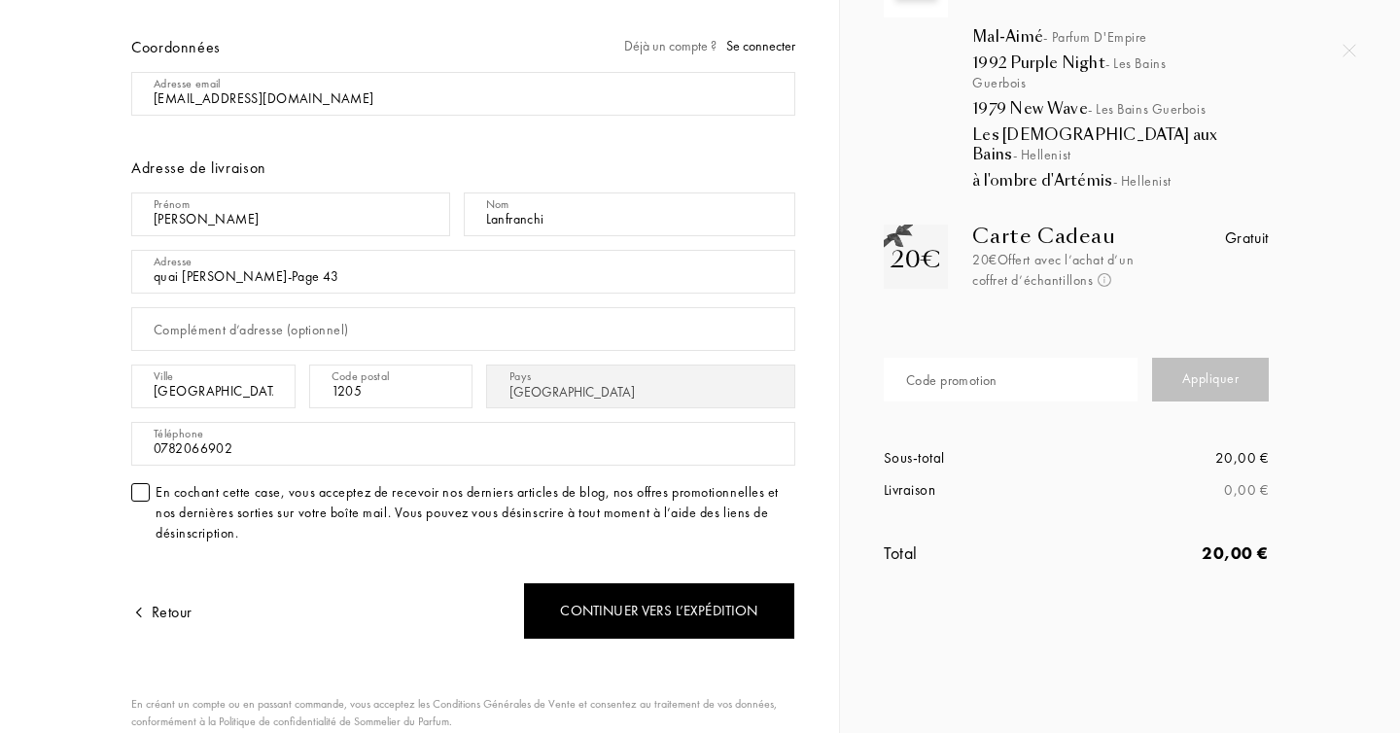
click at [13, 344] on div "Sommelier du Parfum Informations Livraison Paiement Coordonnées Déjà un compte …" at bounding box center [419, 380] width 839 height 1029
click at [403, 390] on input "1205" at bounding box center [391, 386] width 164 height 44
type input "01210"
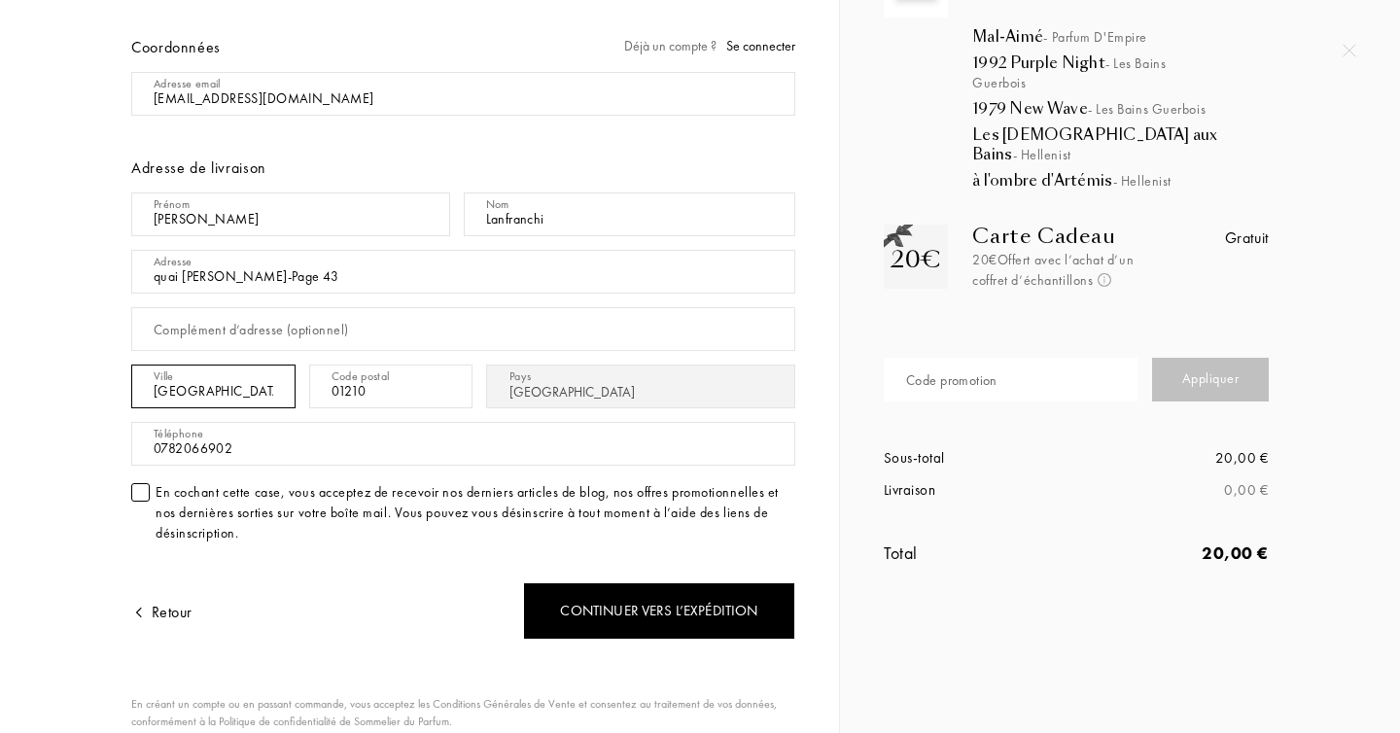
click at [223, 387] on input "Genève" at bounding box center [213, 386] width 164 height 44
type input "Ornex"
click at [281, 286] on input "quai Charles-Page 43" at bounding box center [463, 272] width 664 height 44
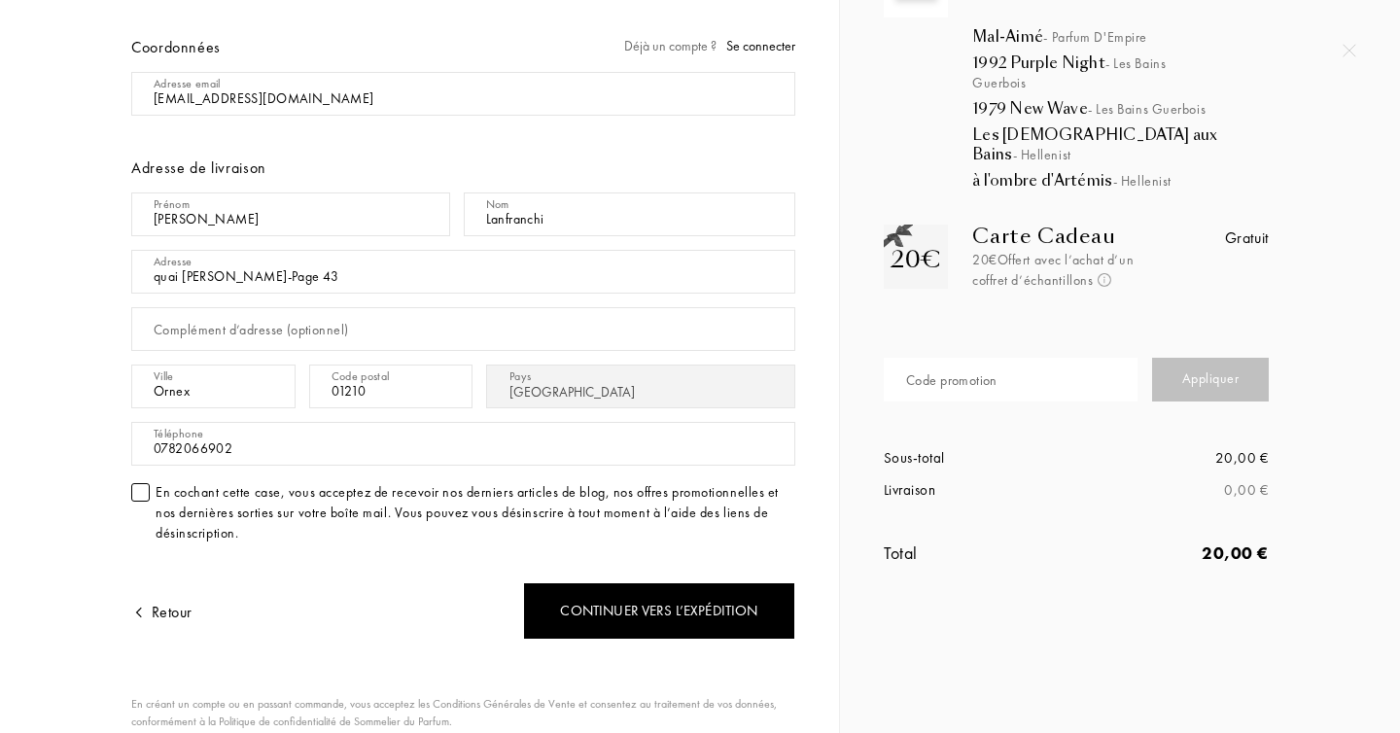
click at [281, 286] on input "quai Charles-Page 43" at bounding box center [463, 272] width 664 height 44
type input "[STREET_ADDRESS]"
click at [13, 345] on div "Sommelier du Parfum Informations Livraison Paiement Coordonnées Déjà un compte …" at bounding box center [419, 380] width 839 height 1029
click at [160, 448] on input "0782066902" at bounding box center [463, 444] width 664 height 44
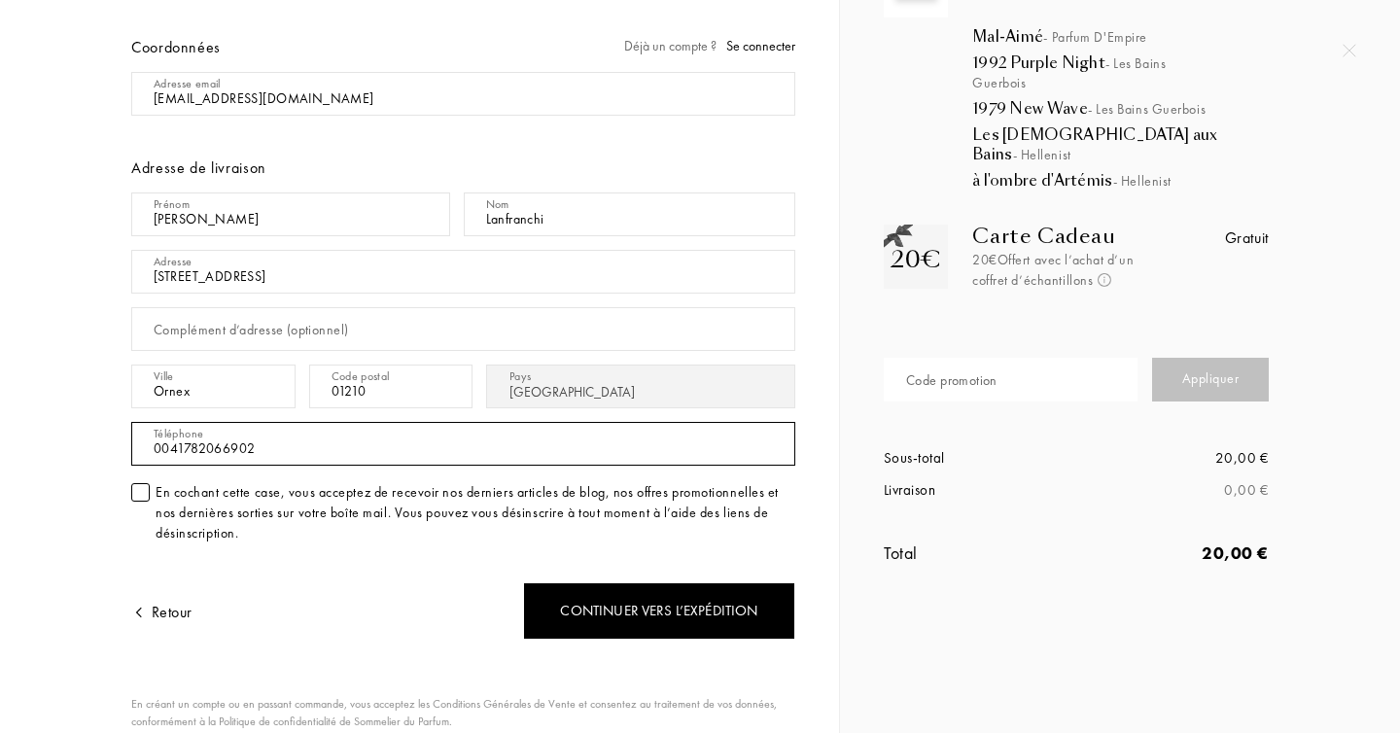
type input "0041782066902"
click at [63, 388] on div "Sommelier du Parfum Informations Livraison Paiement Coordonnées Déjà un compte …" at bounding box center [426, 420] width 737 height 952
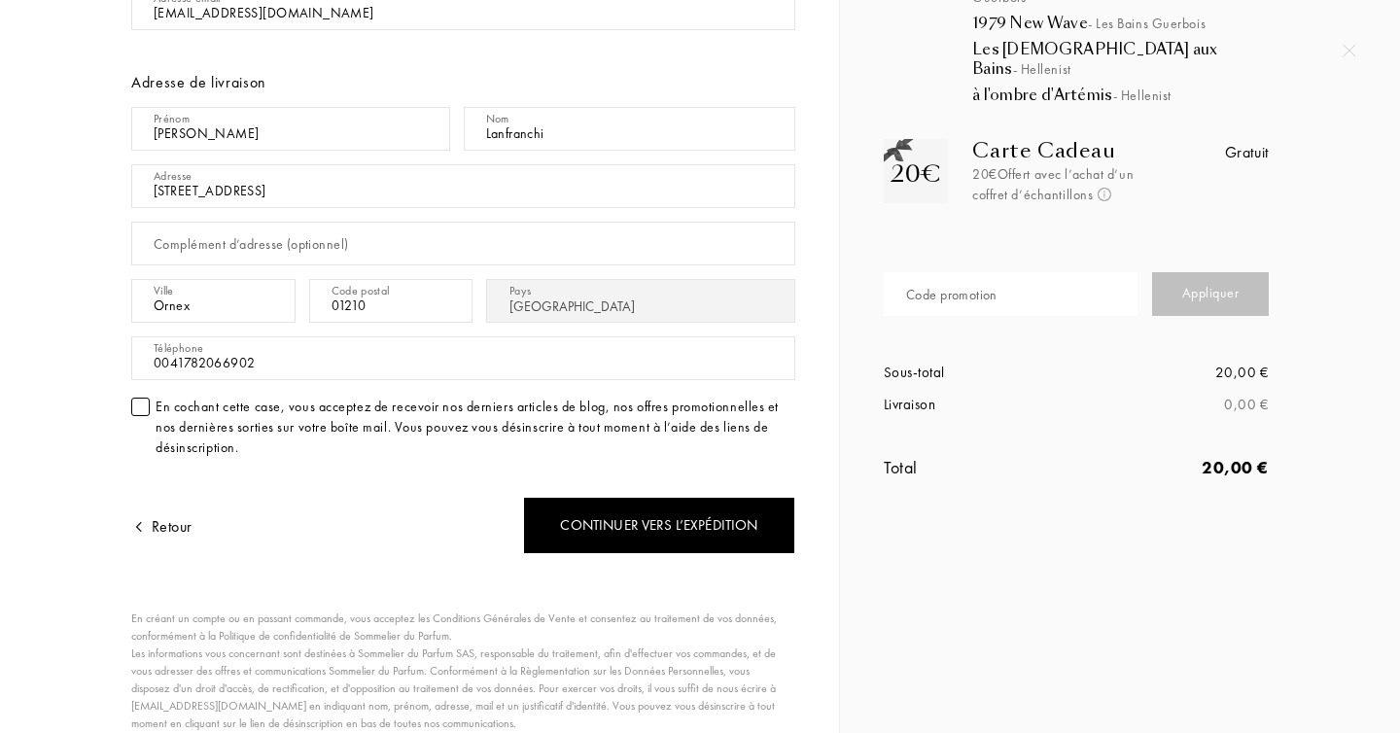
scroll to position [232, 0]
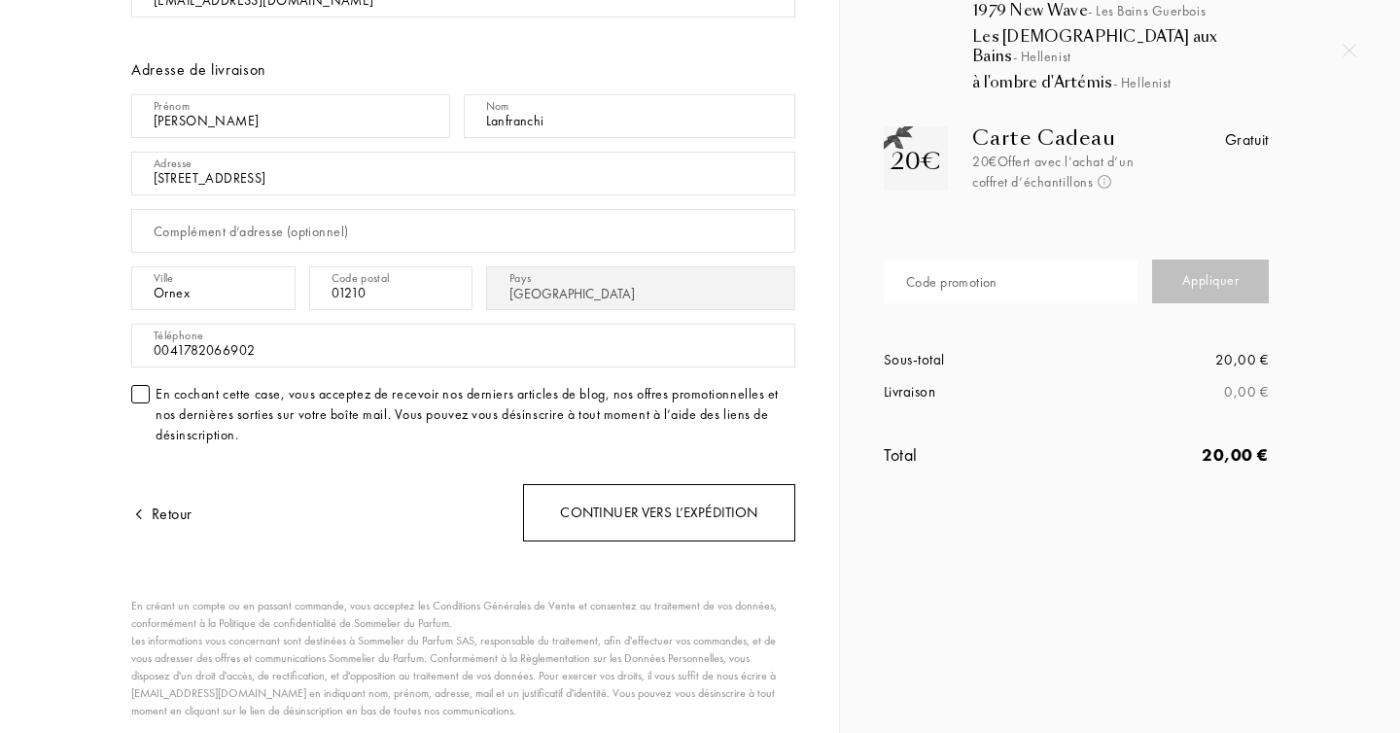
click at [617, 509] on div "Continuer vers l’expédition" at bounding box center [659, 512] width 272 height 57
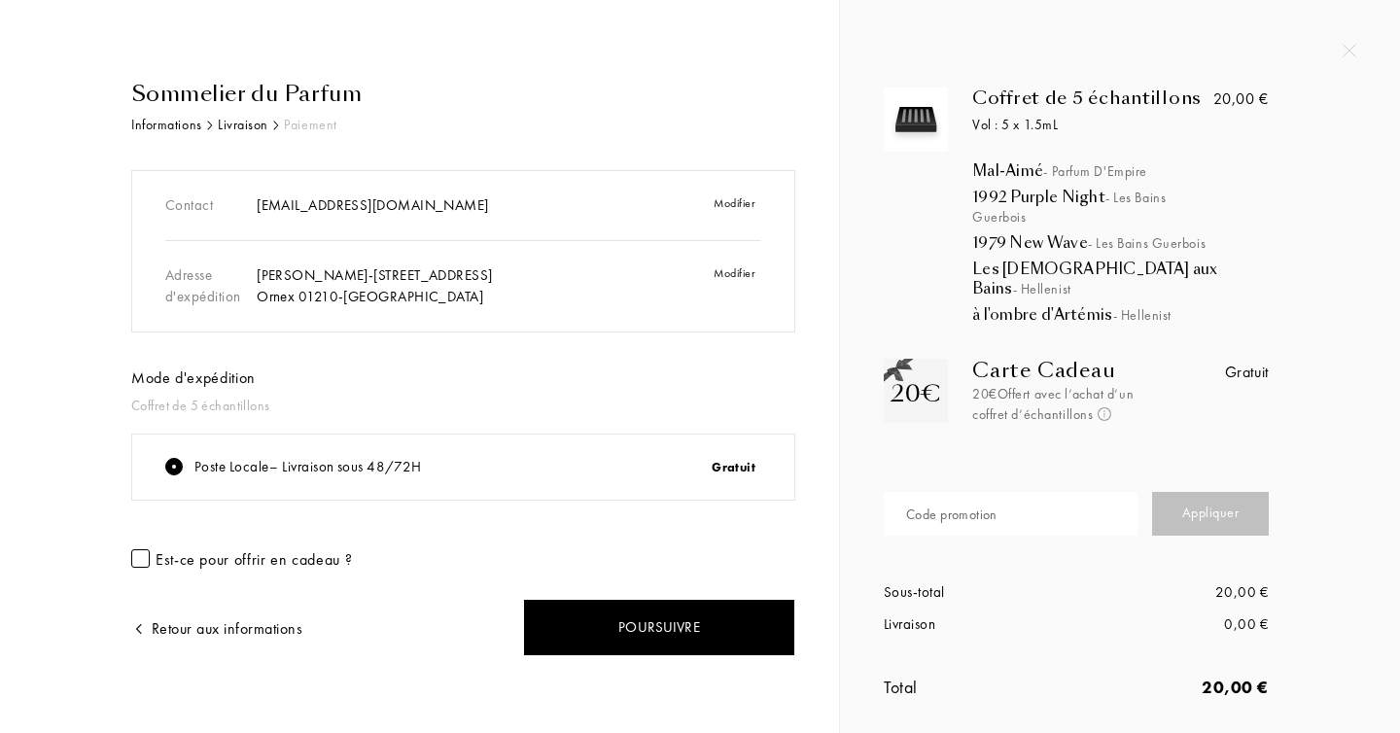
click at [69, 242] on div "Sommelier du Parfum Informations Livraison Paiement Contact [EMAIL_ADDRESS][DOM…" at bounding box center [426, 409] width 737 height 663
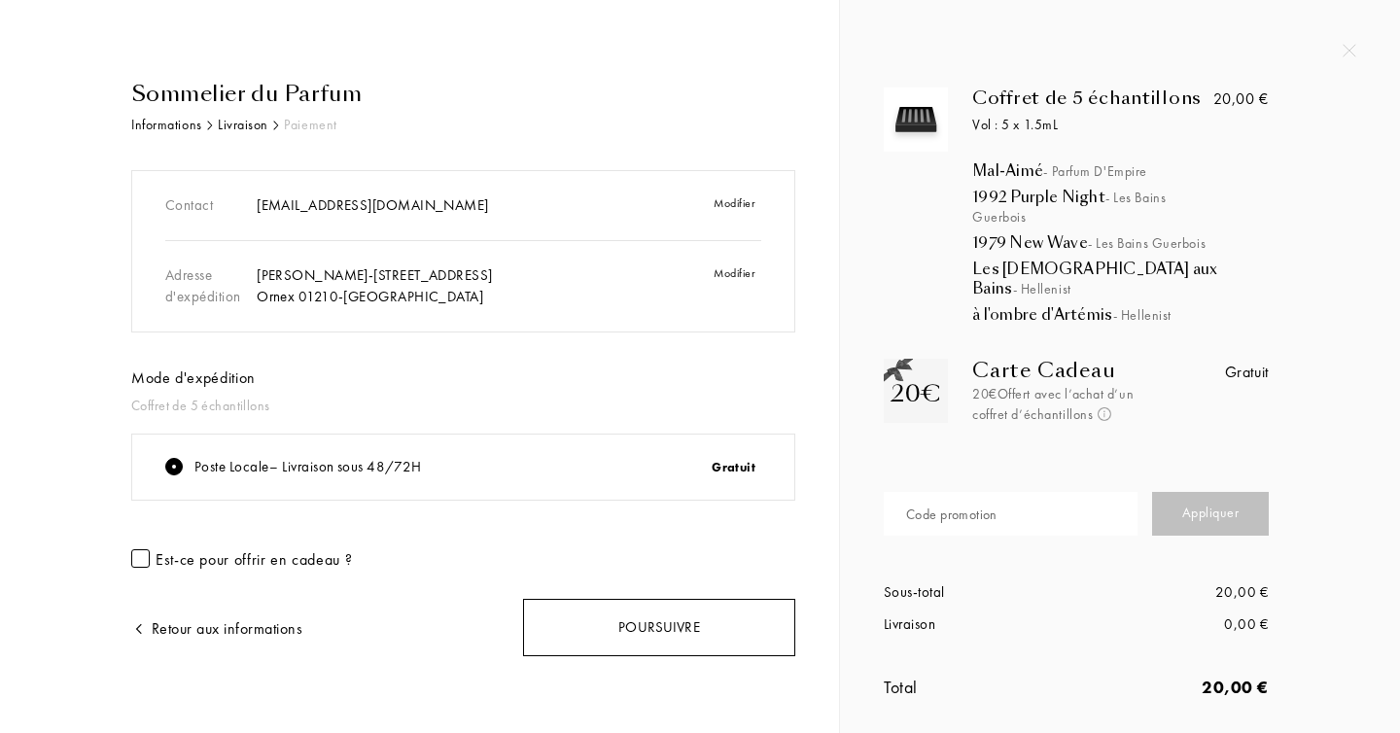
click at [649, 622] on div "Poursuivre" at bounding box center [659, 627] width 272 height 57
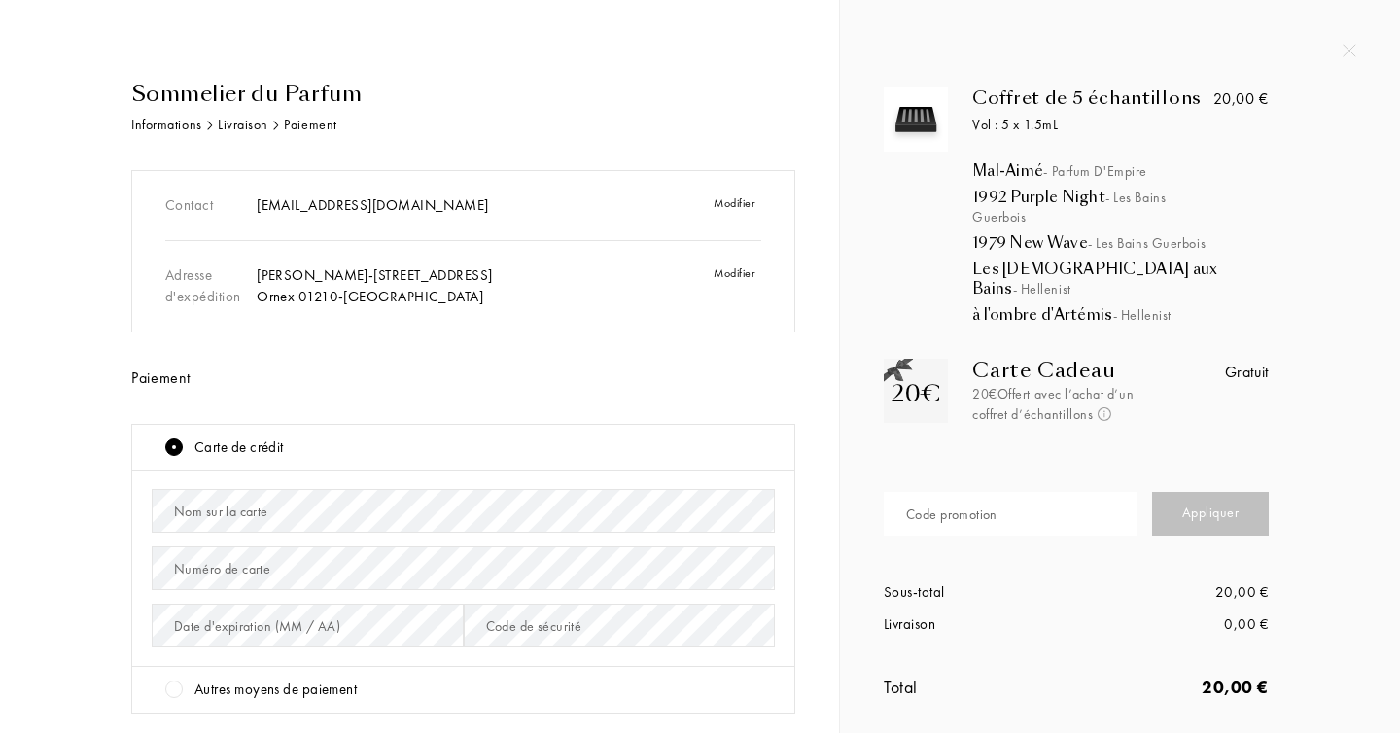
click at [75, 207] on div "Sommelier du Parfum Informations Livraison Paiement Contact [EMAIL_ADDRESS][DOM…" at bounding box center [434, 588] width 722 height 1020
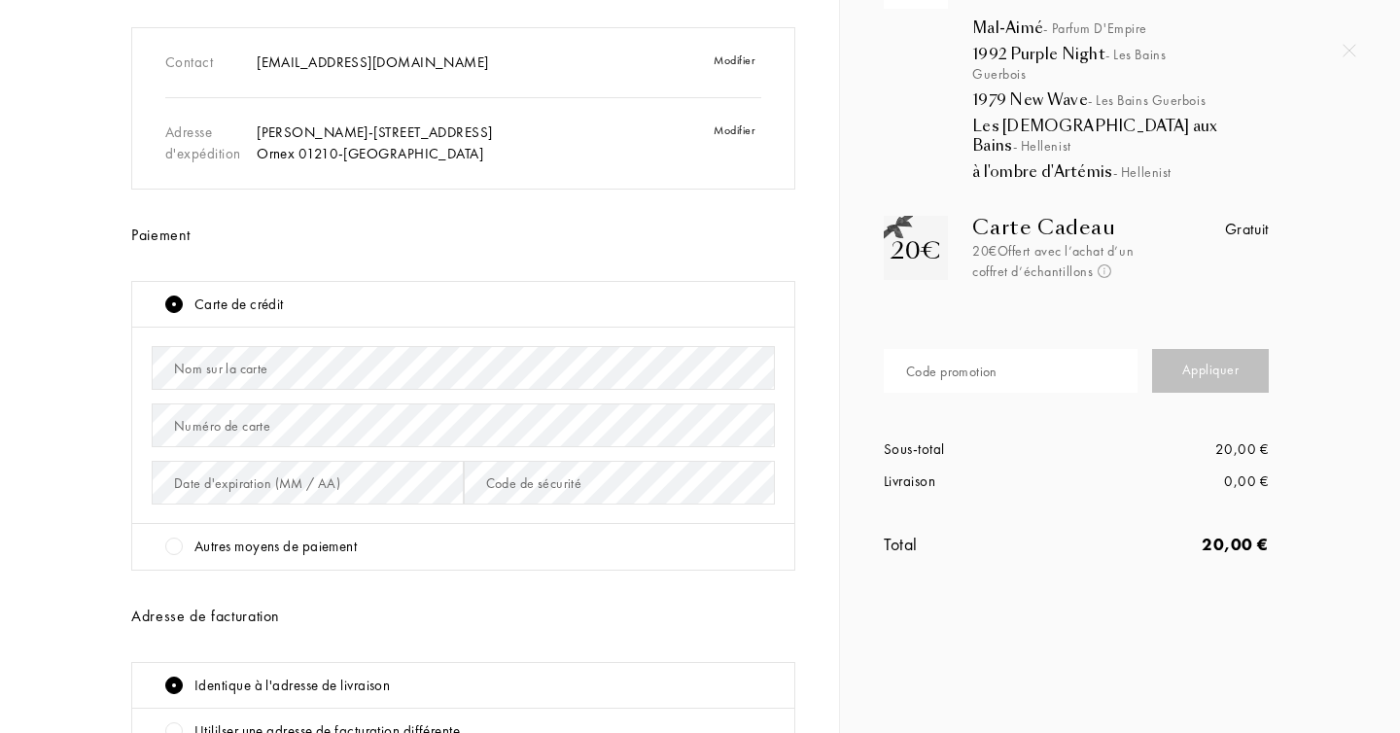
scroll to position [145, 0]
click at [58, 331] on div "Sommelier du Parfum Informations Livraison Paiement Contact [EMAIL_ADDRESS][DOM…" at bounding box center [426, 443] width 737 height 1020
click at [244, 432] on div "Numéro de carte" at bounding box center [222, 424] width 96 height 20
click at [255, 365] on div "Nom sur la carte" at bounding box center [221, 367] width 94 height 20
click at [73, 296] on div "Sommelier du Parfum Informations Livraison Paiement Contact [EMAIL_ADDRESS][DOM…" at bounding box center [434, 443] width 722 height 1020
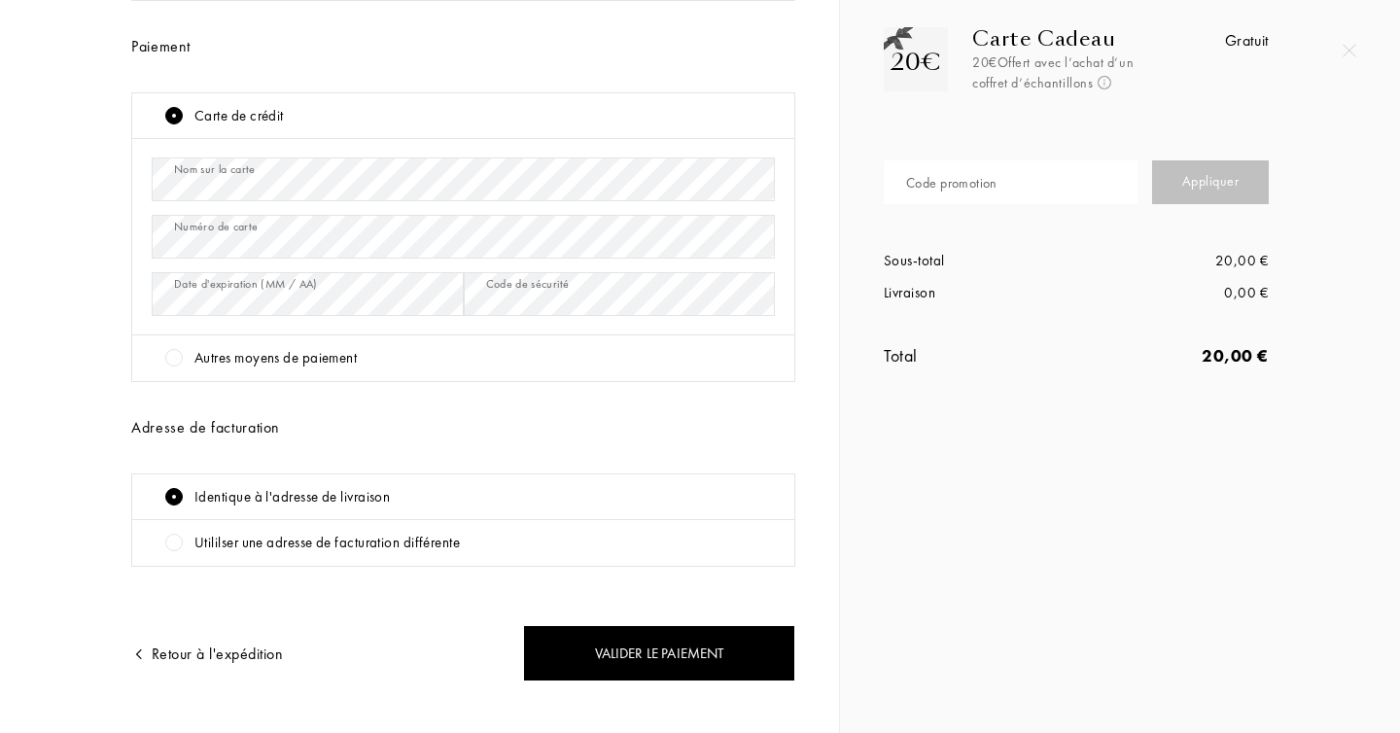
scroll to position [364, 0]
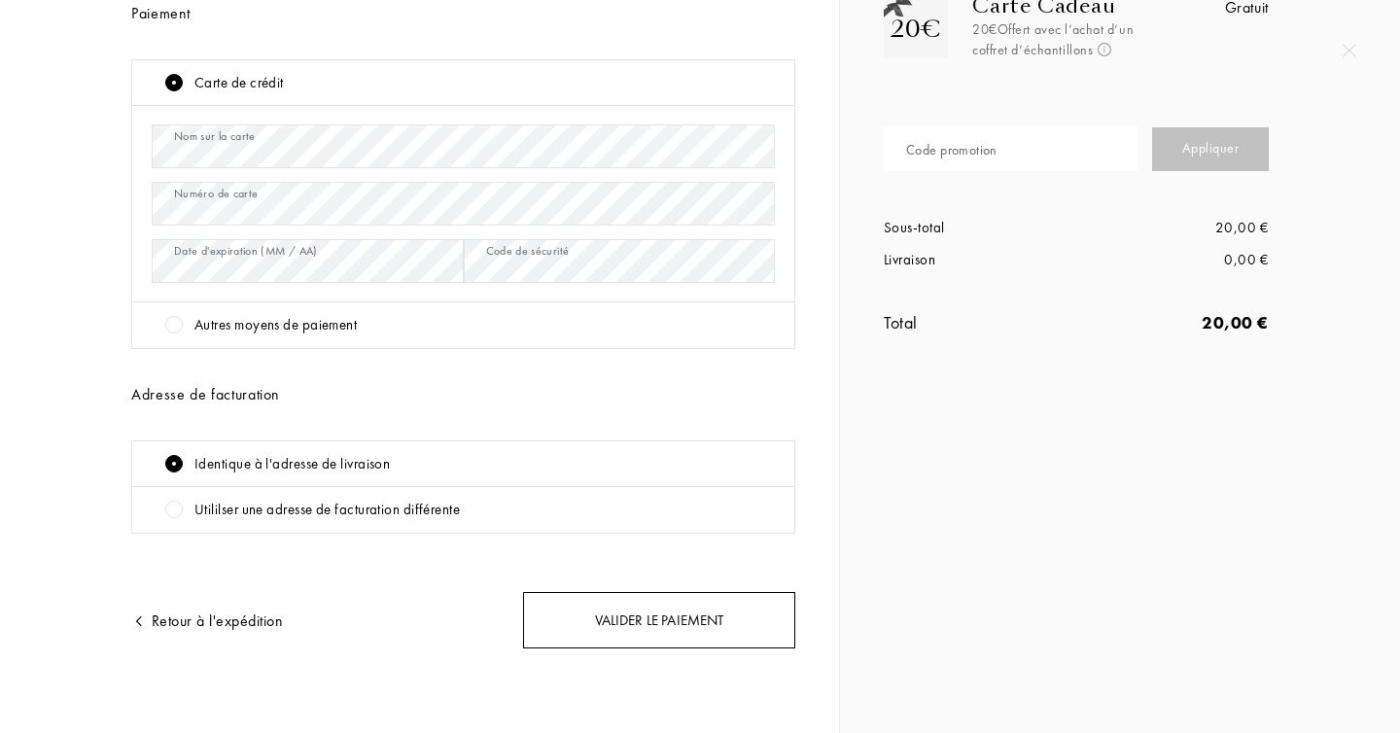
click at [647, 638] on div "Valider le paiement" at bounding box center [659, 620] width 272 height 57
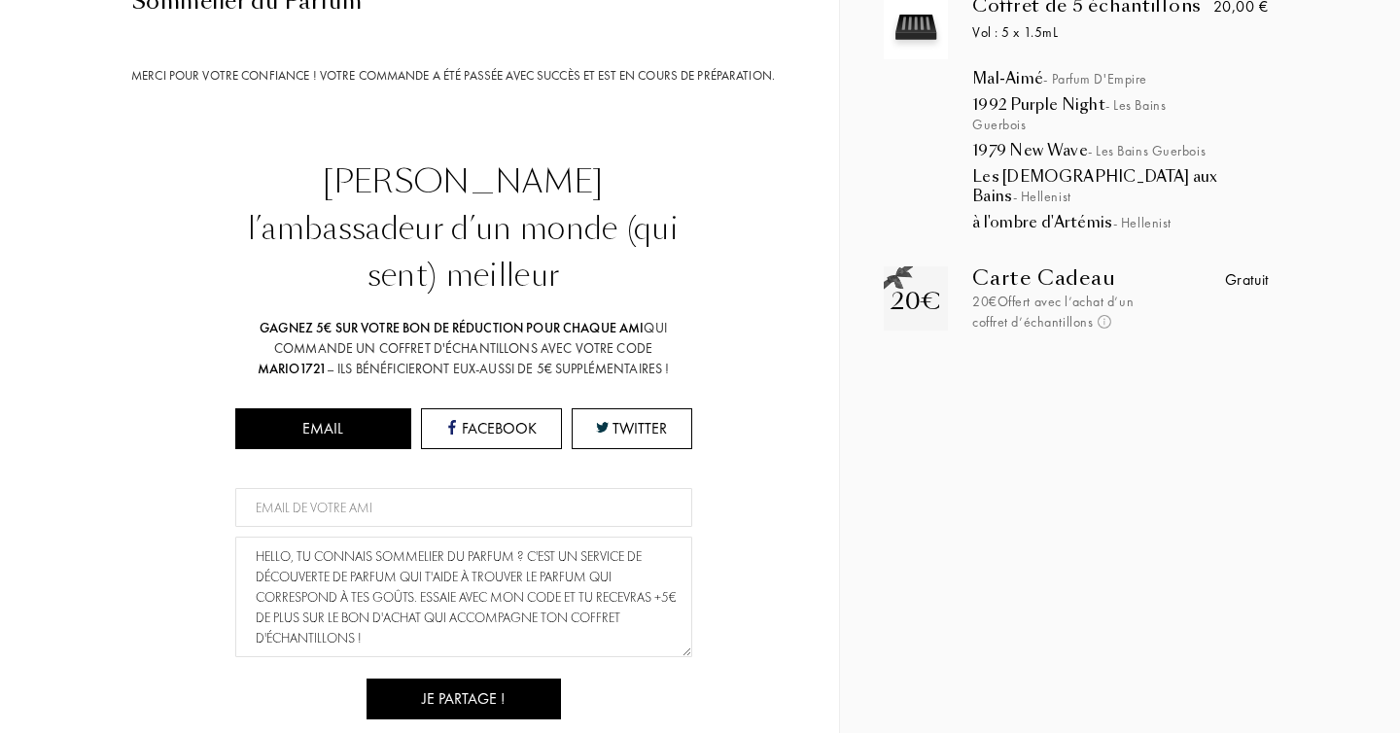
scroll to position [0, 0]
